Goal: Transaction & Acquisition: Book appointment/travel/reservation

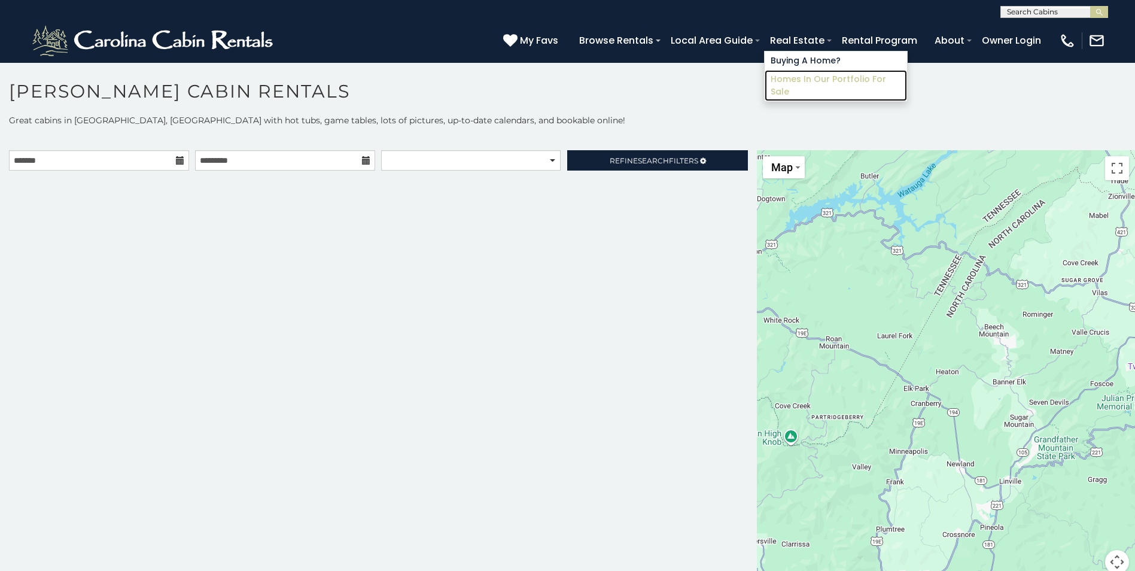
click at [834, 81] on link "Homes in Our Portfolio For Sale" at bounding box center [835, 85] width 142 height 31
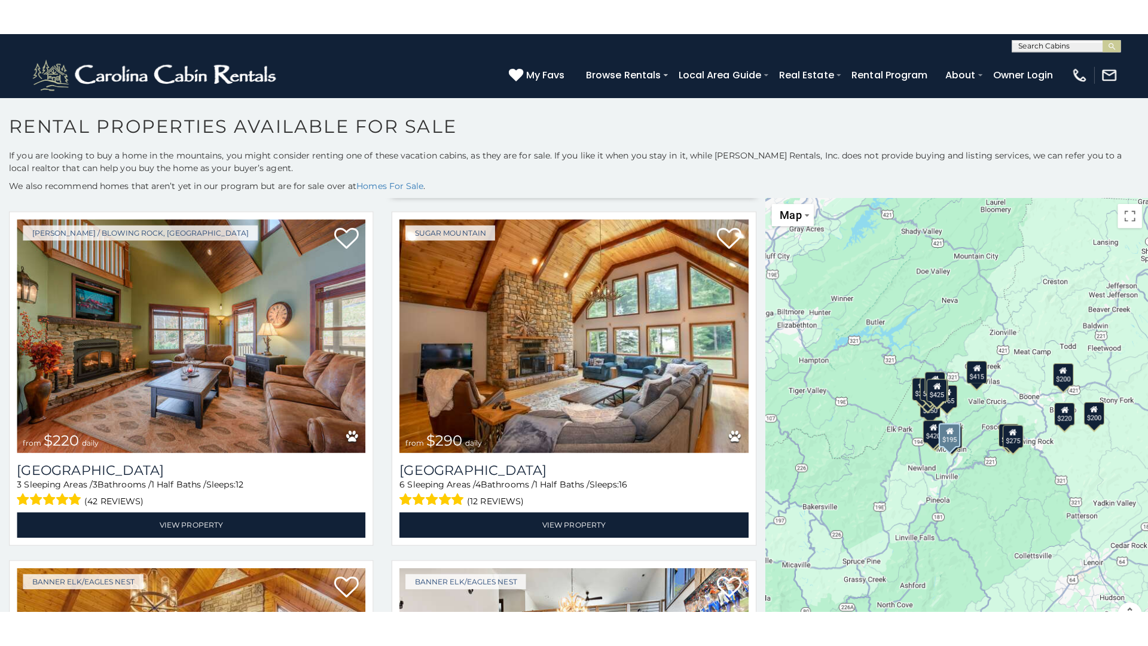
scroll to position [359, 0]
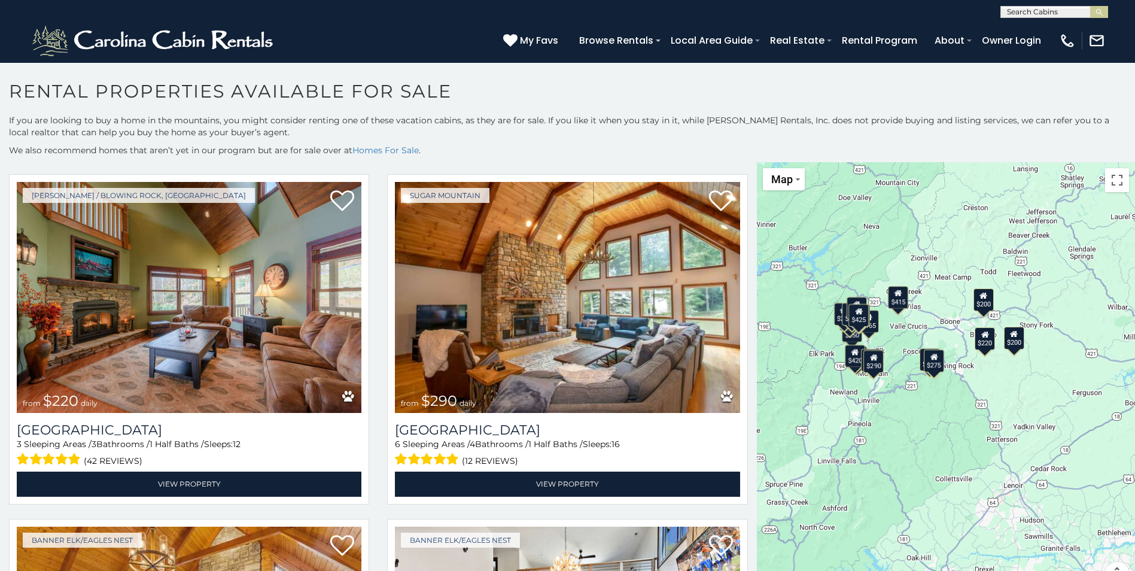
drag, startPoint x: 1004, startPoint y: 371, endPoint x: 935, endPoint y: 333, distance: 78.4
click at [935, 333] on div "$200 $195 $220 $290 $250 $290 $265 $165 $200 $225 $420 $335 $200 $165 $275 $135…" at bounding box center [946, 381] width 378 height 438
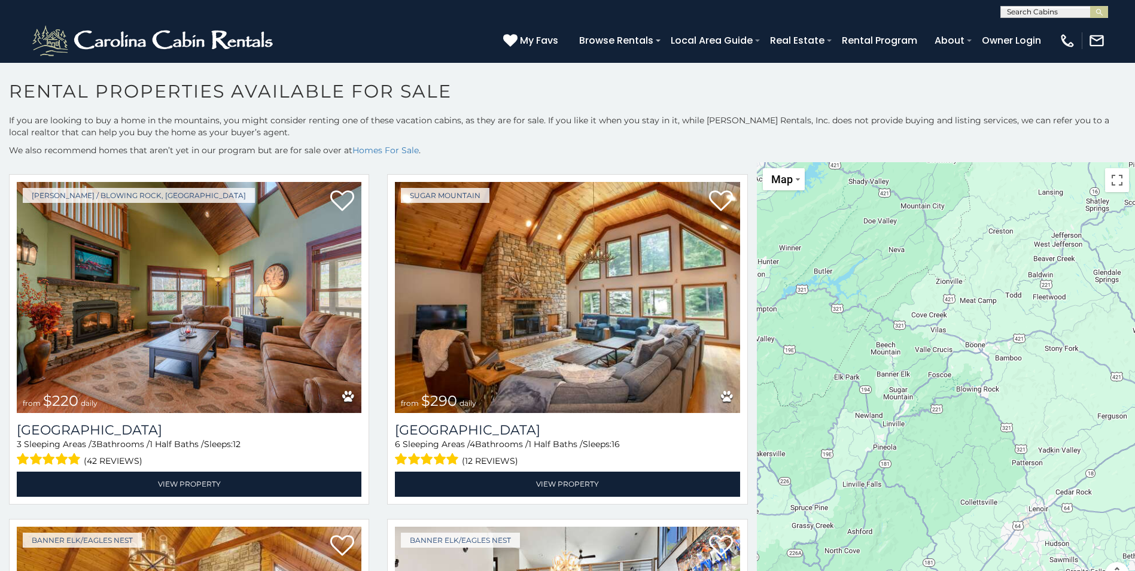
drag, startPoint x: 897, startPoint y: 281, endPoint x: 922, endPoint y: 306, distance: 36.0
click at [922, 306] on div at bounding box center [946, 381] width 378 height 438
click at [1110, 178] on button "Toggle fullscreen view" at bounding box center [1117, 180] width 24 height 24
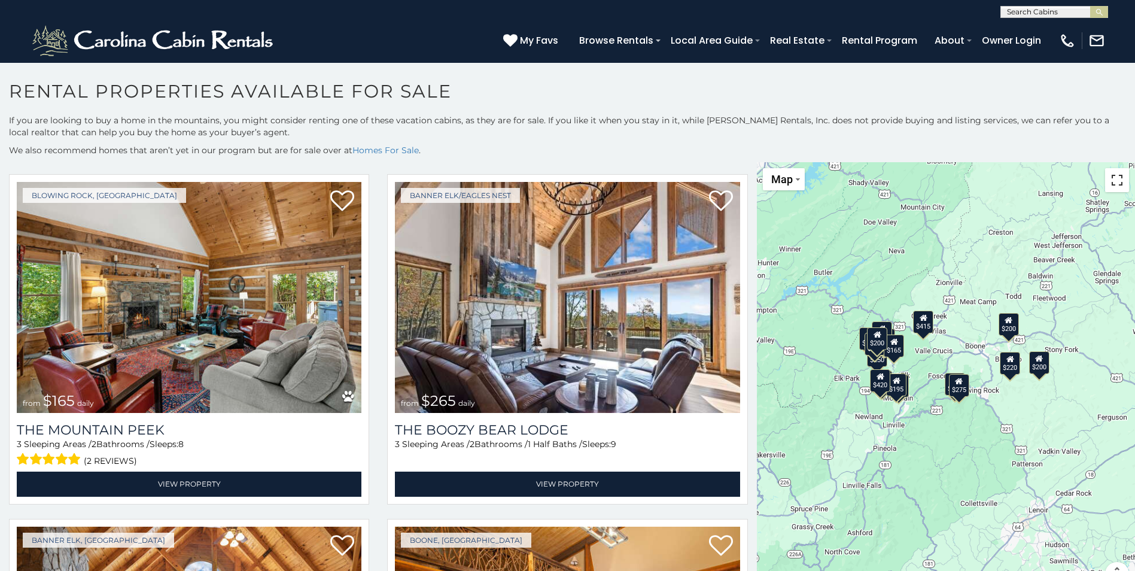
click at [1109, 180] on button "Toggle fullscreen view" at bounding box center [1117, 180] width 24 height 24
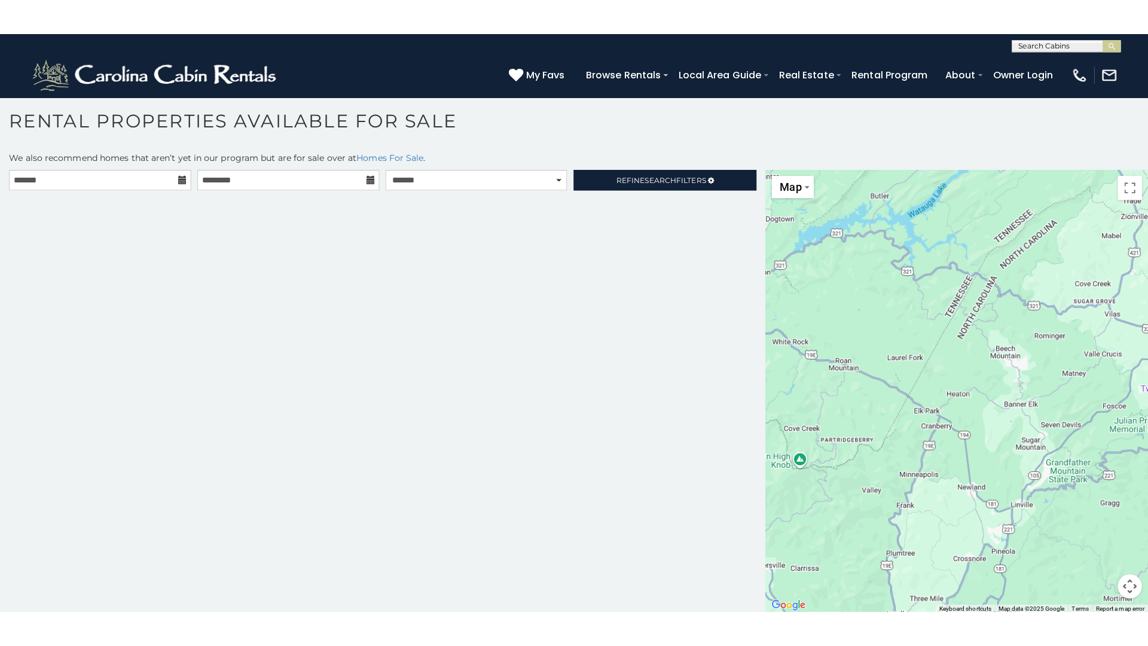
scroll to position [7, 0]
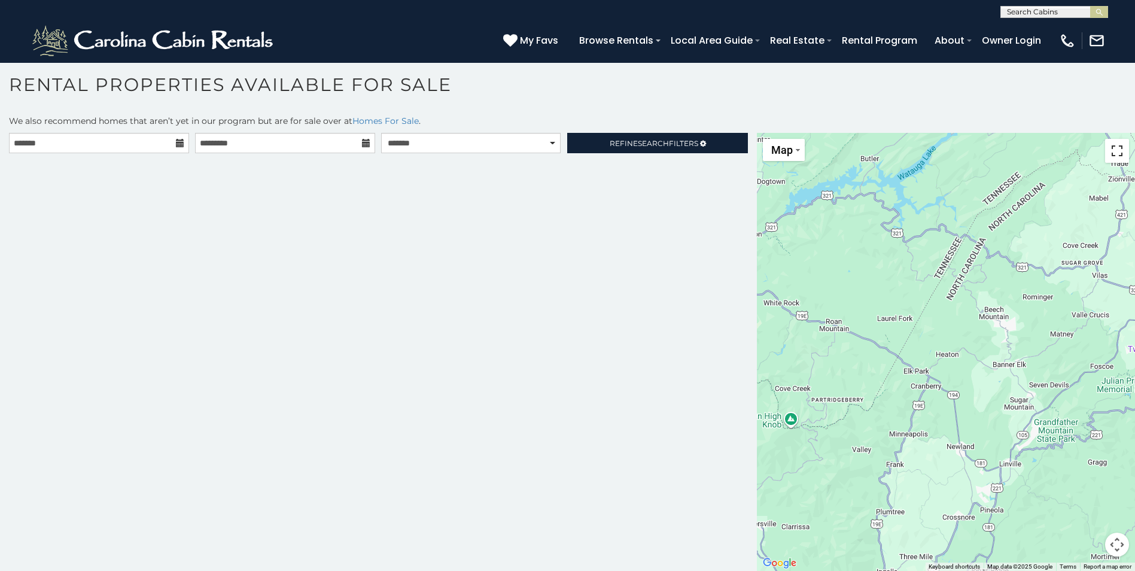
click at [1111, 148] on button "Toggle fullscreen view" at bounding box center [1117, 151] width 24 height 24
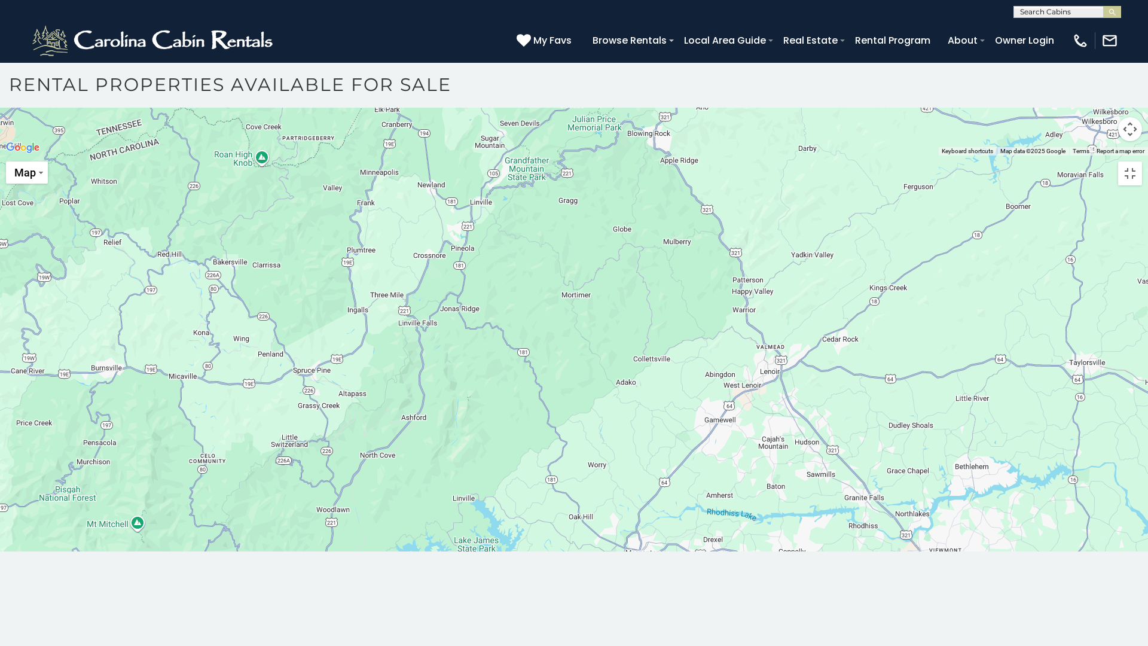
drag, startPoint x: 876, startPoint y: 246, endPoint x: 660, endPoint y: 130, distance: 244.8
click at [660, 156] on div at bounding box center [574, 156] width 1148 height 0
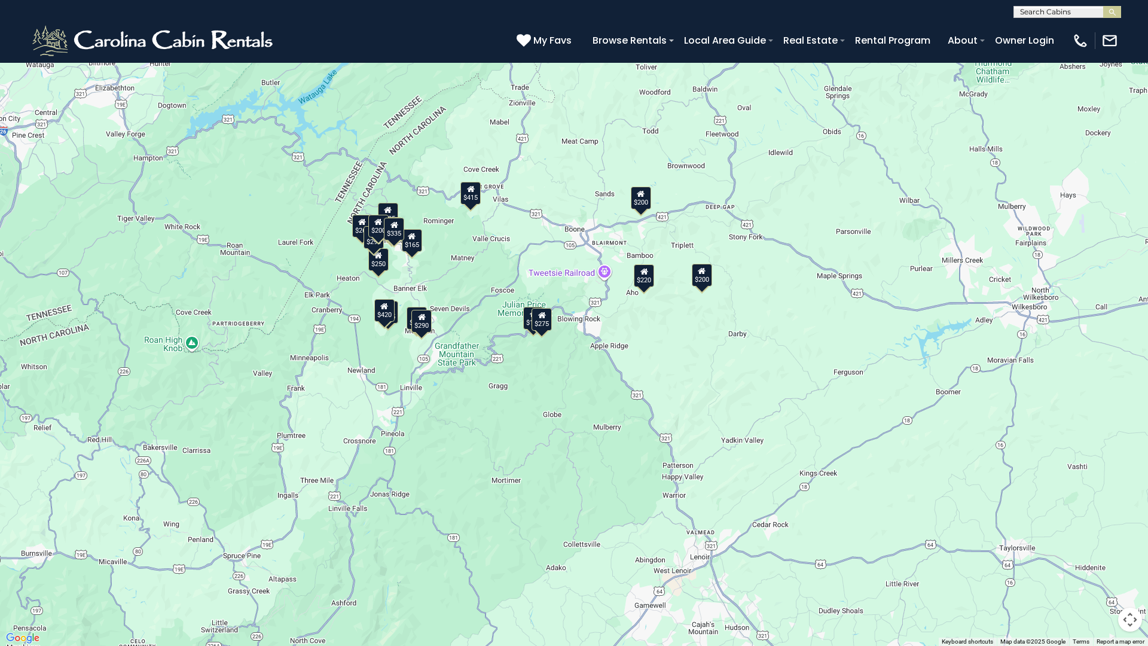
drag, startPoint x: 594, startPoint y: 238, endPoint x: 632, endPoint y: 341, distance: 109.6
click at [632, 341] on div "$135 $265 $425 $225 $165 $220 $195 $200 $275 $165 $420 $415 $290 $250 $290 $200…" at bounding box center [574, 323] width 1148 height 646
click at [1127, 570] on button "Map camera controls" at bounding box center [1130, 620] width 24 height 24
click at [1099, 562] on button "Zoom in" at bounding box center [1101, 560] width 24 height 24
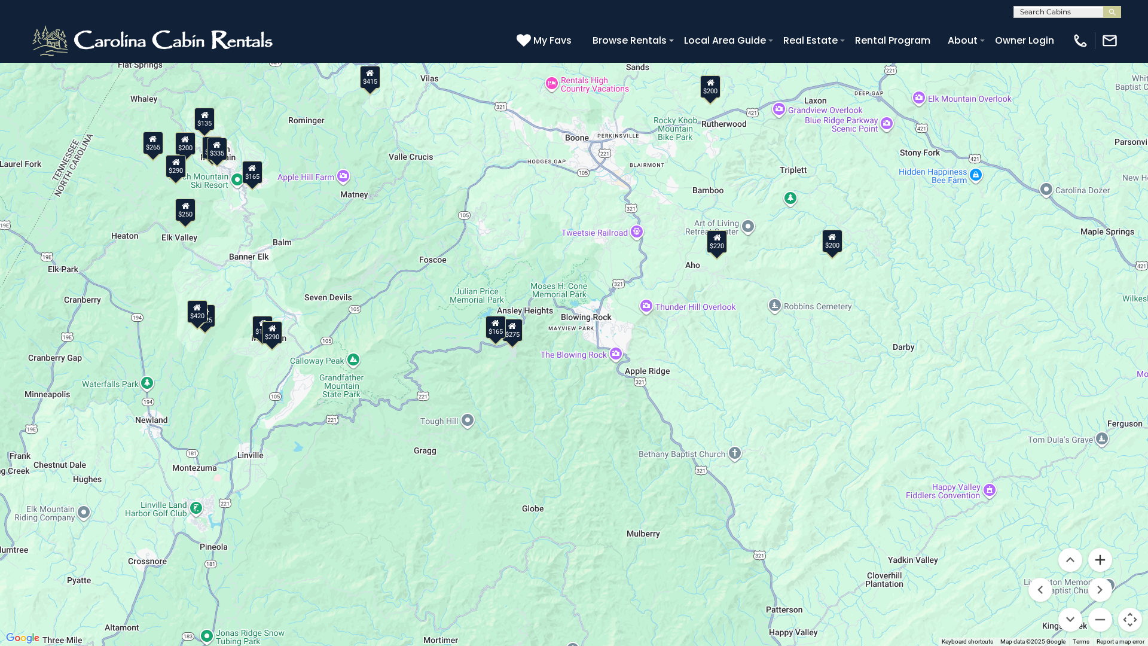
click at [1105, 560] on button "Zoom in" at bounding box center [1101, 560] width 24 height 24
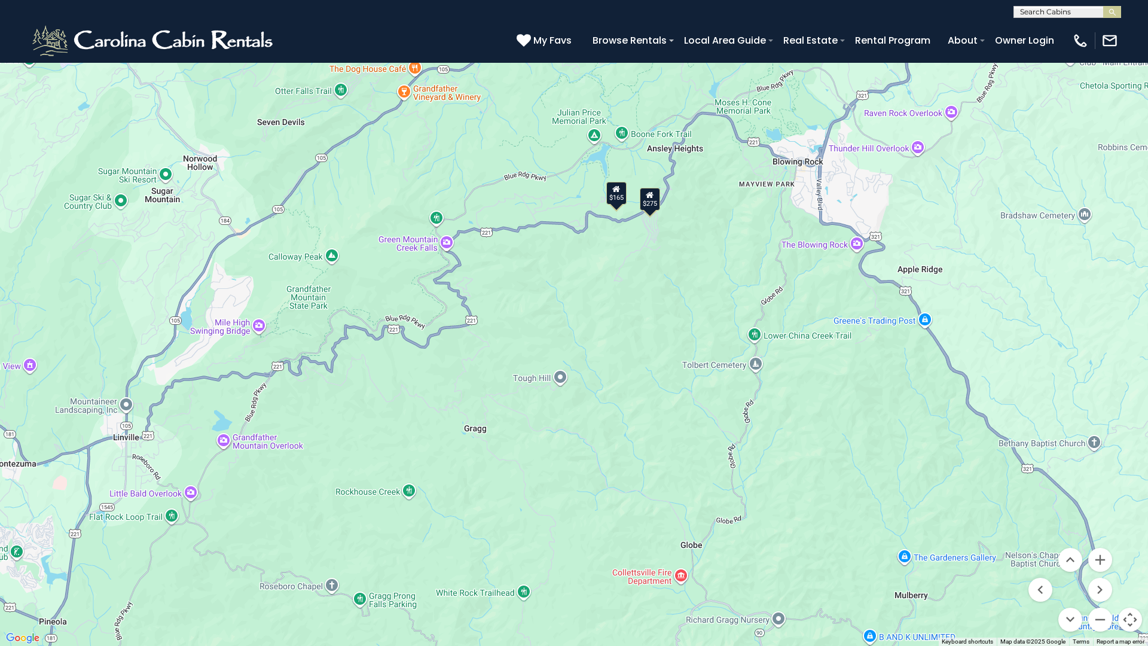
drag, startPoint x: 398, startPoint y: 473, endPoint x: 597, endPoint y: 322, distance: 249.8
click at [597, 322] on div "$165 $200 $275 $220" at bounding box center [574, 323] width 1148 height 646
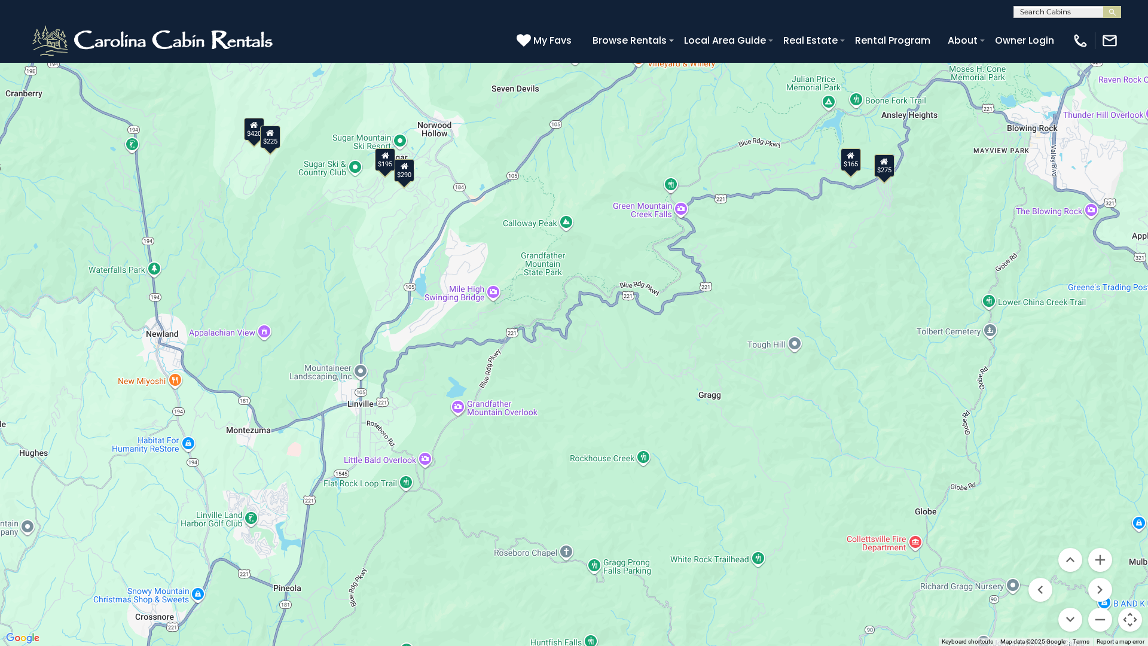
drag, startPoint x: 328, startPoint y: 270, endPoint x: 586, endPoint y: 242, distance: 258.7
click at [586, 242] on div "$220 $165 $290 $420 $195 $275 $225" at bounding box center [574, 323] width 1148 height 646
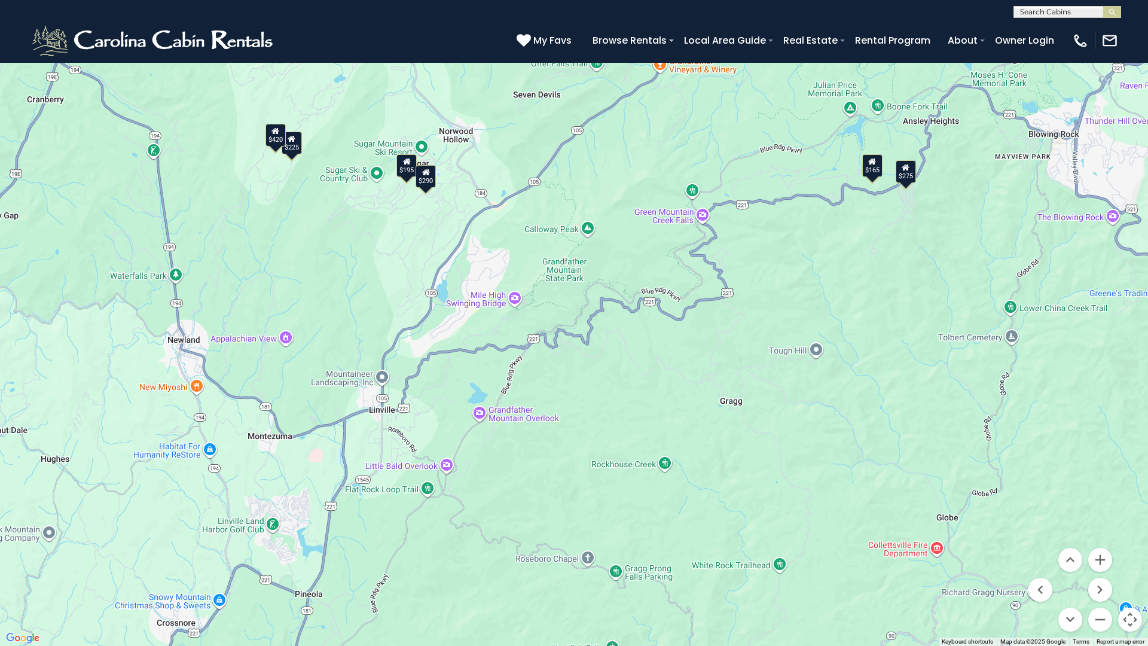
click at [38, 16] on button "Map" at bounding box center [27, 17] width 42 height 22
click at [34, 38] on li "Satellite" at bounding box center [41, 38] width 69 height 19
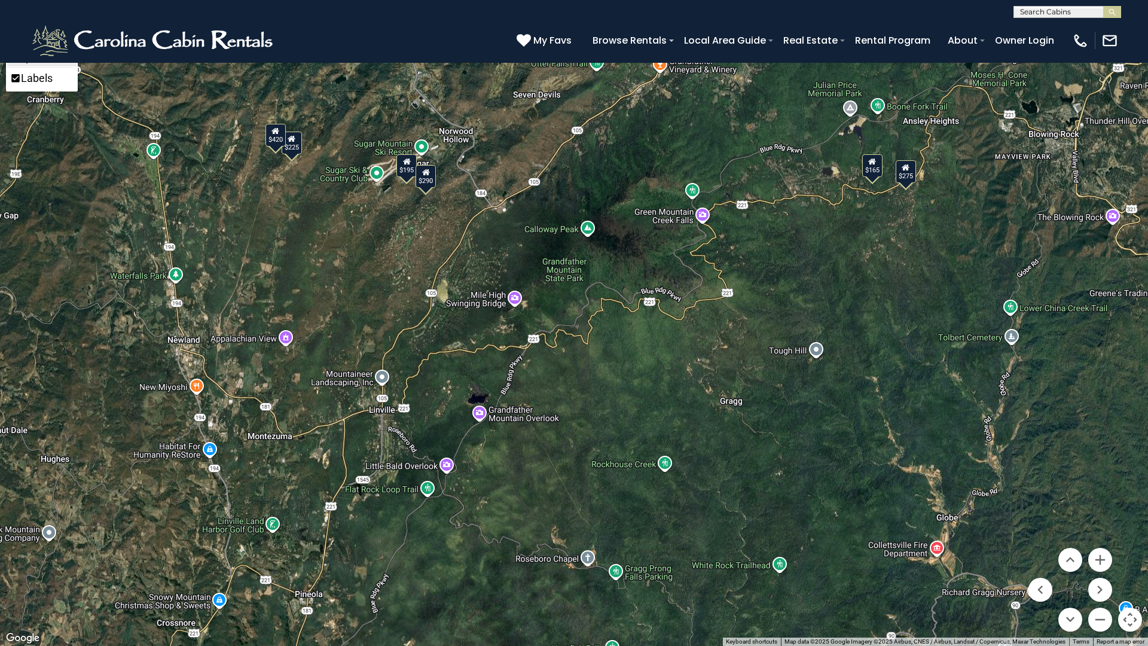
click at [33, 63] on li "Map" at bounding box center [41, 57] width 69 height 19
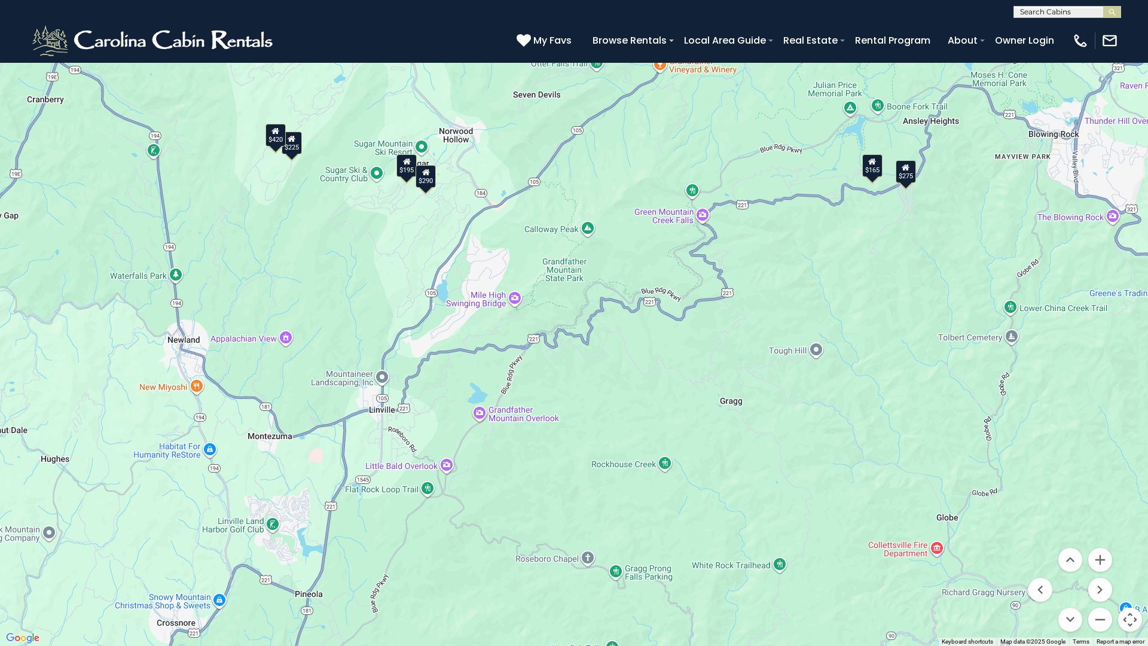
click at [1130, 18] on button "Toggle fullscreen view" at bounding box center [1130, 18] width 24 height 24
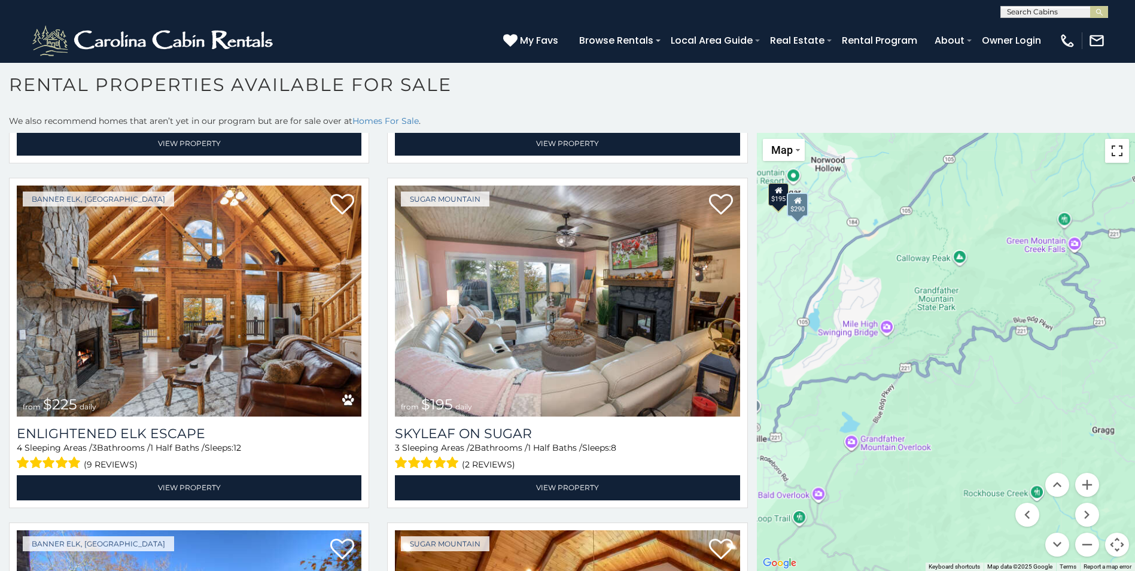
scroll to position [312, 0]
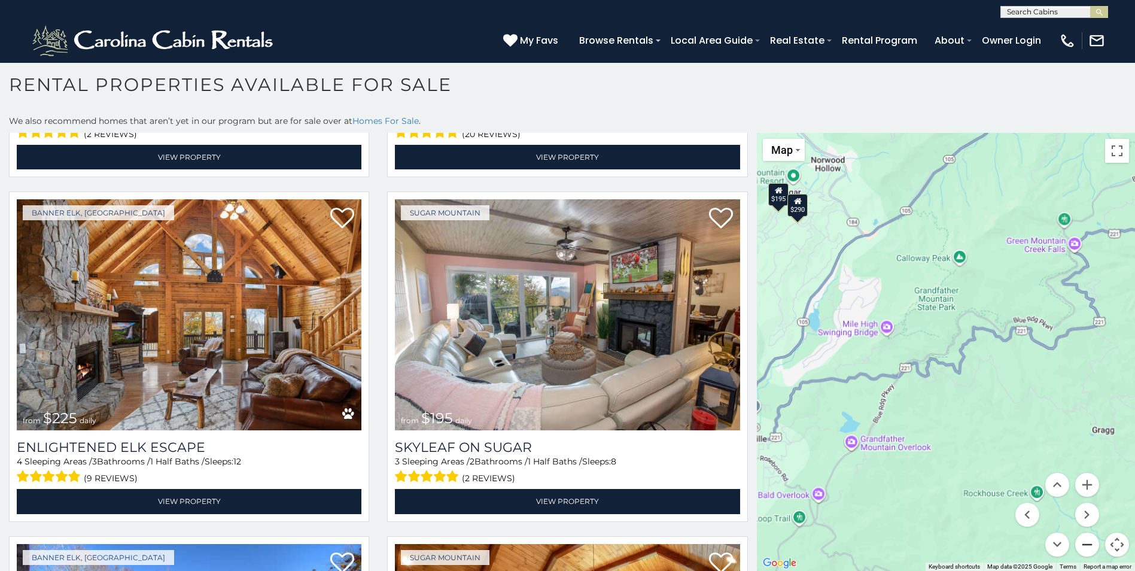
click at [1079, 545] on button "Zoom out" at bounding box center [1087, 544] width 24 height 24
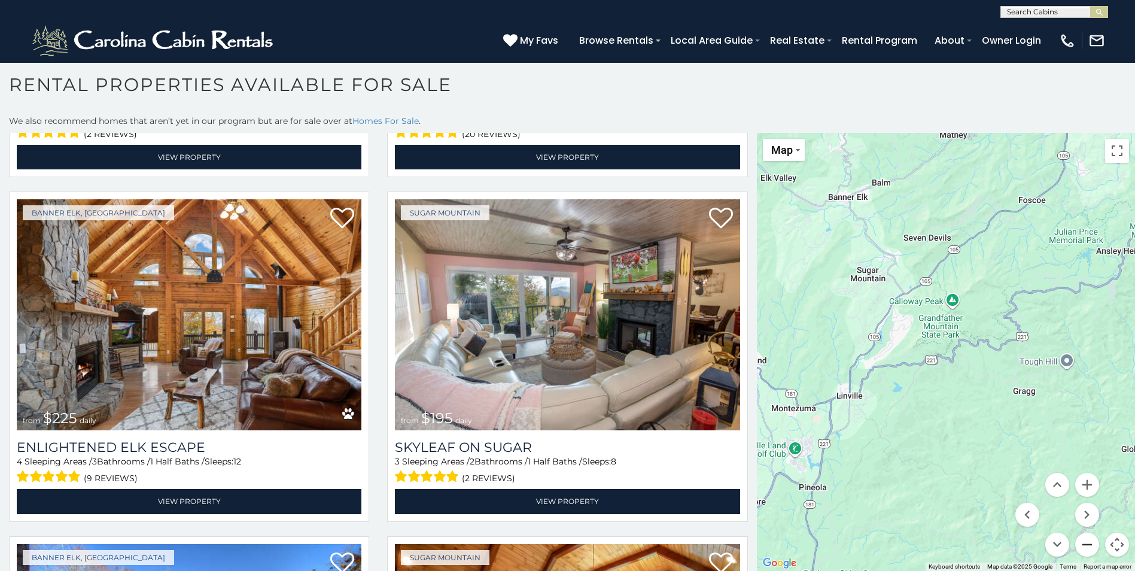
click at [1079, 545] on button "Zoom out" at bounding box center [1087, 544] width 24 height 24
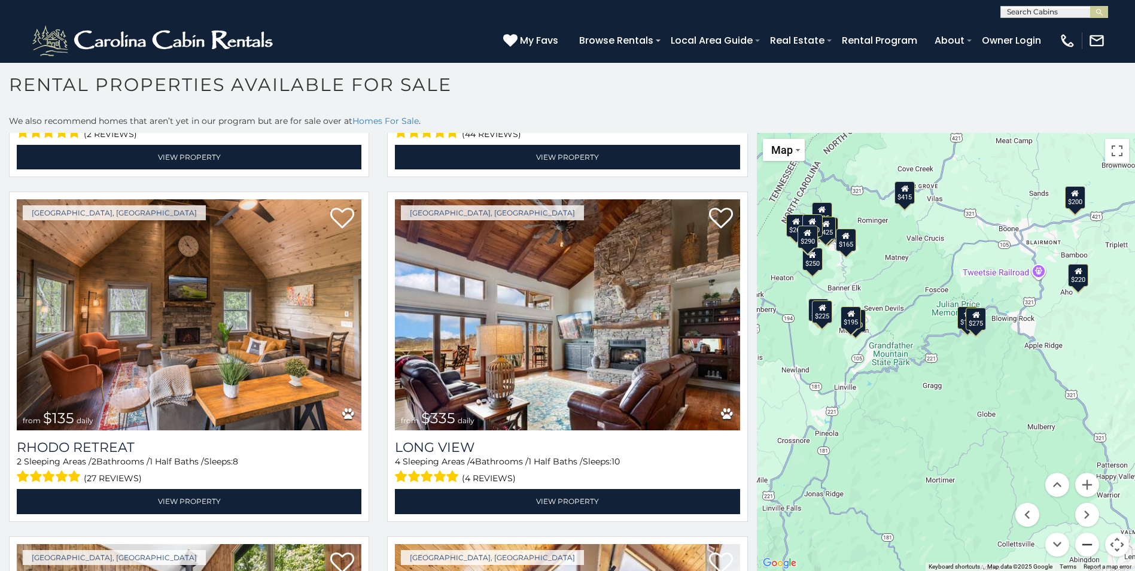
click at [1081, 540] on button "Zoom out" at bounding box center [1087, 544] width 24 height 24
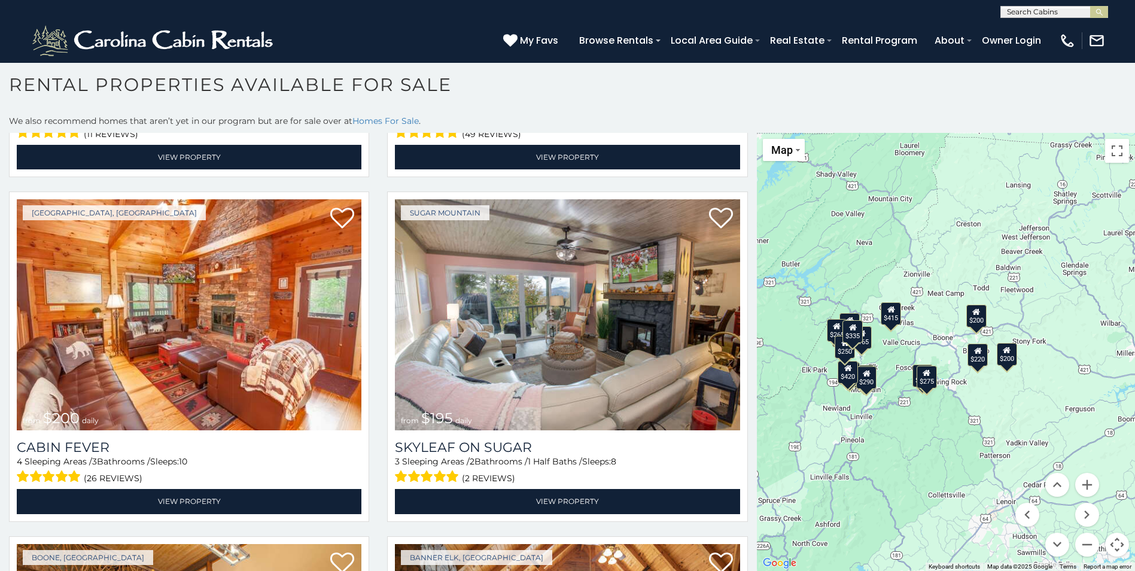
drag, startPoint x: 969, startPoint y: 306, endPoint x: 935, endPoint y: 354, distance: 58.8
click at [935, 354] on div "$290 $275 $420 $195 $165 $335 $200 $135 $425 $220 $415 $200 $165 $290 $265 $250…" at bounding box center [946, 352] width 378 height 438
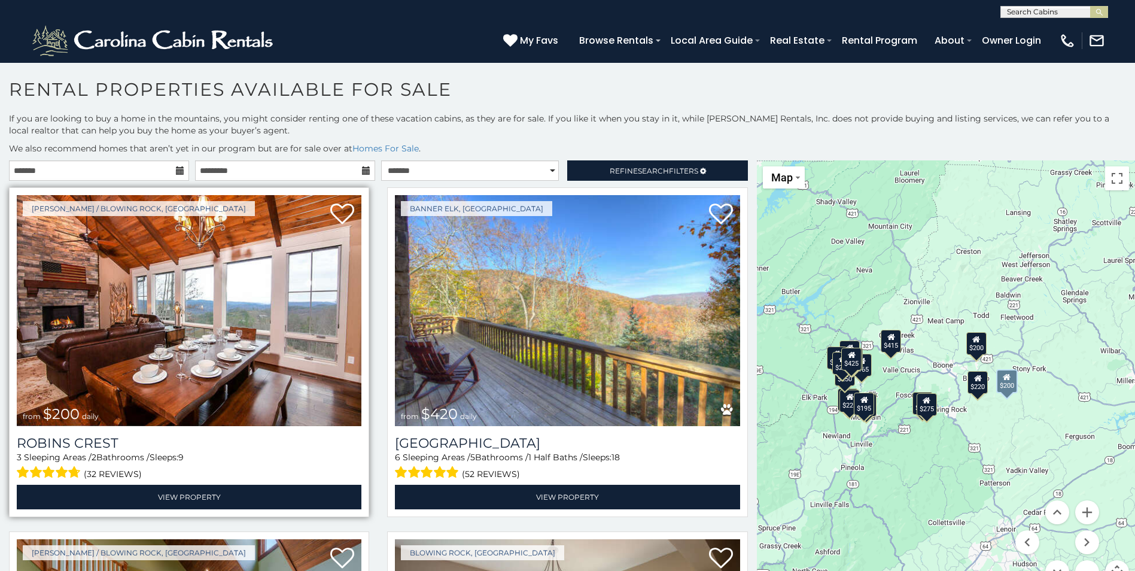
scroll to position [0, 0]
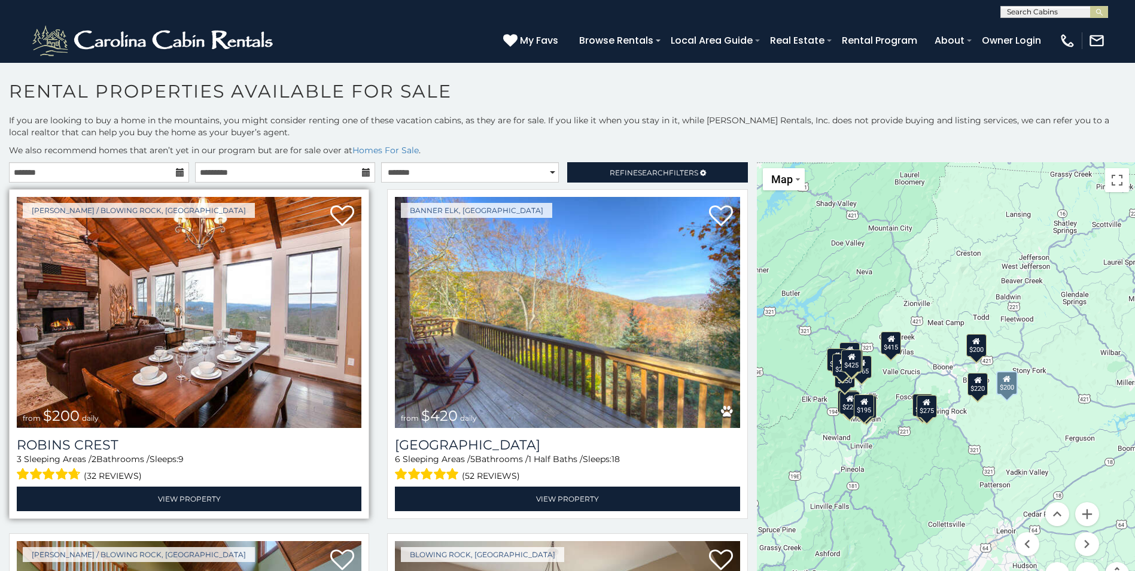
click at [176, 318] on img at bounding box center [189, 312] width 345 height 231
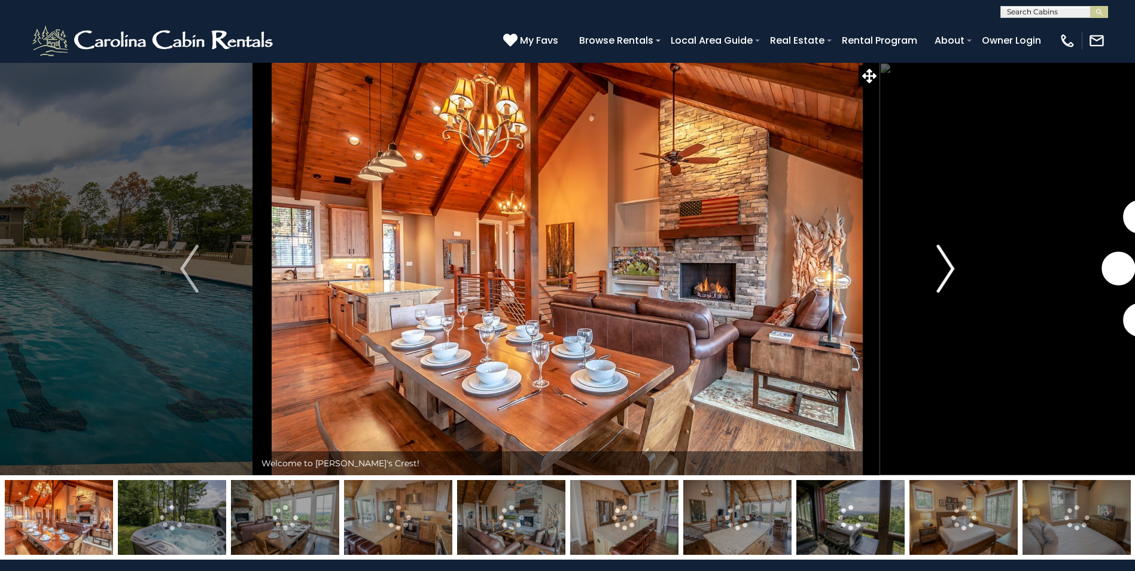
click at [949, 269] on img "Next" at bounding box center [945, 269] width 18 height 48
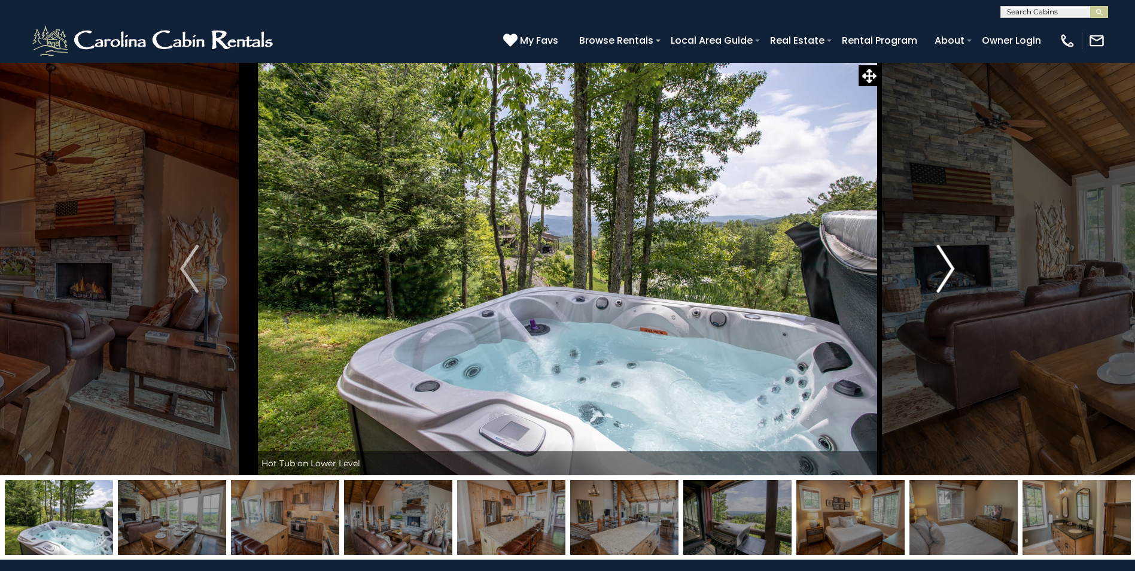
click at [949, 269] on img "Next" at bounding box center [945, 269] width 18 height 48
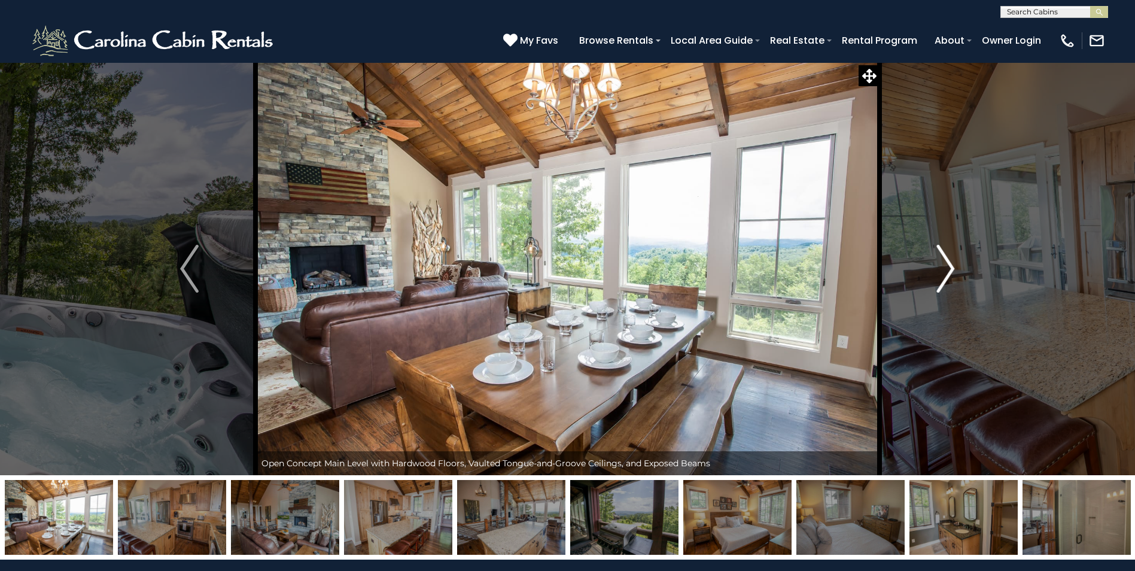
click at [949, 269] on img "Next" at bounding box center [945, 269] width 18 height 48
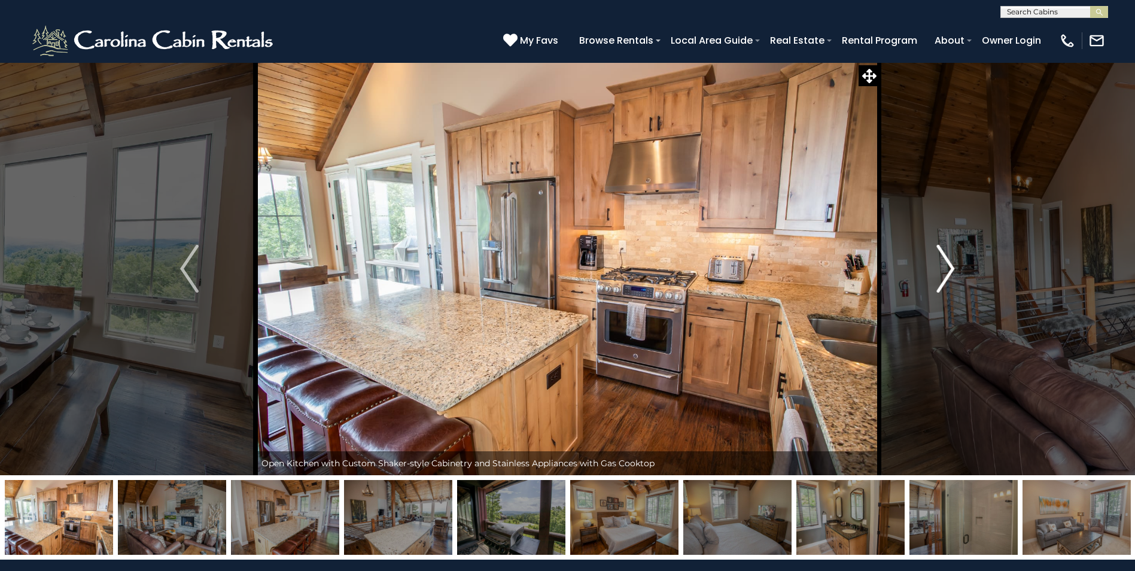
click at [949, 269] on img "Next" at bounding box center [945, 269] width 18 height 48
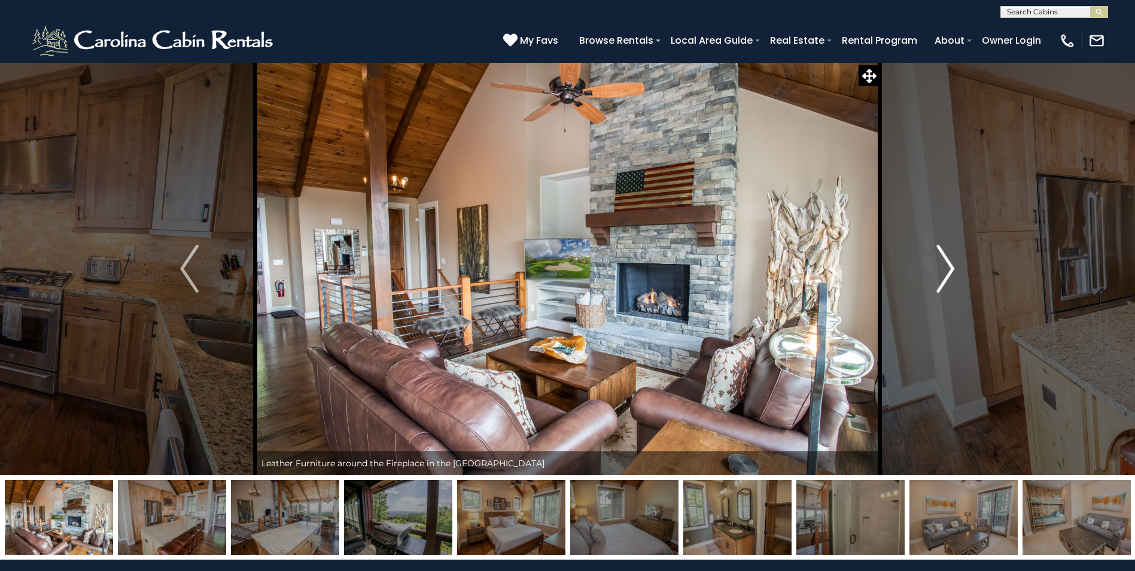
click at [949, 269] on img "Next" at bounding box center [945, 269] width 18 height 48
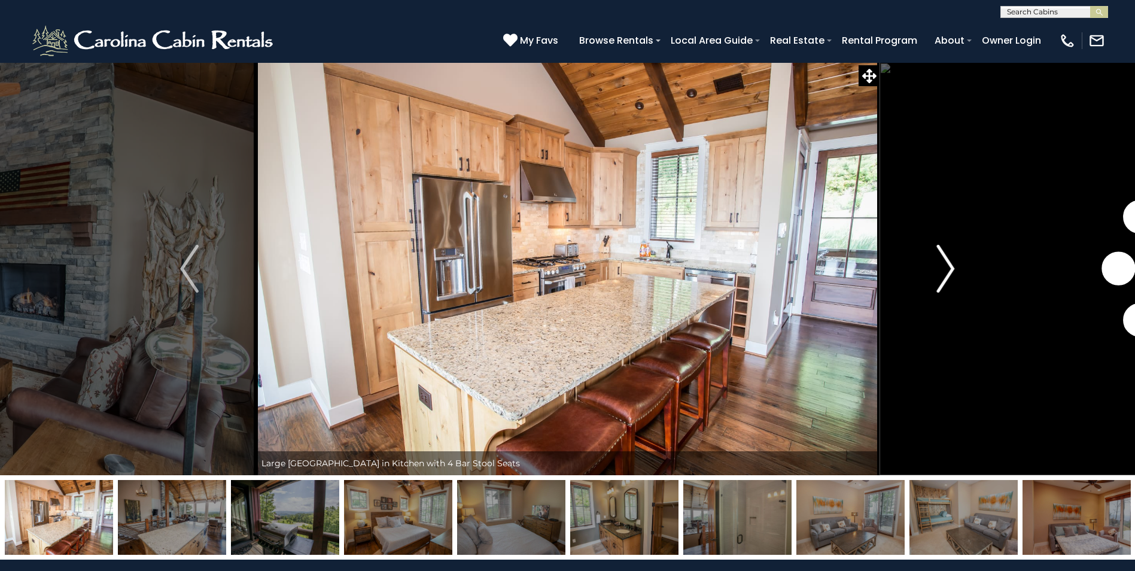
click at [949, 269] on img "Next" at bounding box center [945, 269] width 18 height 48
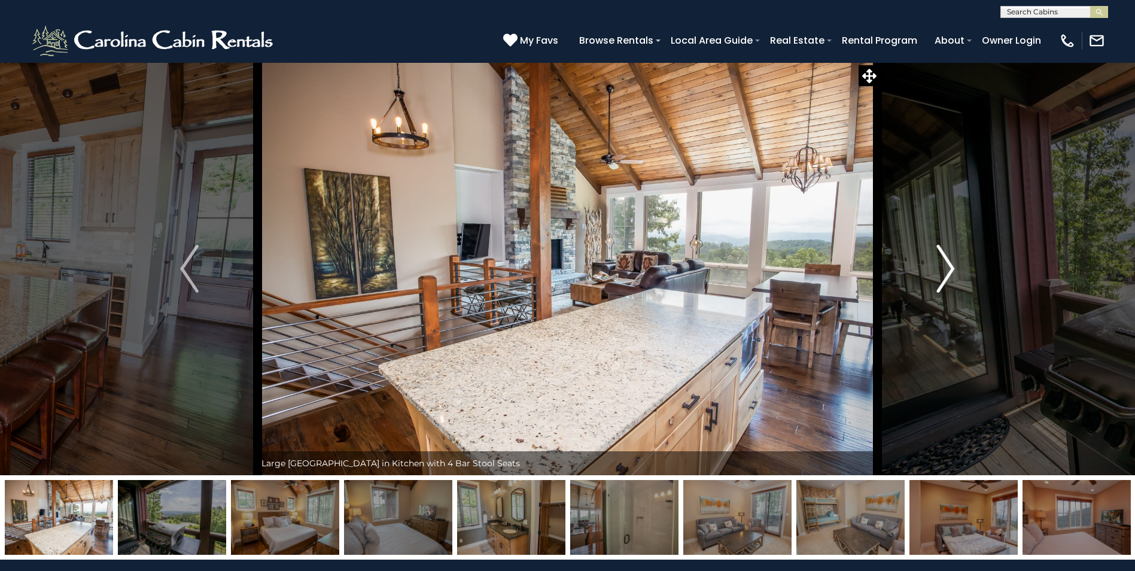
click at [949, 269] on img "Next" at bounding box center [945, 269] width 18 height 48
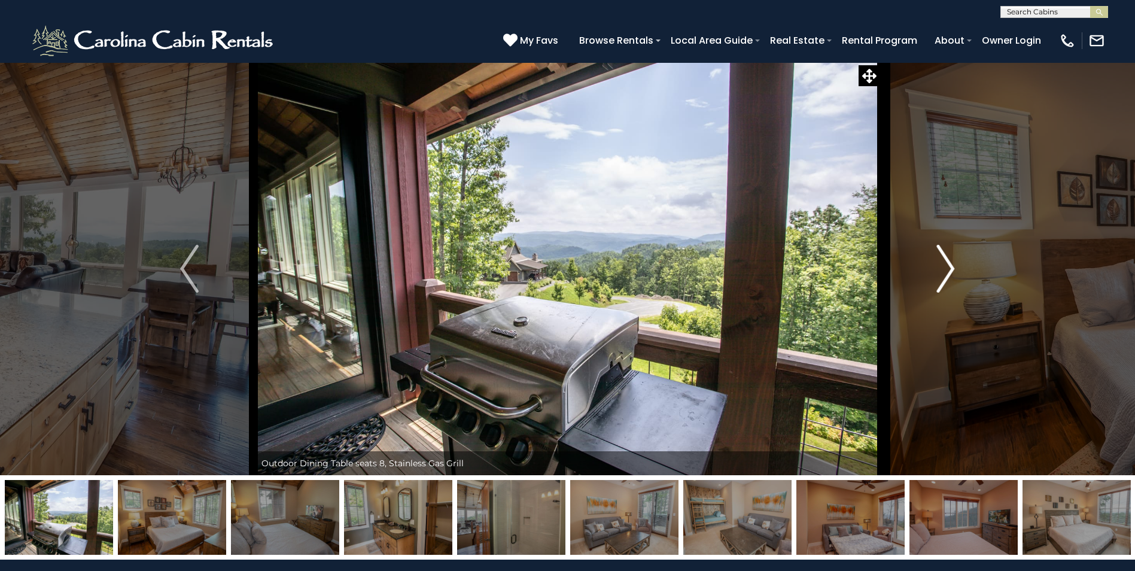
click at [949, 269] on img "Next" at bounding box center [945, 269] width 18 height 48
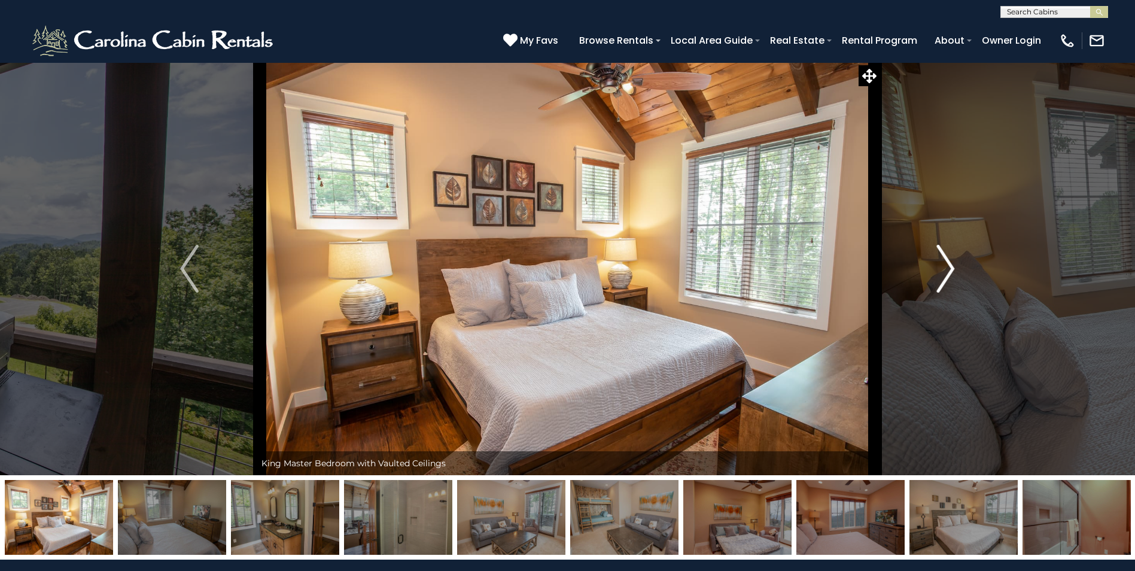
click at [949, 269] on img "Next" at bounding box center [945, 269] width 18 height 48
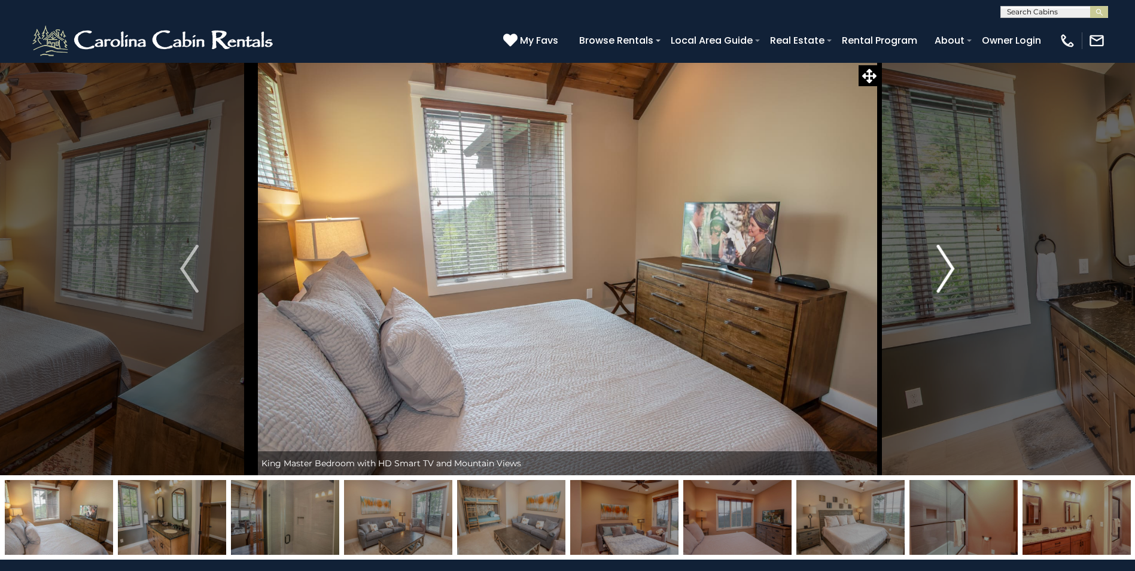
click at [949, 269] on img "Next" at bounding box center [945, 269] width 18 height 48
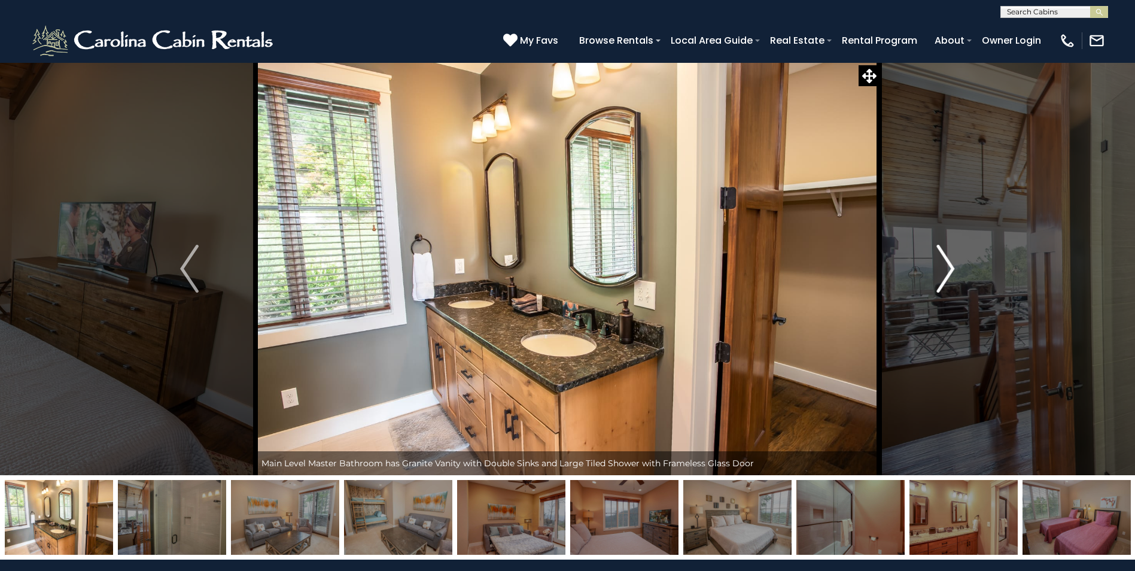
click at [949, 269] on img "Next" at bounding box center [945, 269] width 18 height 48
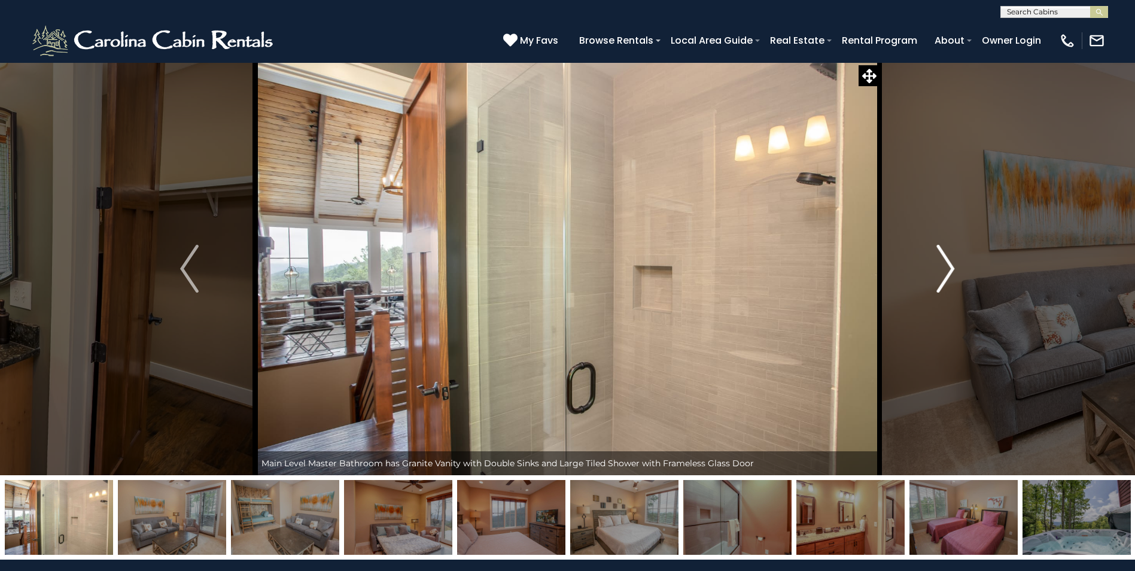
click at [949, 269] on img "Next" at bounding box center [945, 269] width 18 height 48
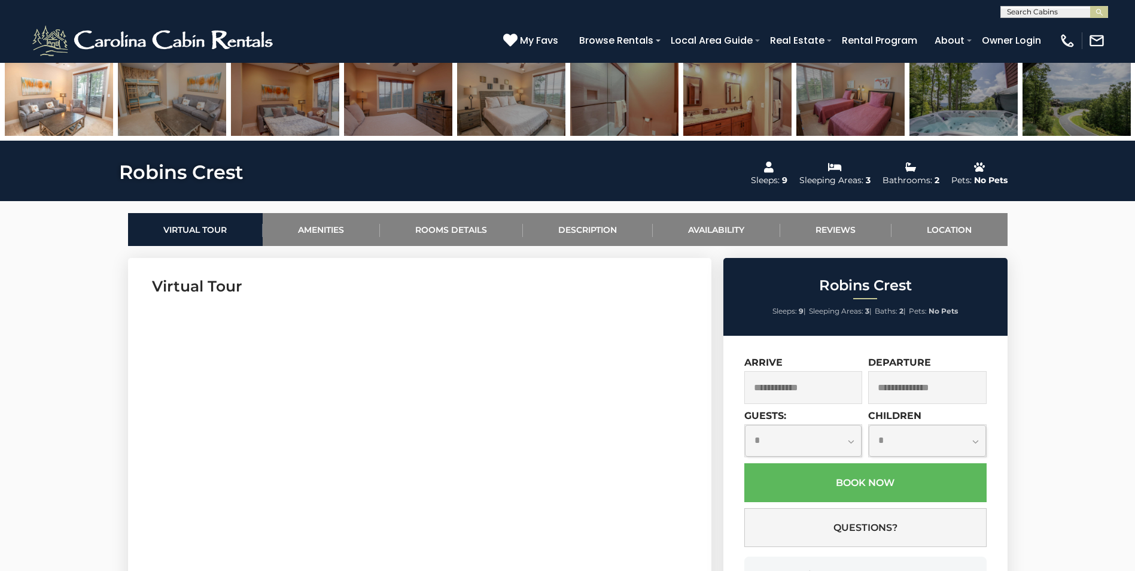
scroll to position [598, 0]
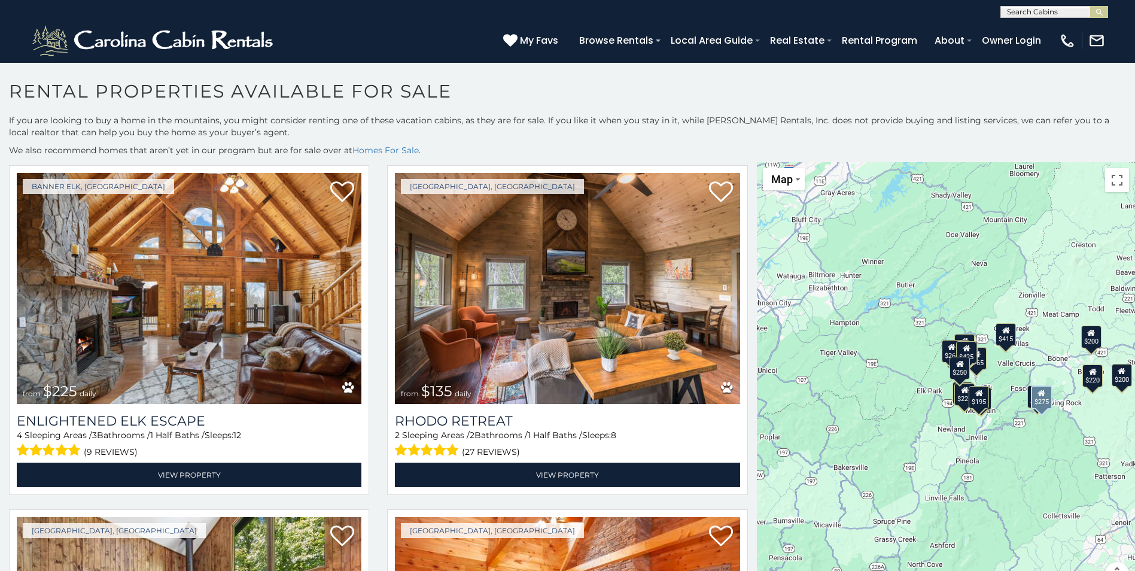
scroll to position [718, 0]
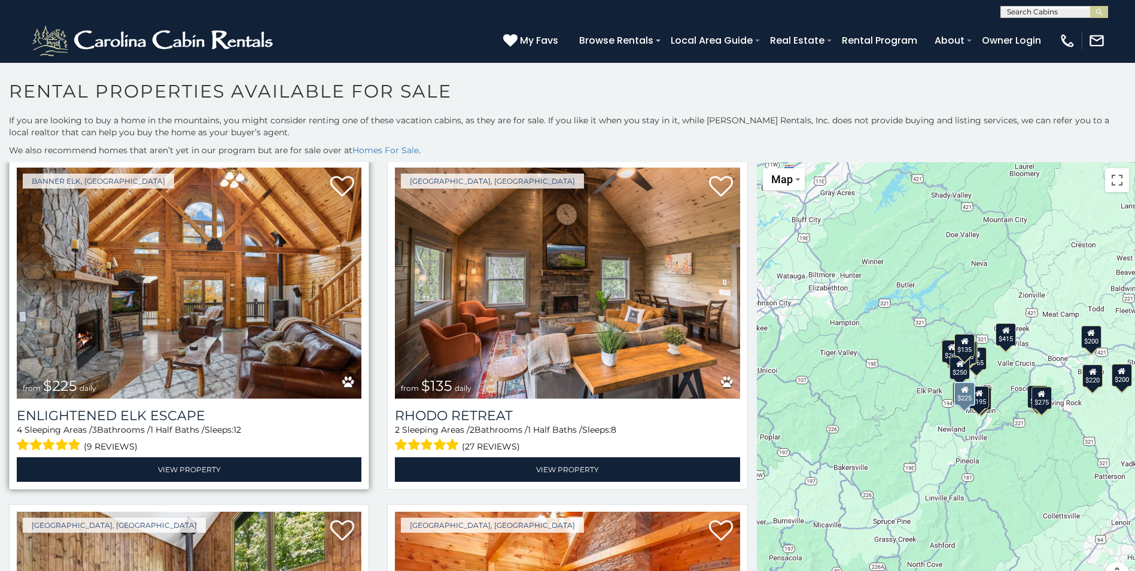
click at [205, 318] on img at bounding box center [189, 282] width 345 height 231
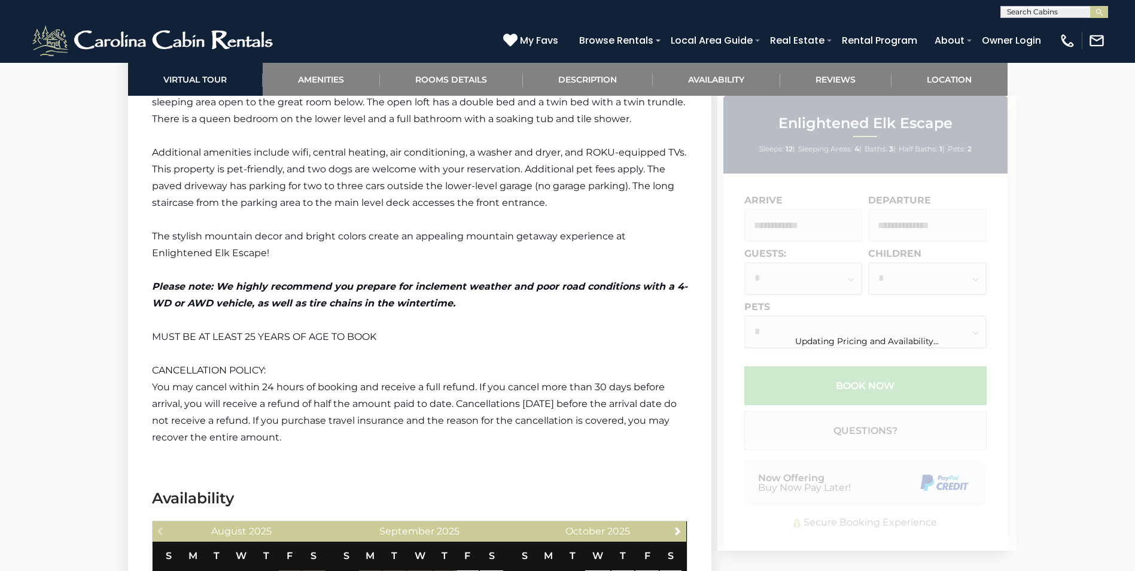
scroll to position [2213, 0]
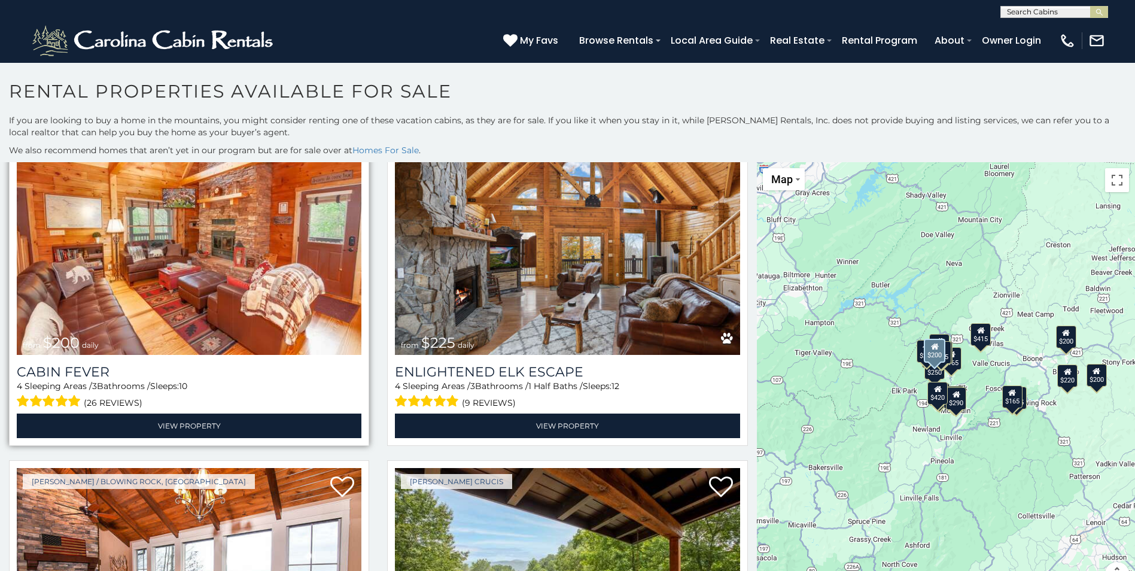
scroll to position [1136, 0]
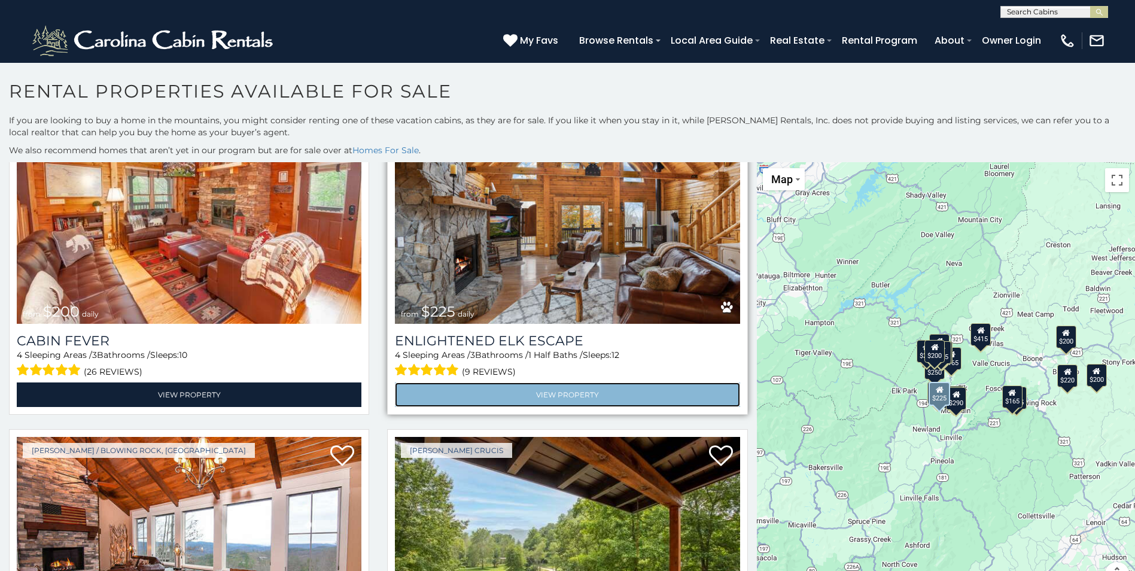
click at [556, 383] on link "View Property" at bounding box center [567, 394] width 345 height 25
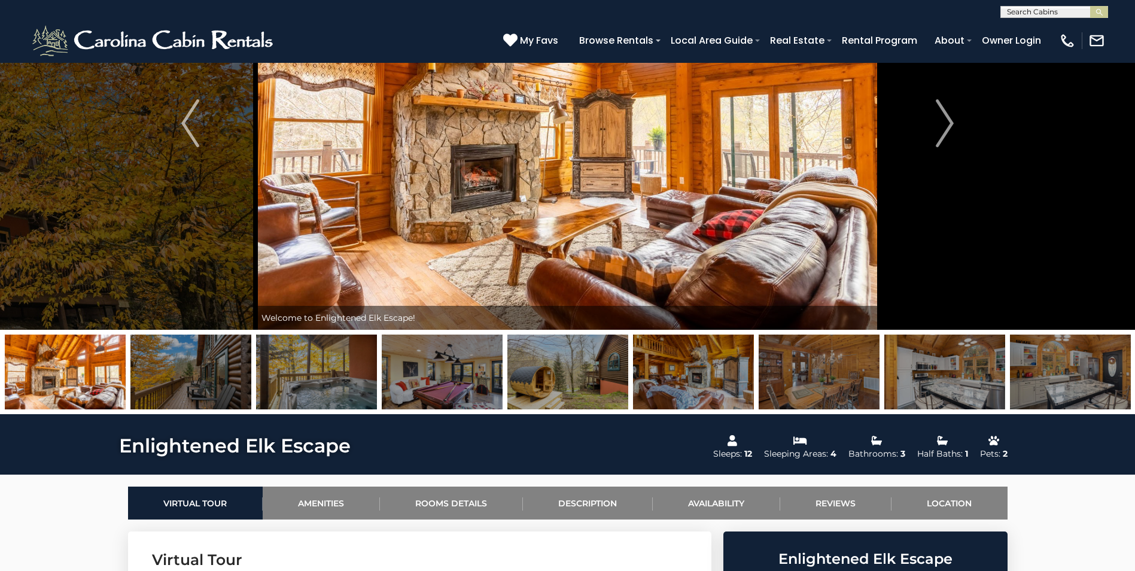
scroll to position [40, 0]
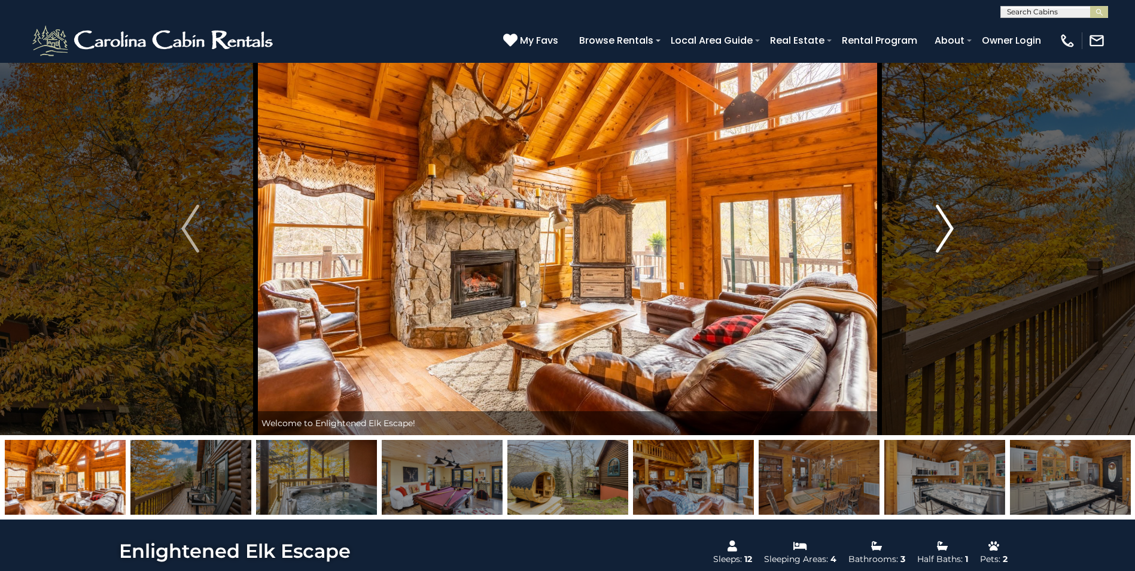
click at [943, 226] on img "Next" at bounding box center [944, 229] width 18 height 48
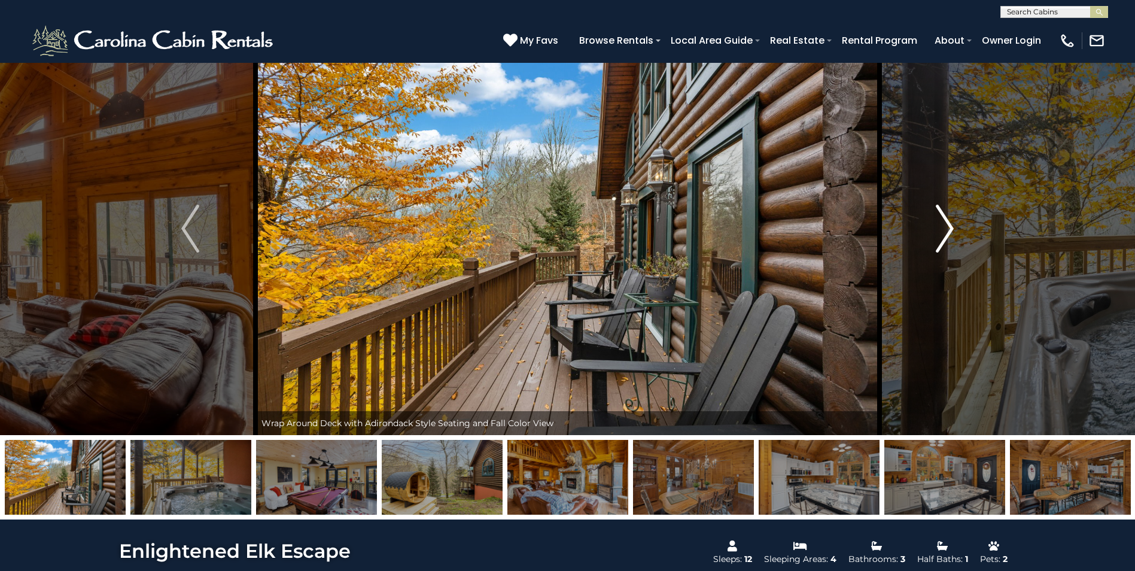
click at [943, 226] on img "Next" at bounding box center [944, 229] width 18 height 48
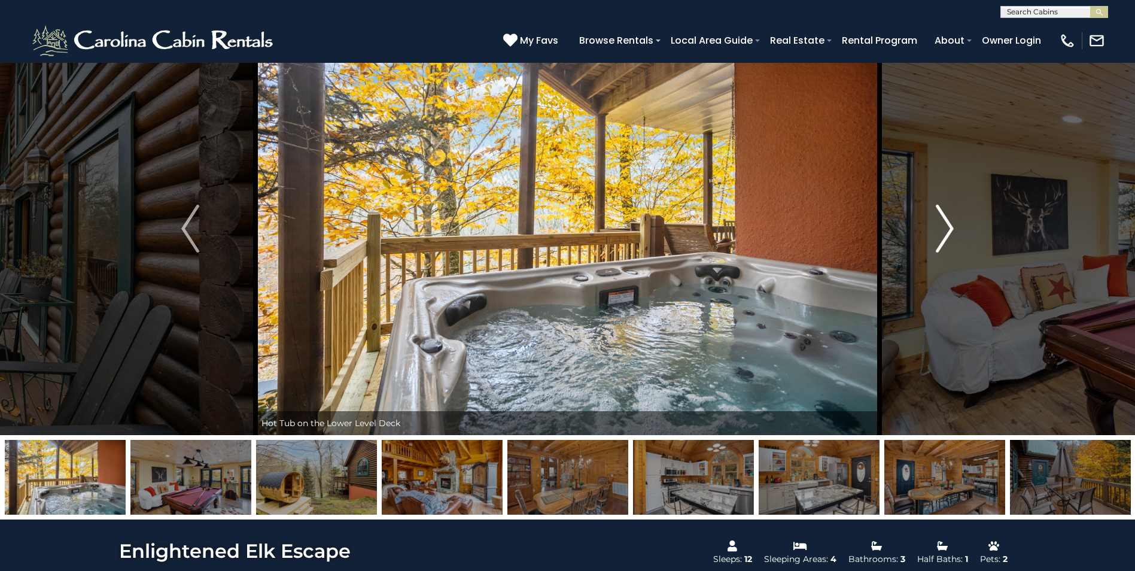
click at [943, 226] on img "Next" at bounding box center [944, 229] width 18 height 48
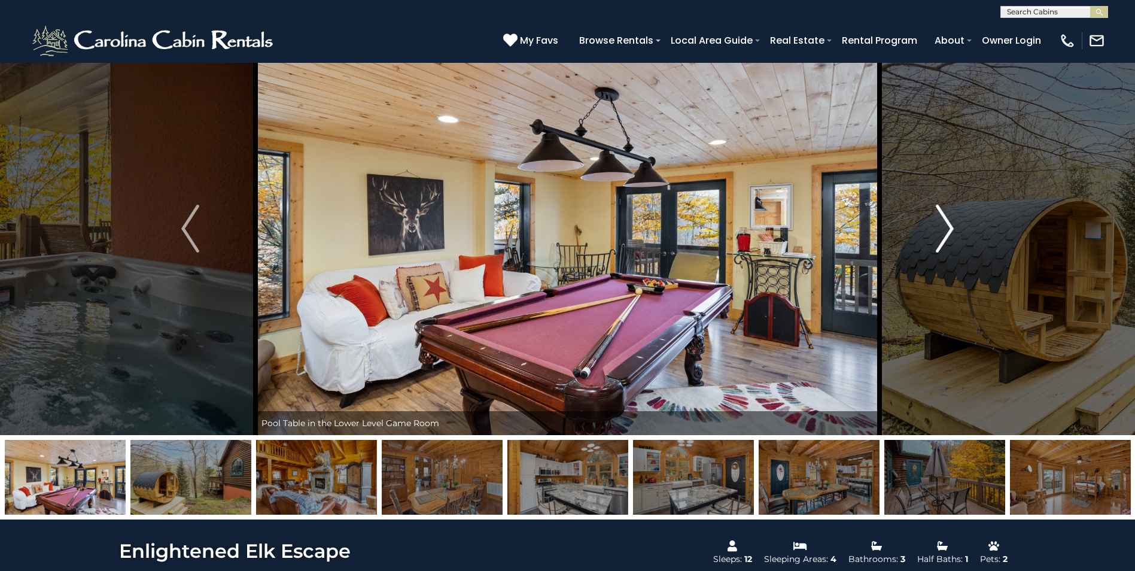
click at [943, 226] on img "Next" at bounding box center [944, 229] width 18 height 48
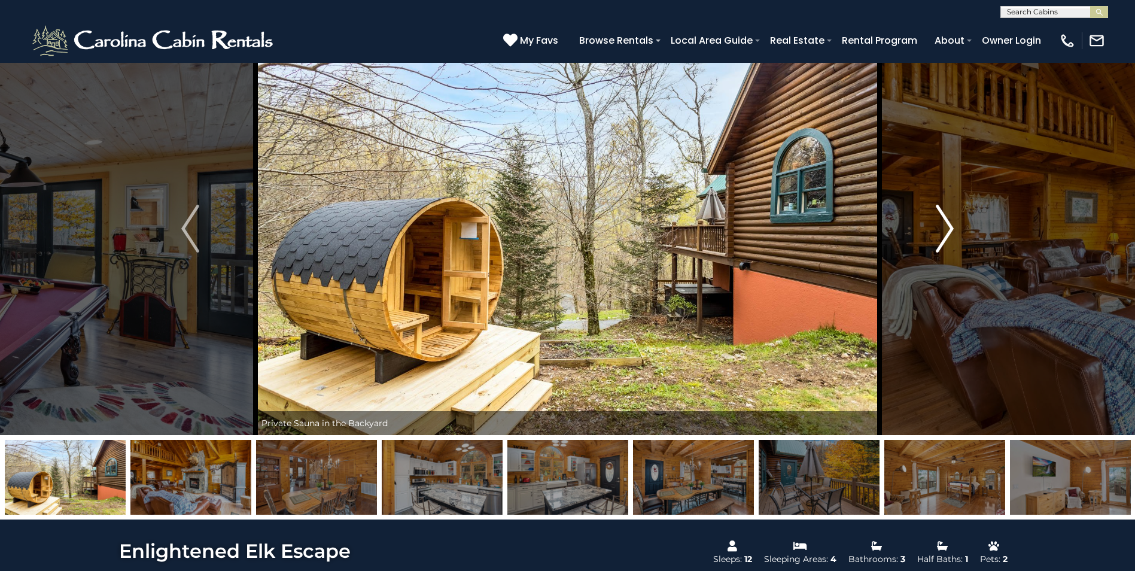
click at [943, 226] on img "Next" at bounding box center [944, 229] width 18 height 48
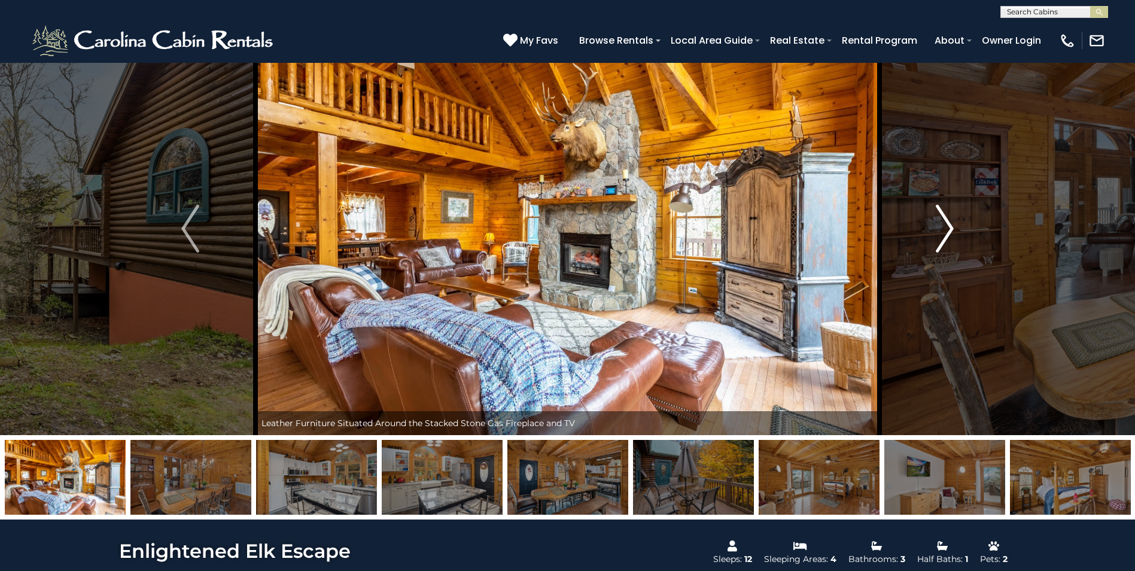
click at [943, 226] on img "Next" at bounding box center [944, 229] width 18 height 48
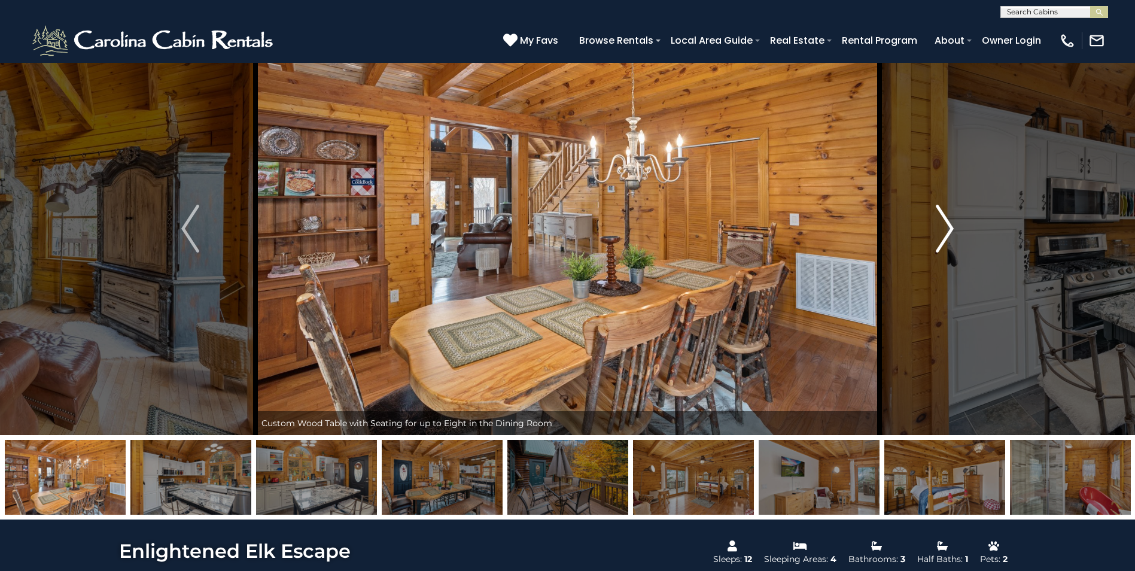
click at [943, 226] on img "Next" at bounding box center [944, 229] width 18 height 48
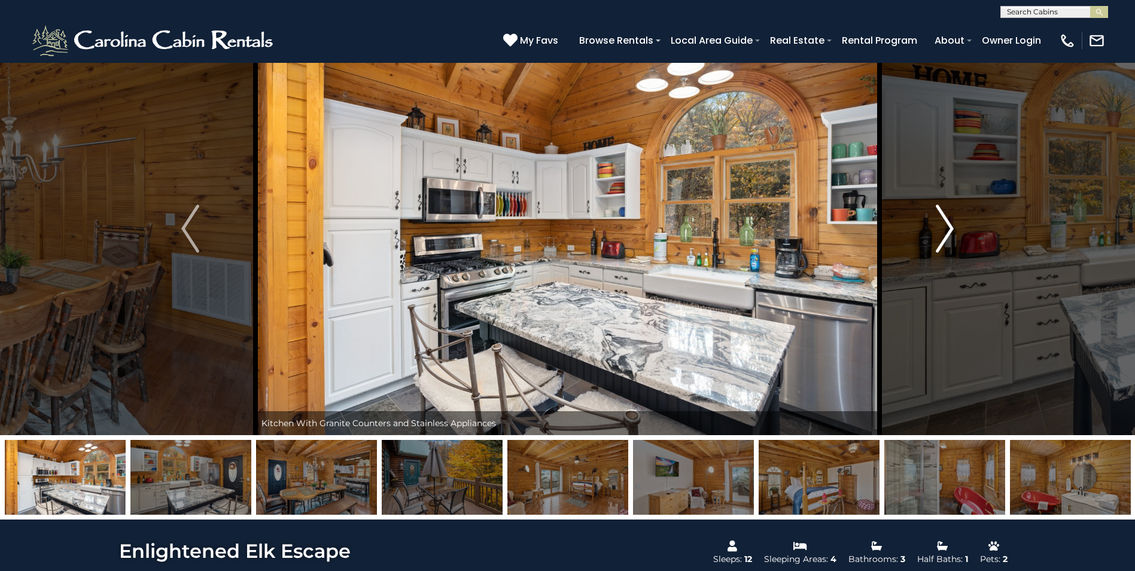
click at [943, 226] on img "Next" at bounding box center [944, 229] width 18 height 48
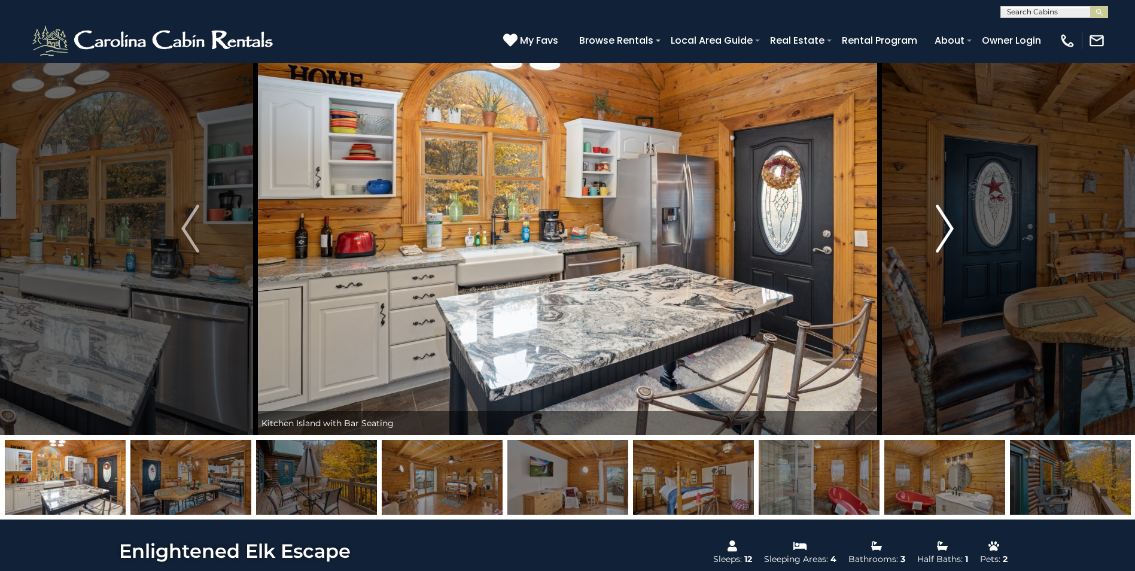
click at [943, 226] on img "Next" at bounding box center [944, 229] width 18 height 48
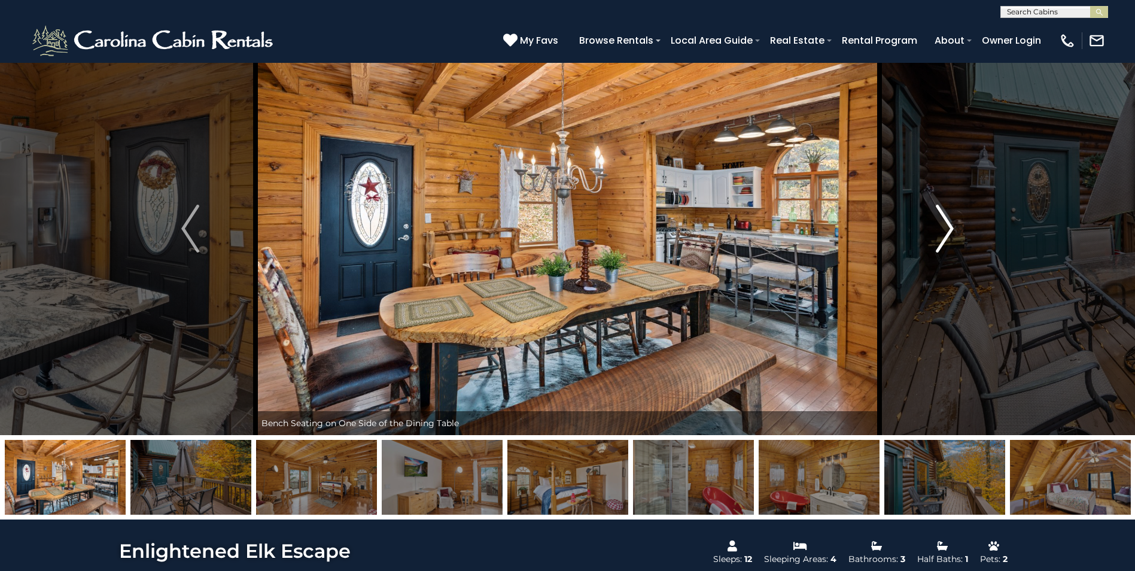
click at [943, 226] on img "Next" at bounding box center [944, 229] width 18 height 48
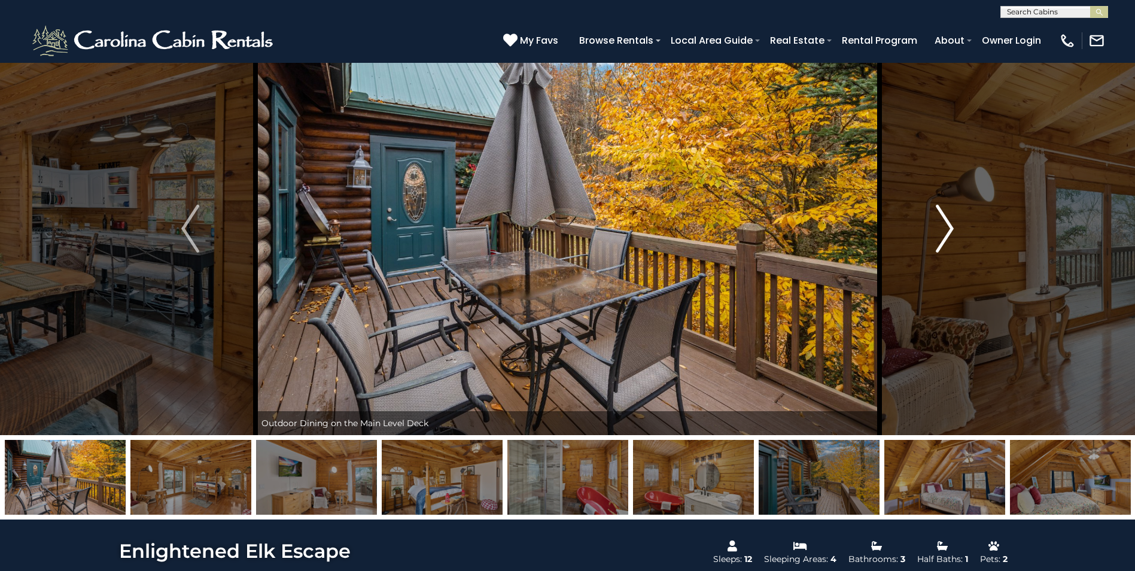
click at [943, 226] on img "Next" at bounding box center [944, 229] width 18 height 48
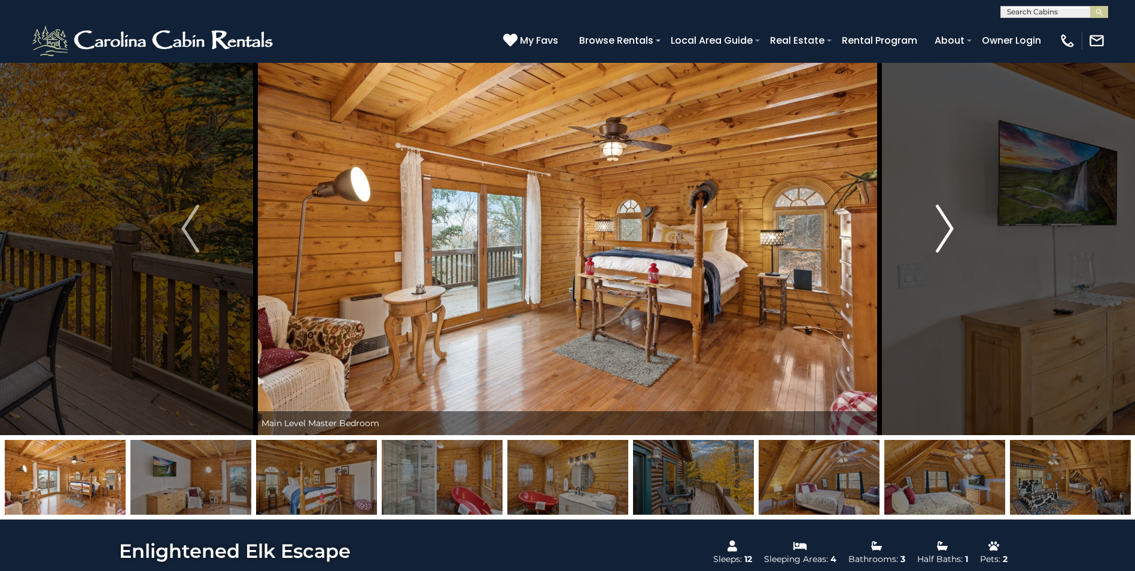
click at [943, 226] on img "Next" at bounding box center [944, 229] width 18 height 48
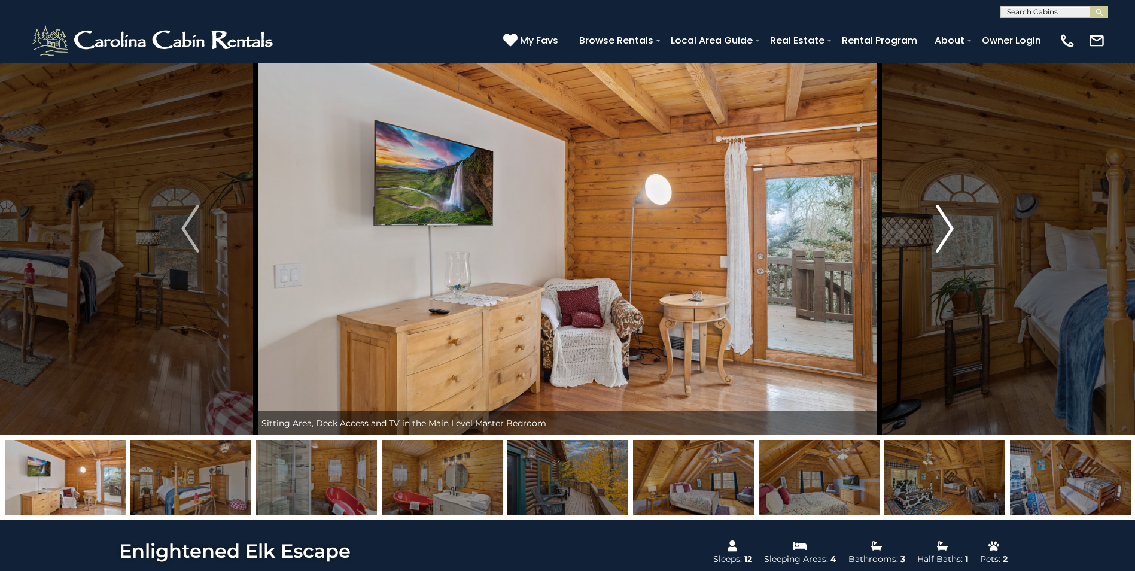
click at [943, 226] on img "Next" at bounding box center [944, 229] width 18 height 48
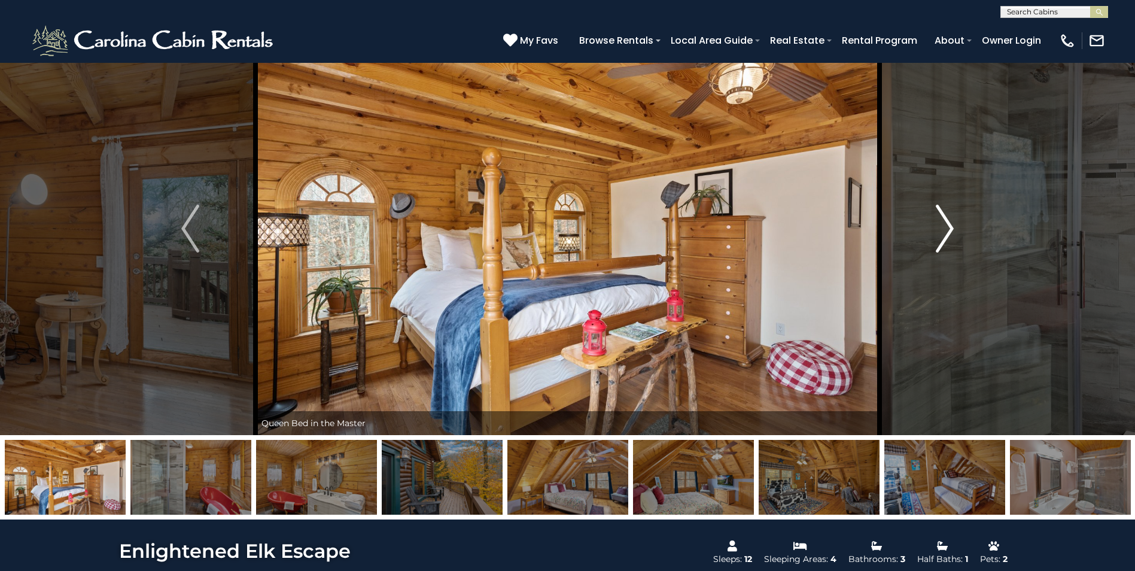
click at [943, 226] on img "Next" at bounding box center [944, 229] width 18 height 48
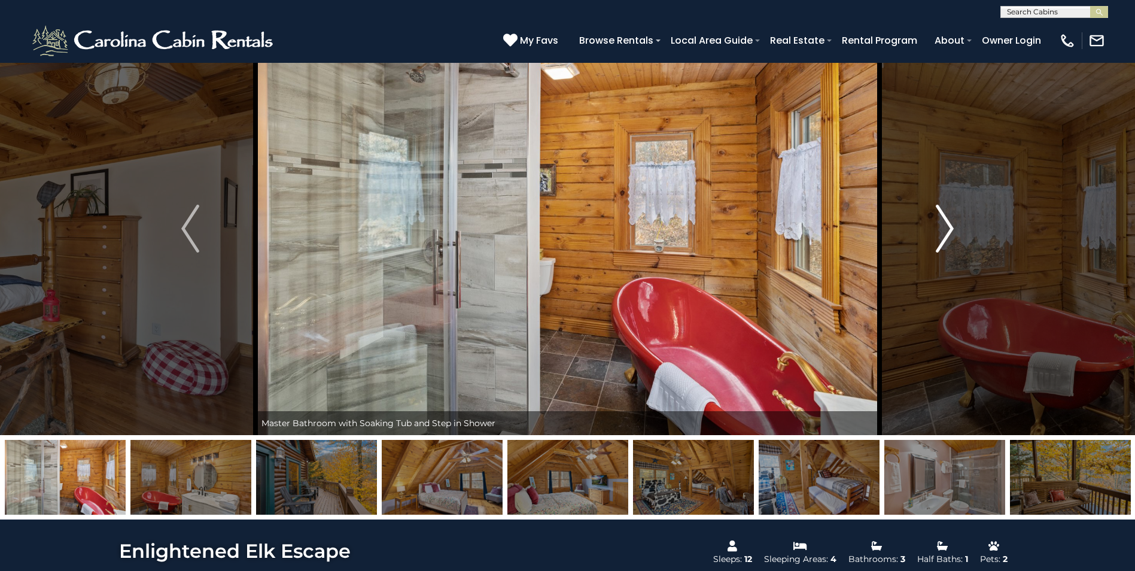
click at [943, 226] on img "Next" at bounding box center [944, 229] width 18 height 48
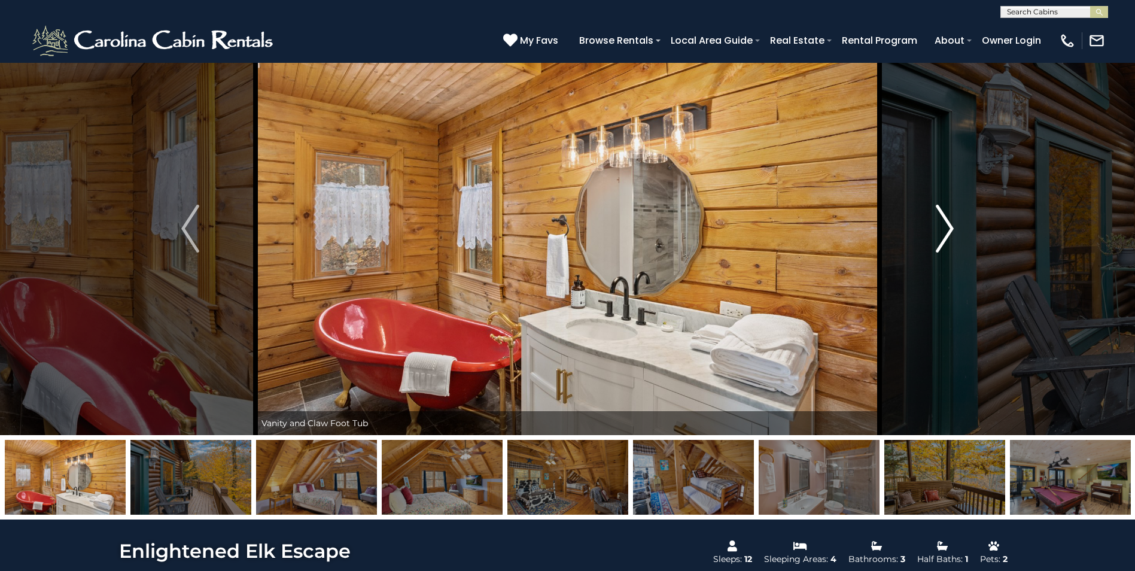
click at [943, 226] on img "Next" at bounding box center [944, 229] width 18 height 48
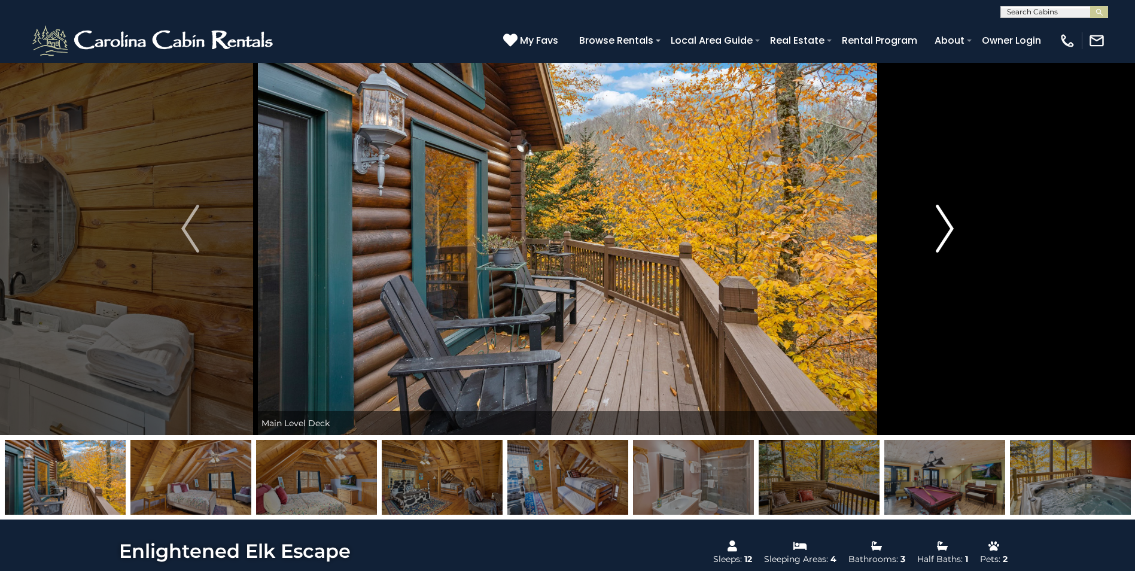
click at [943, 226] on img "Next" at bounding box center [944, 229] width 18 height 48
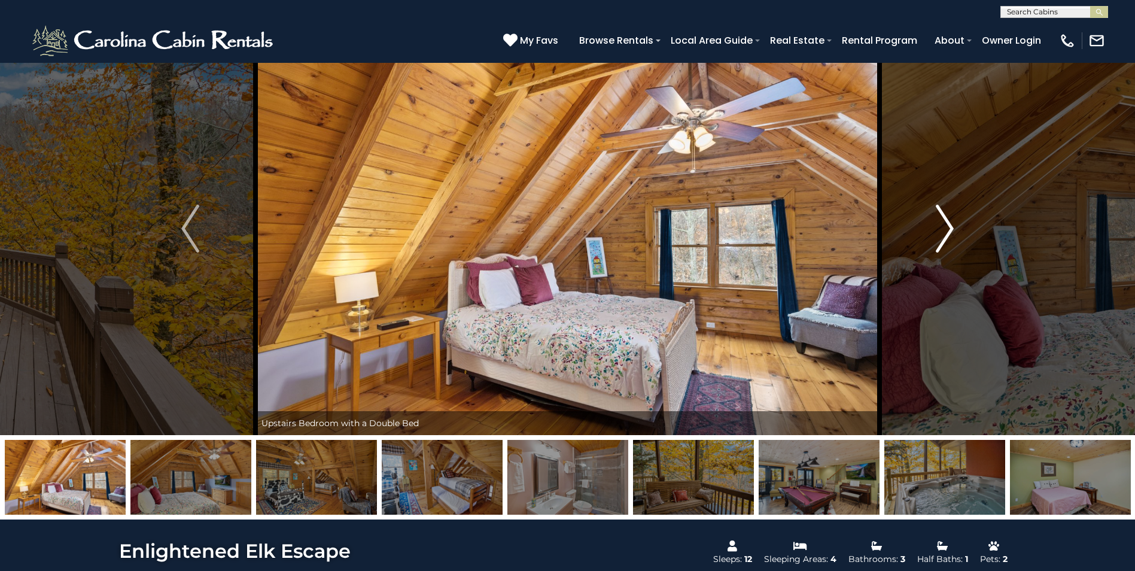
click at [943, 226] on img "Next" at bounding box center [944, 229] width 18 height 48
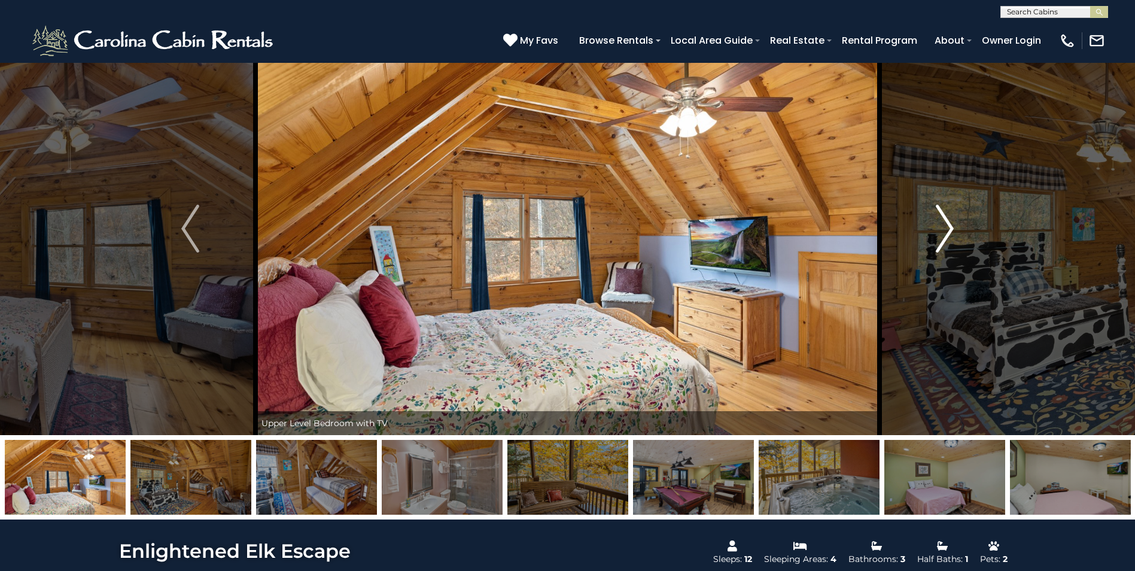
click at [943, 226] on img "Next" at bounding box center [944, 229] width 18 height 48
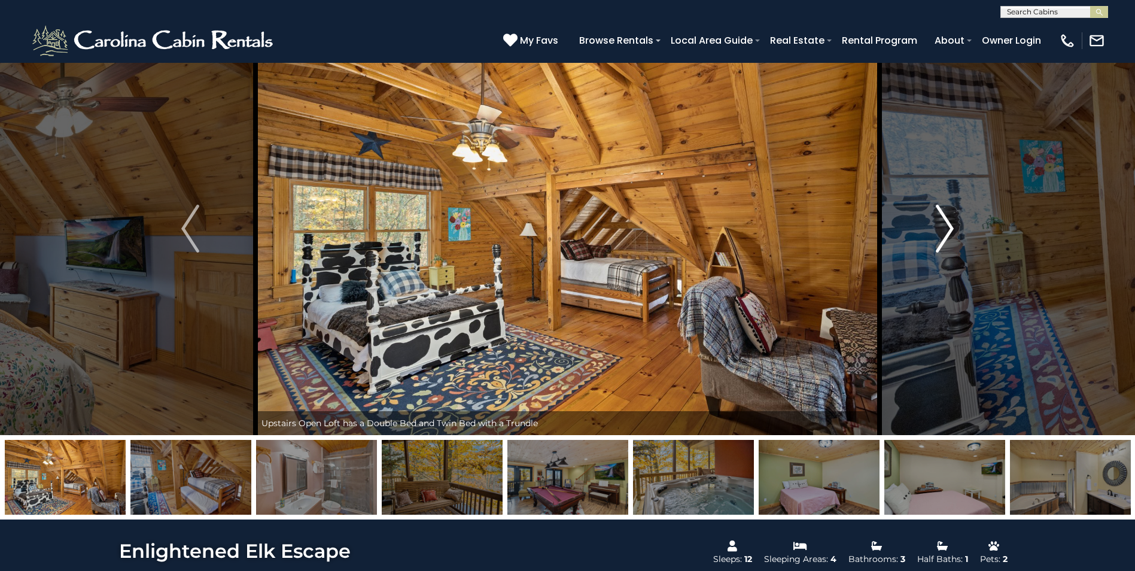
click at [943, 226] on img "Next" at bounding box center [944, 229] width 18 height 48
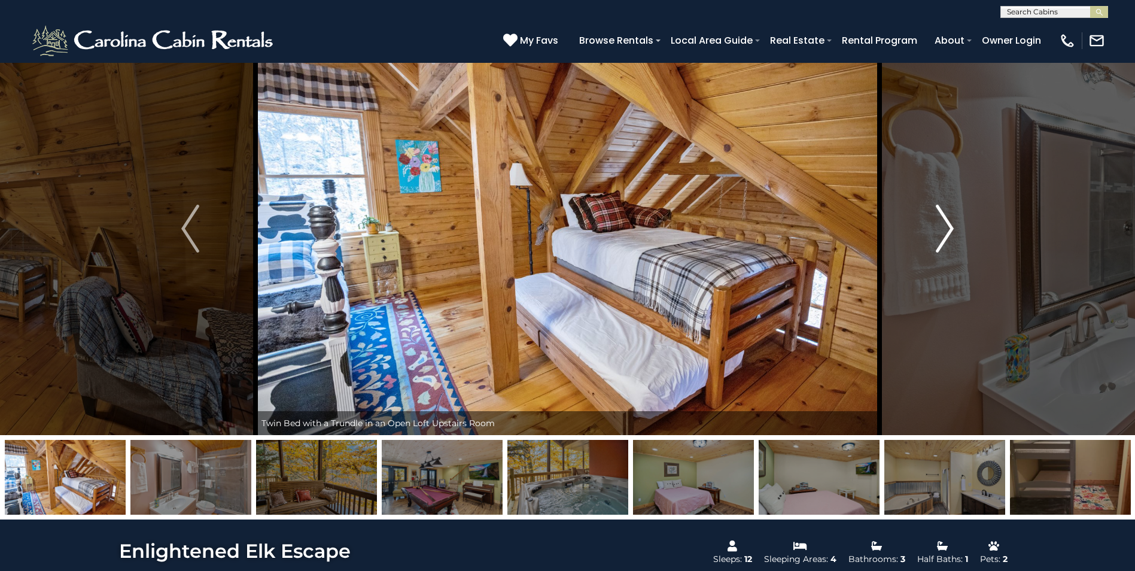
click at [943, 226] on img "Next" at bounding box center [944, 229] width 18 height 48
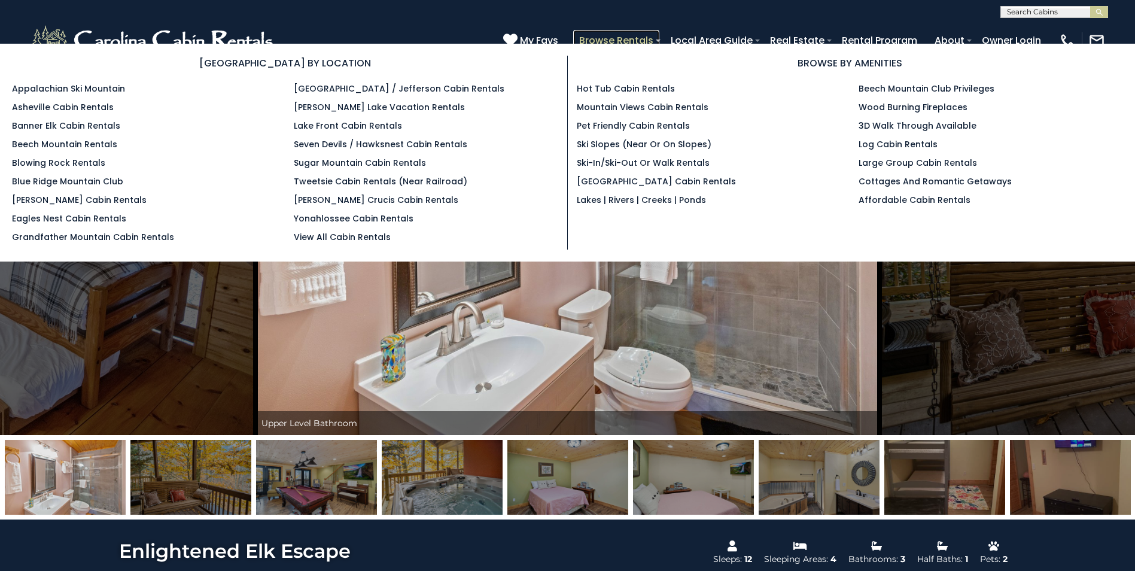
click at [629, 34] on link "Browse Rentals" at bounding box center [616, 40] width 86 height 21
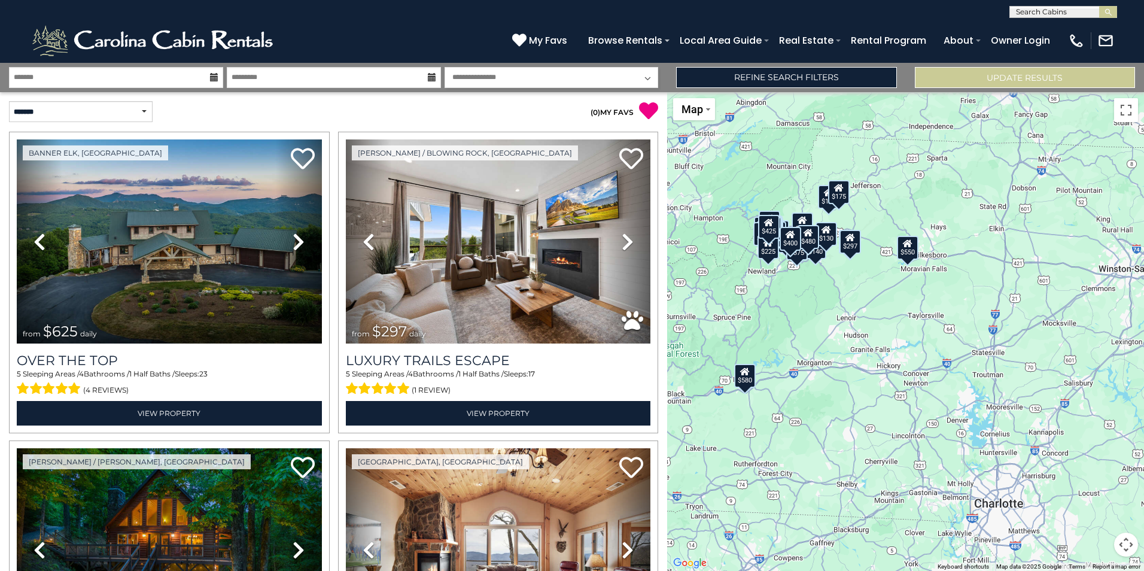
drag, startPoint x: 852, startPoint y: 350, endPoint x: 720, endPoint y: 276, distance: 152.1
click at [720, 276] on div "$625 $297 $175 $300 $580 $290 $424 $395 $270 $185 $230 $550 $349 $230 $160 $325…" at bounding box center [905, 331] width 477 height 478
click at [1123, 544] on button "Map camera controls" at bounding box center [1126, 544] width 24 height 24
click at [1094, 486] on button "Zoom in" at bounding box center [1096, 485] width 24 height 24
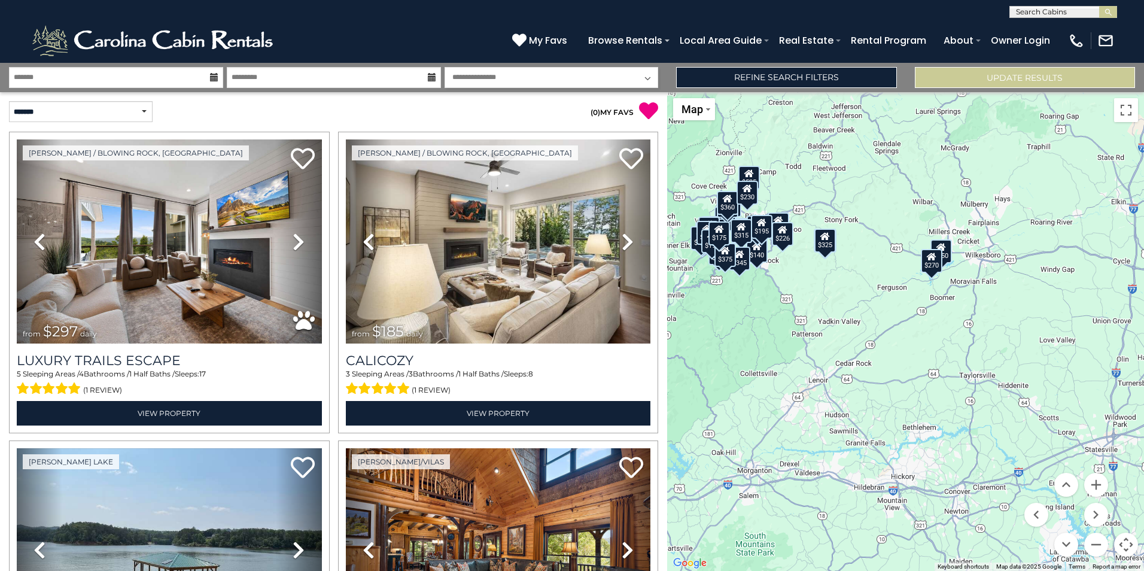
drag, startPoint x: 803, startPoint y: 228, endPoint x: 836, endPoint y: 306, distance: 84.4
click at [836, 306] on div "$297 $185 $550 $349 $230 $325 $140 $130 $375 $480 $400 $451 $525 $315 $315 $330…" at bounding box center [905, 331] width 477 height 478
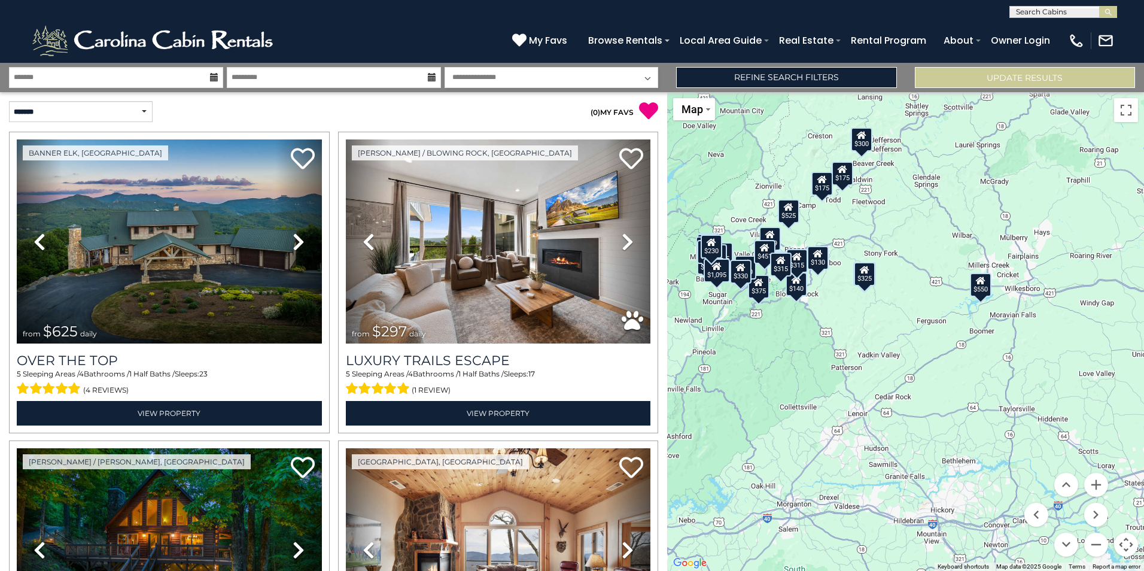
drag, startPoint x: 810, startPoint y: 292, endPoint x: 851, endPoint y: 327, distance: 53.5
click at [851, 327] on div "$625 $297 $175 $300 $270 $185 $550 $349 $230 $325 $185 $215 $140 $130 $175 $165…" at bounding box center [905, 331] width 477 height 478
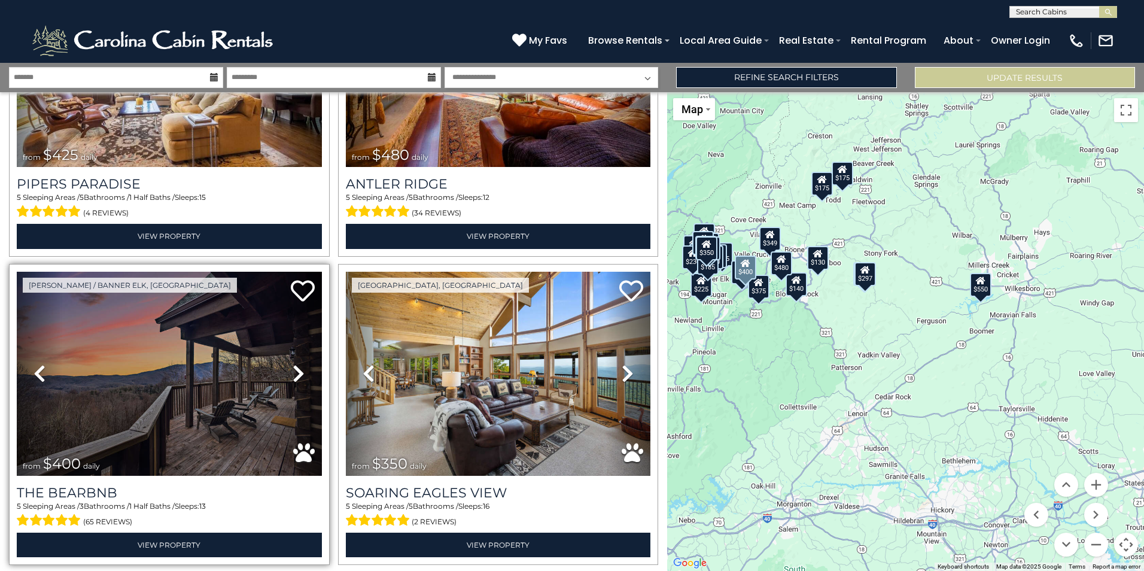
scroll to position [4224, 0]
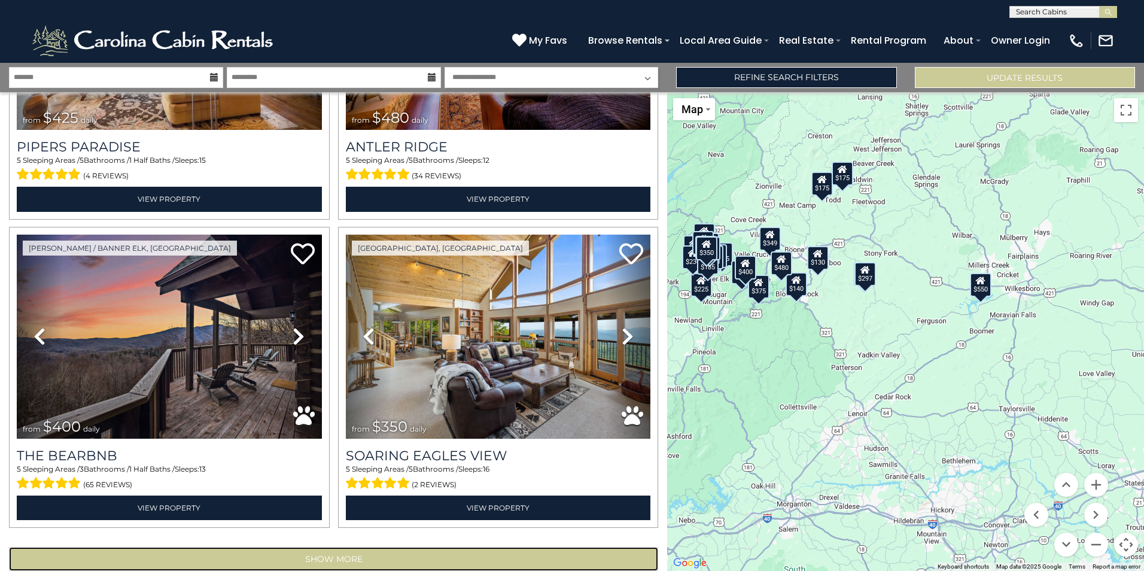
click at [339, 547] on button "Show More" at bounding box center [333, 559] width 649 height 24
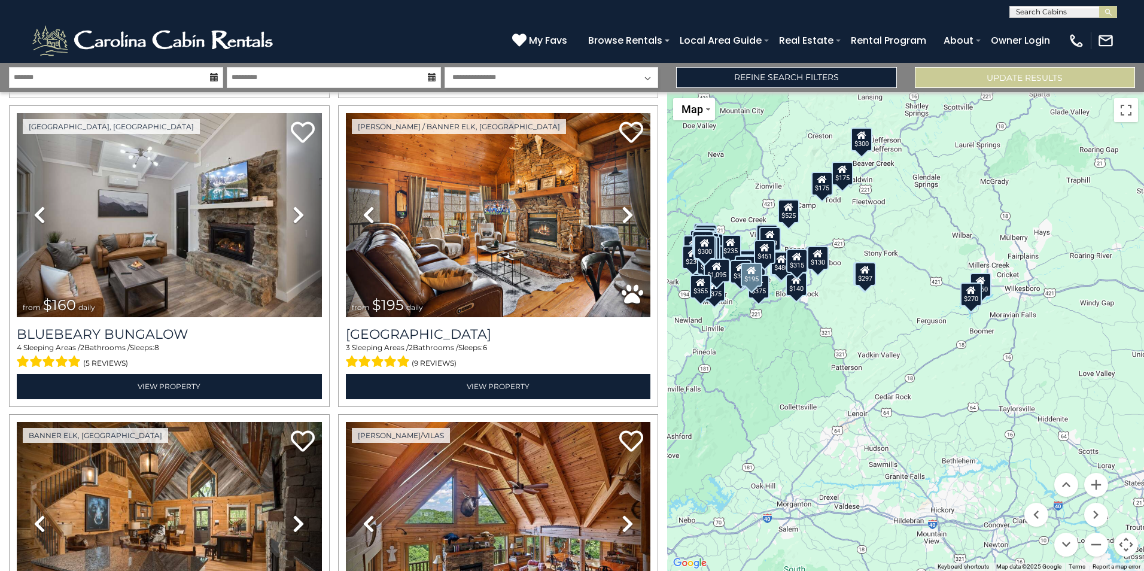
scroll to position [7753, 0]
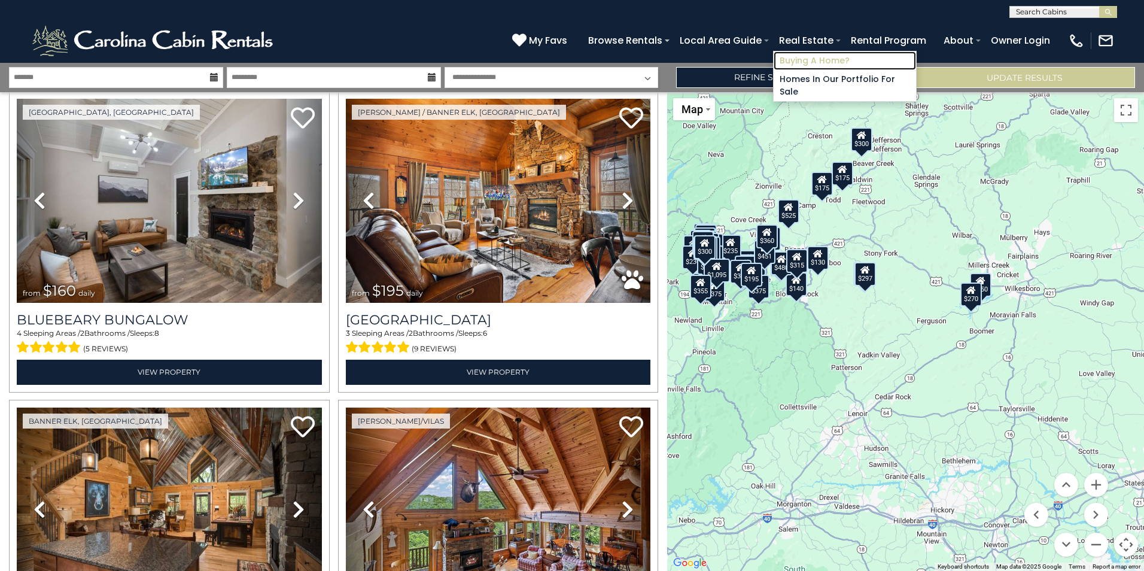
click at [830, 59] on link "Buying A Home?" at bounding box center [844, 60] width 142 height 19
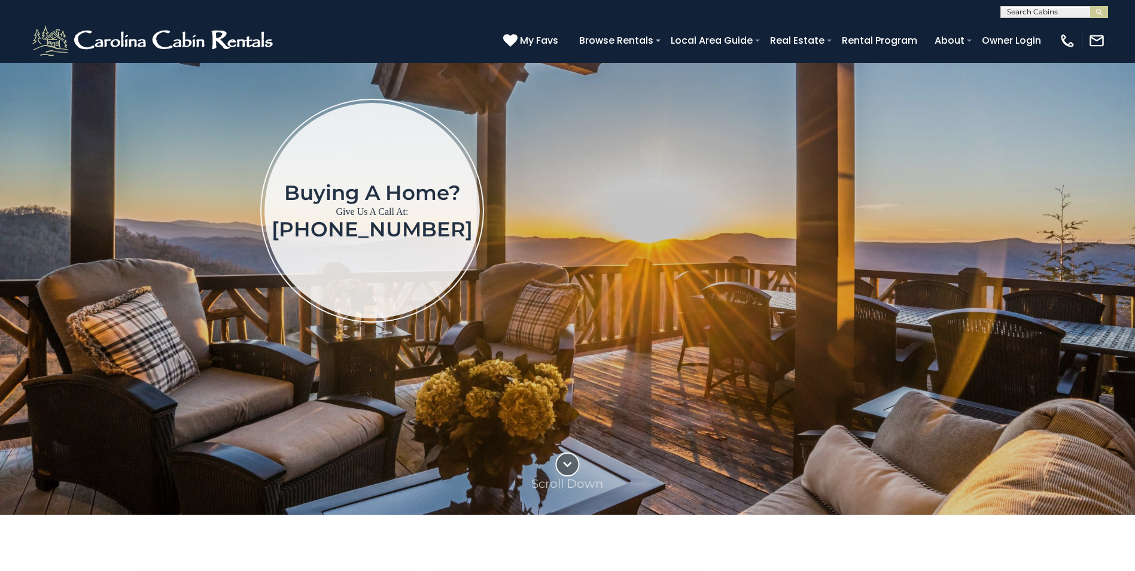
scroll to position [120, 0]
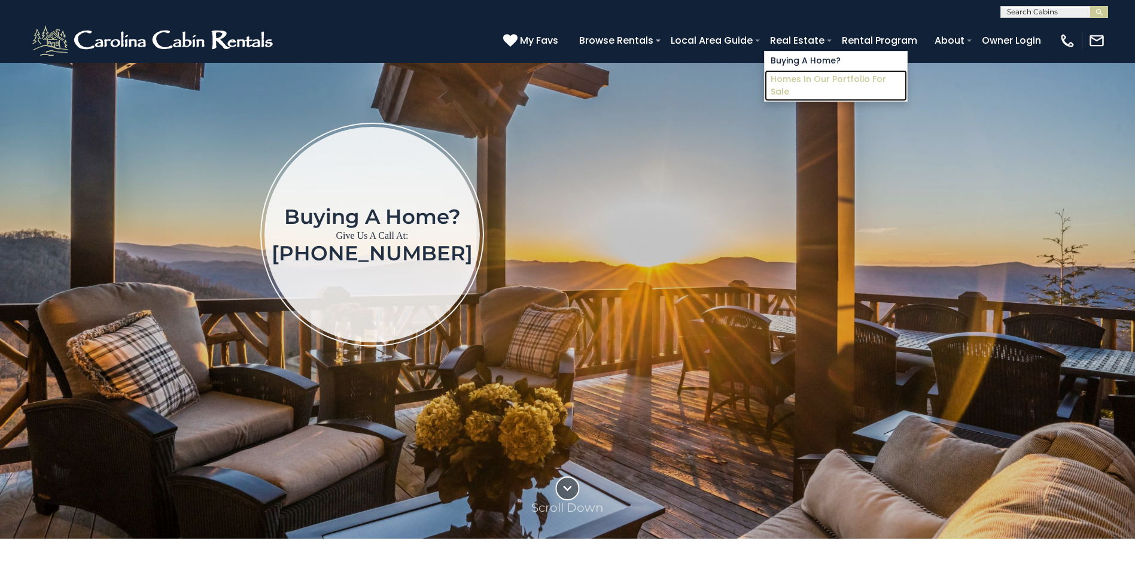
click at [804, 83] on link "Homes in Our Portfolio For Sale" at bounding box center [835, 85] width 142 height 31
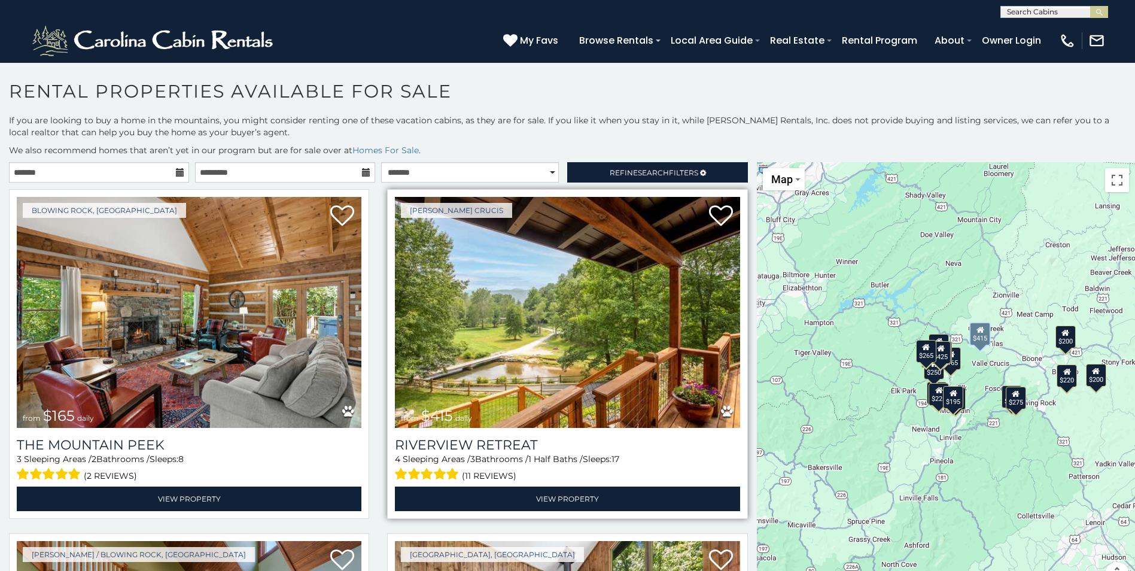
click at [545, 354] on img at bounding box center [567, 312] width 345 height 231
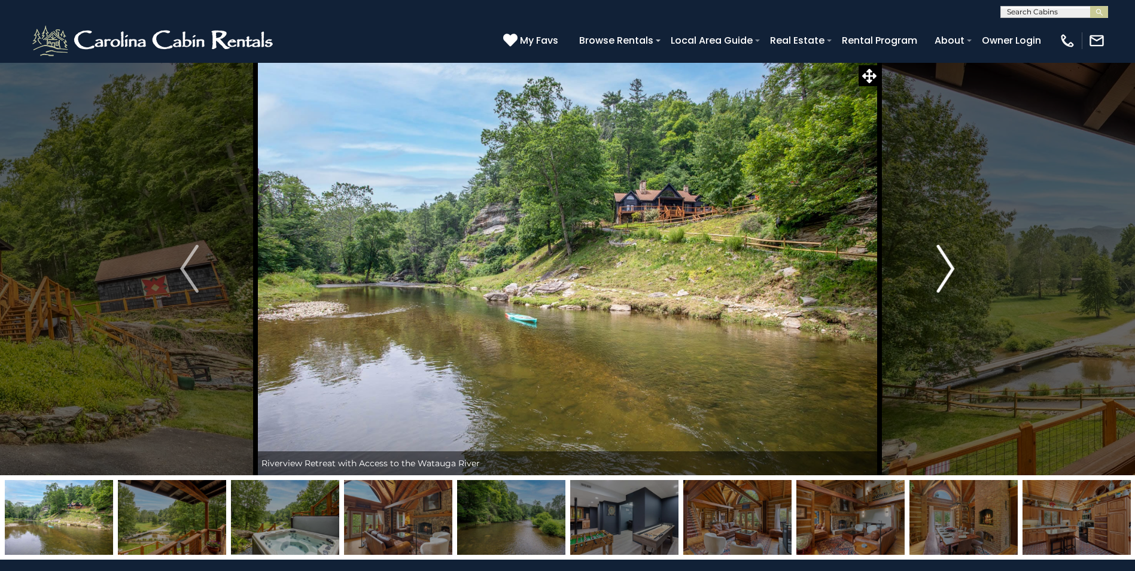
click at [944, 263] on img "Next" at bounding box center [945, 269] width 18 height 48
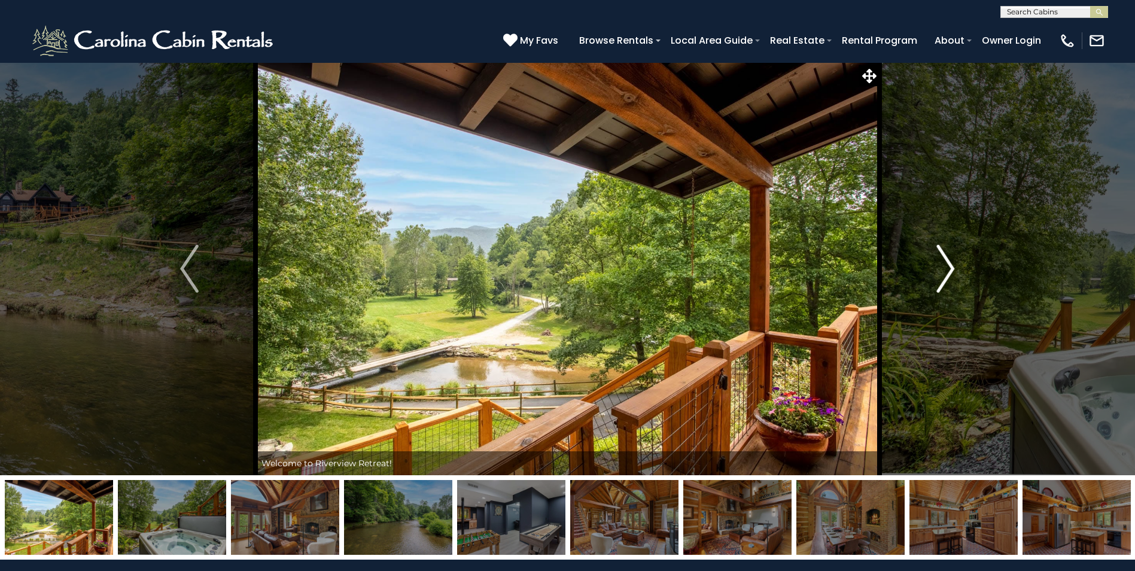
click at [944, 263] on img "Next" at bounding box center [945, 269] width 18 height 48
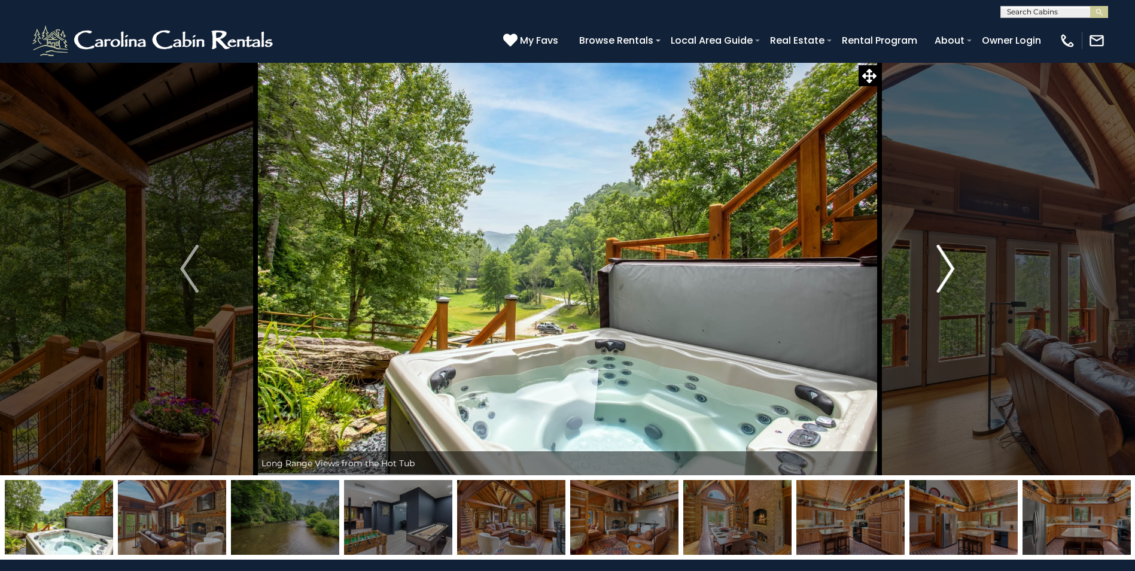
click at [944, 263] on img "Next" at bounding box center [945, 269] width 18 height 48
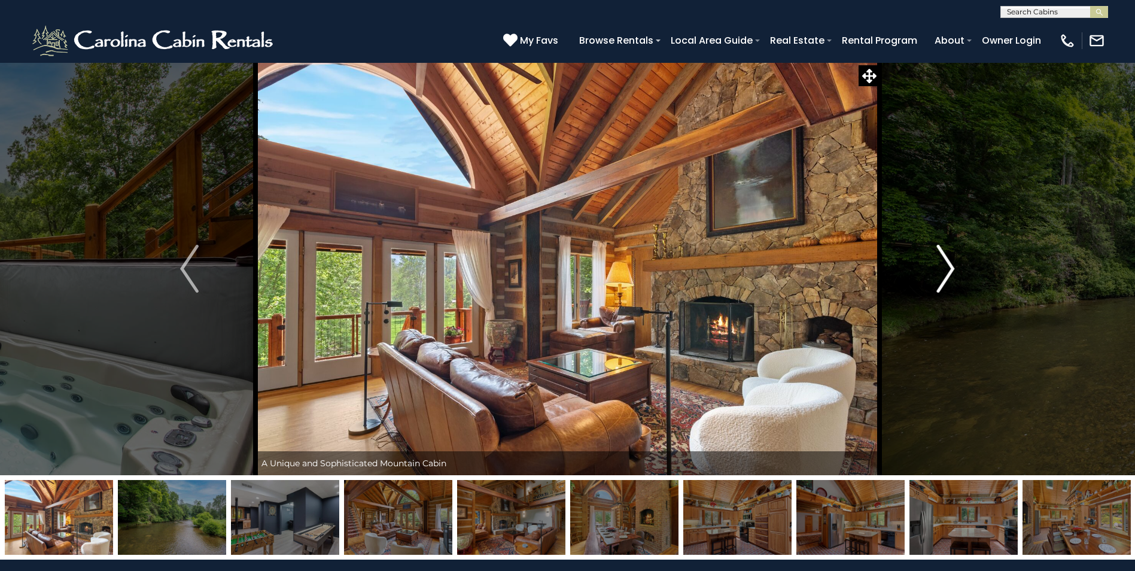
click at [944, 263] on img "Next" at bounding box center [945, 269] width 18 height 48
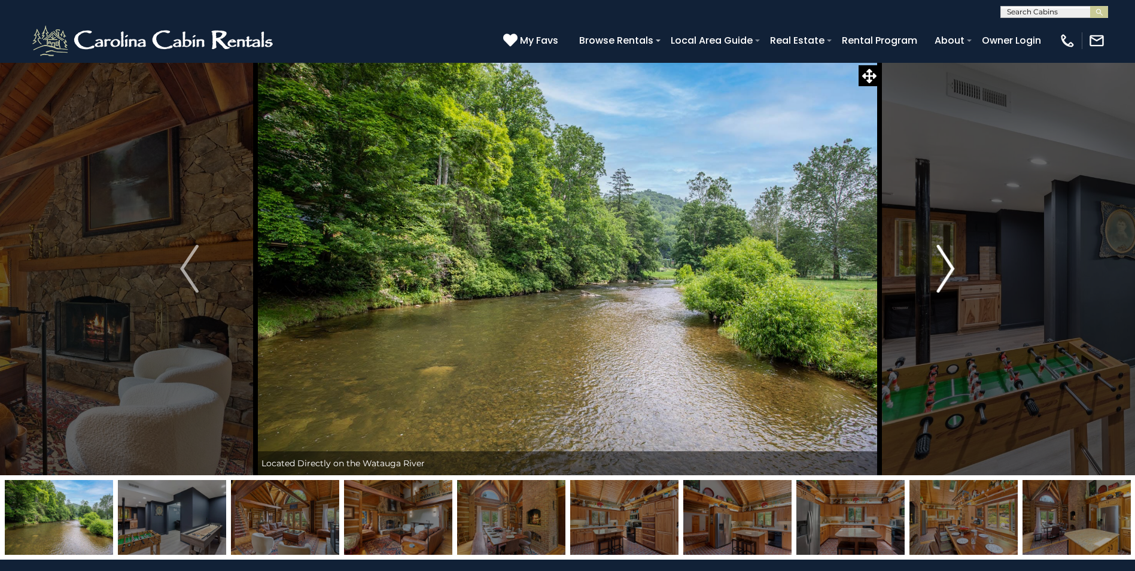
click at [944, 263] on img "Next" at bounding box center [945, 269] width 18 height 48
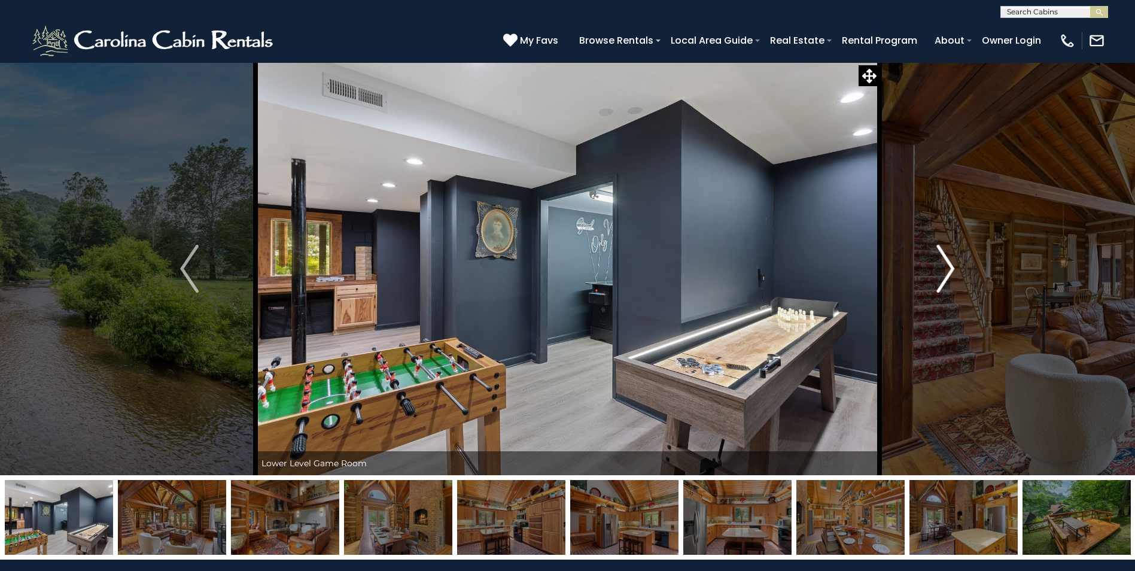
click at [944, 263] on img "Next" at bounding box center [945, 269] width 18 height 48
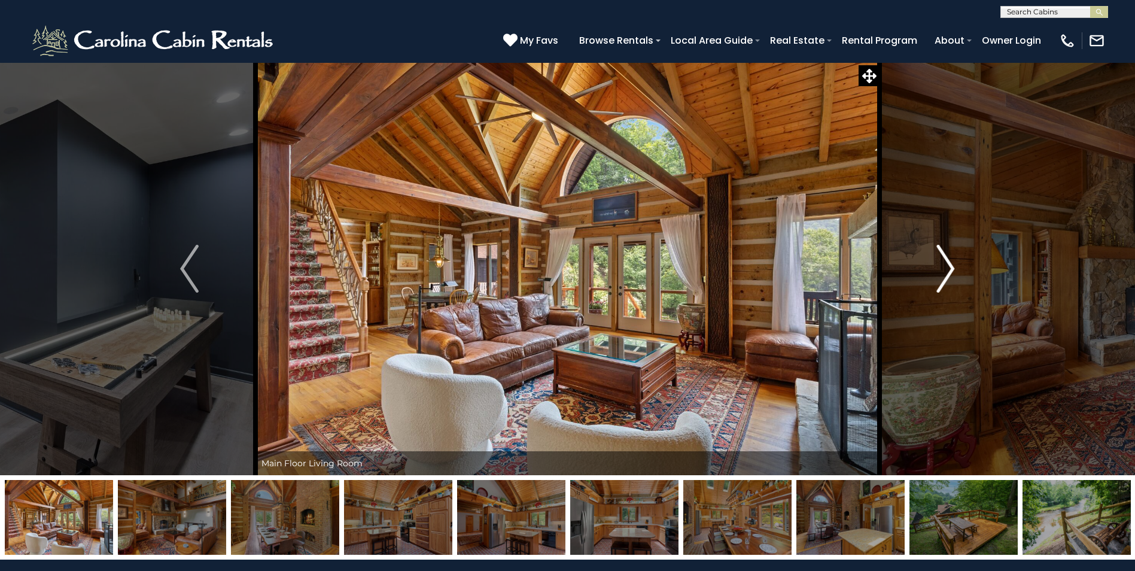
click at [944, 263] on img "Next" at bounding box center [945, 269] width 18 height 48
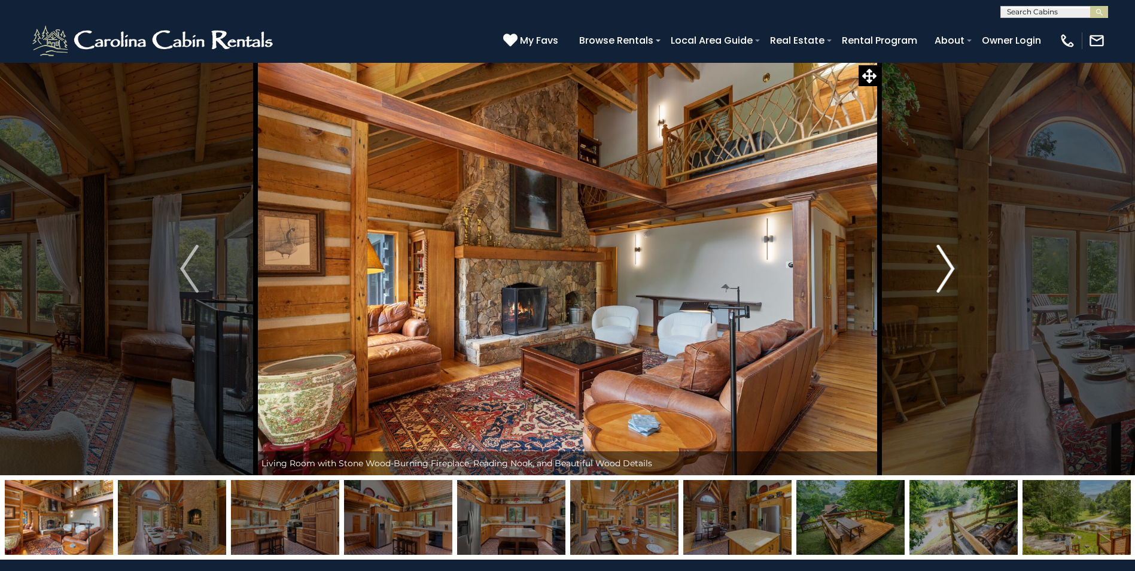
click at [944, 263] on img "Next" at bounding box center [945, 269] width 18 height 48
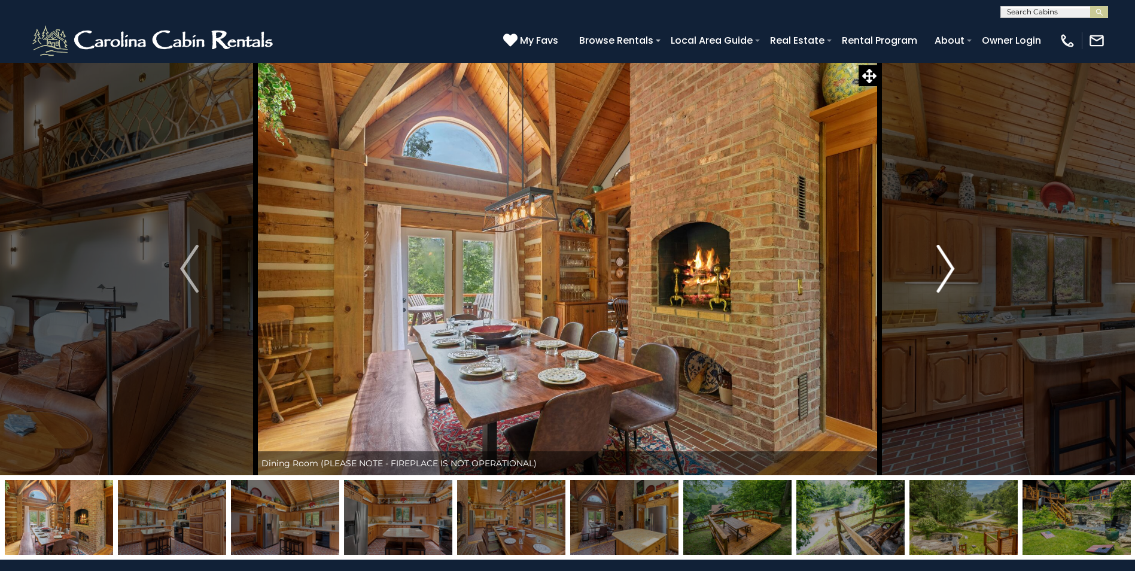
click at [944, 263] on img "Next" at bounding box center [945, 269] width 18 height 48
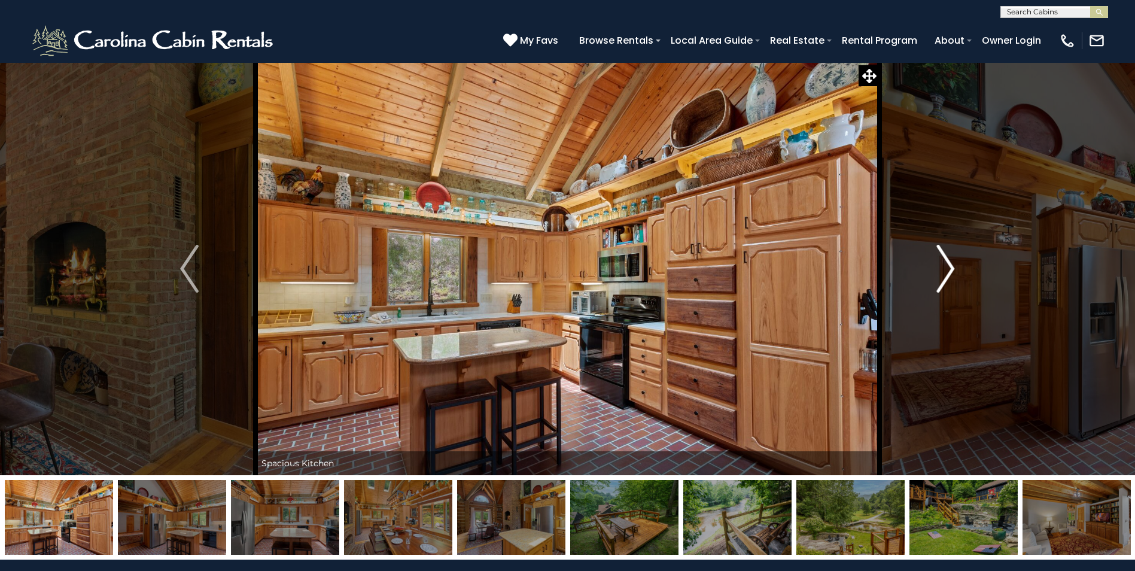
click at [944, 263] on img "Next" at bounding box center [945, 269] width 18 height 48
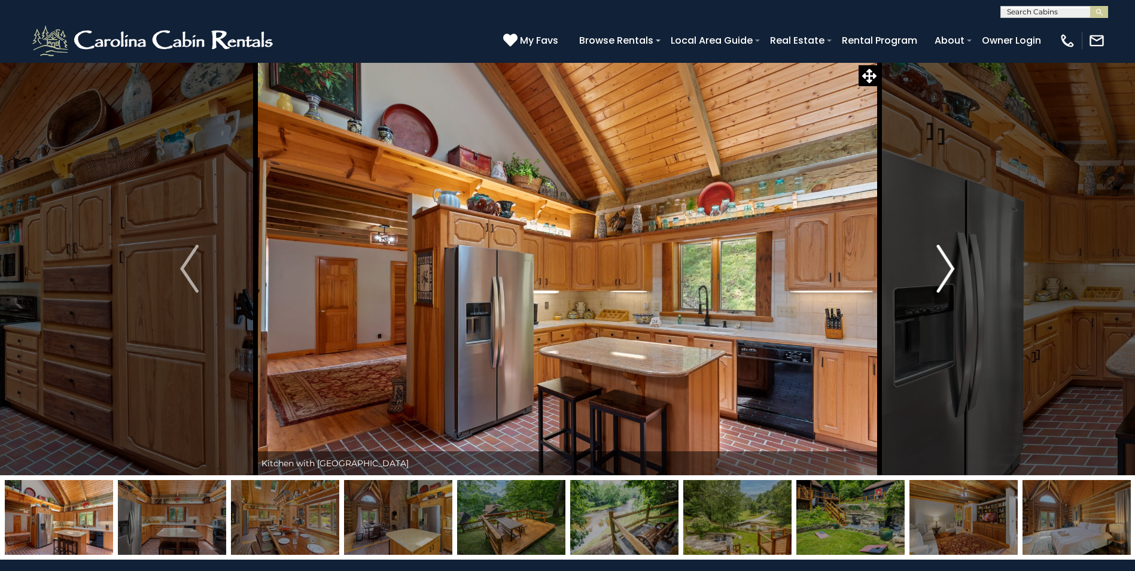
click at [944, 263] on img "Next" at bounding box center [945, 269] width 18 height 48
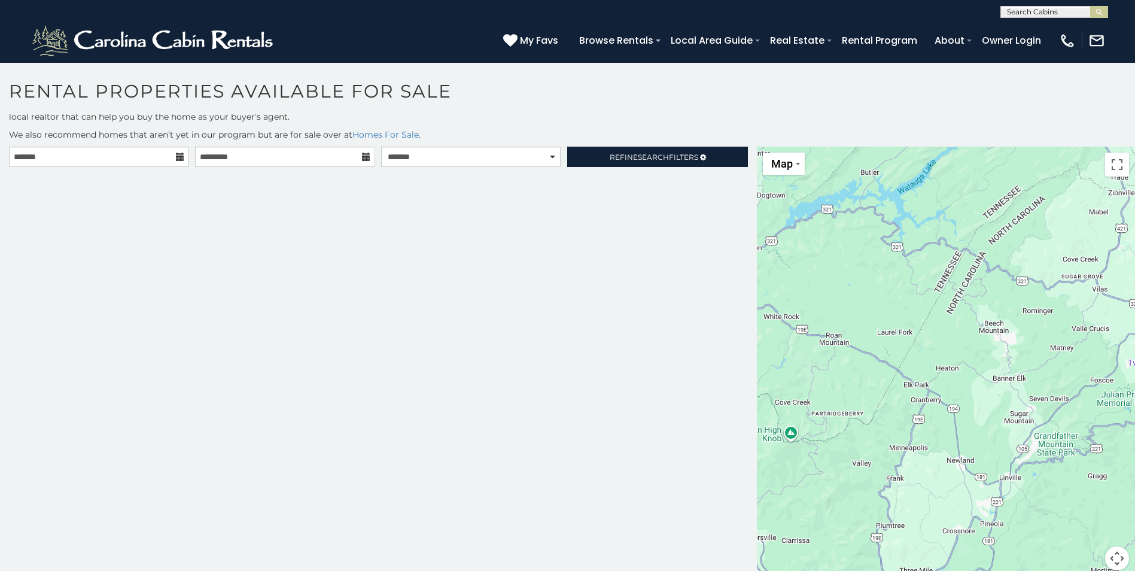
scroll to position [23, 0]
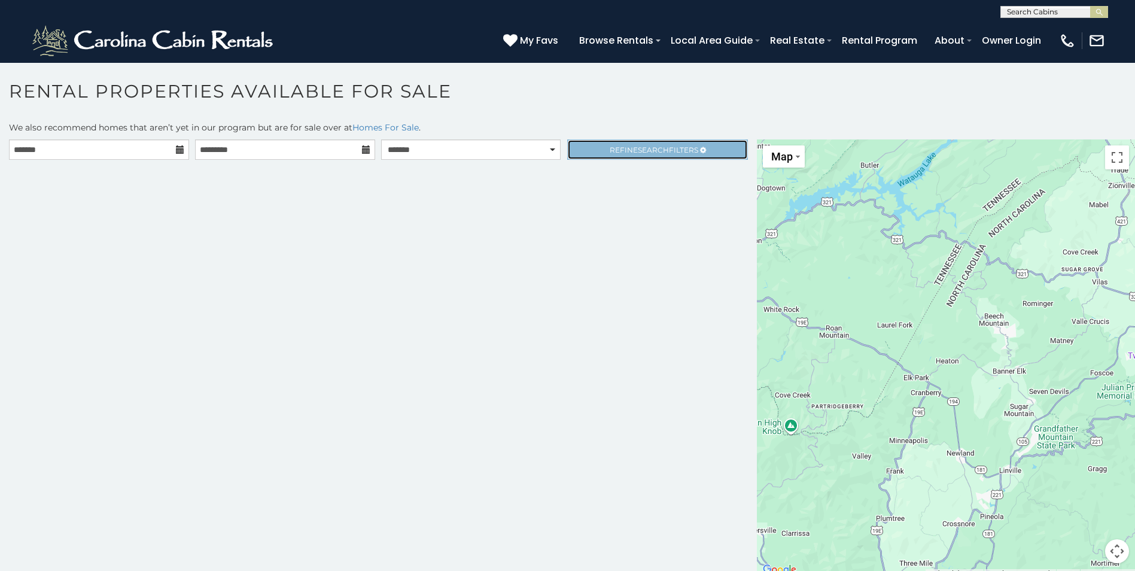
click at [670, 150] on span "Refine Search Filters" at bounding box center [653, 149] width 89 height 9
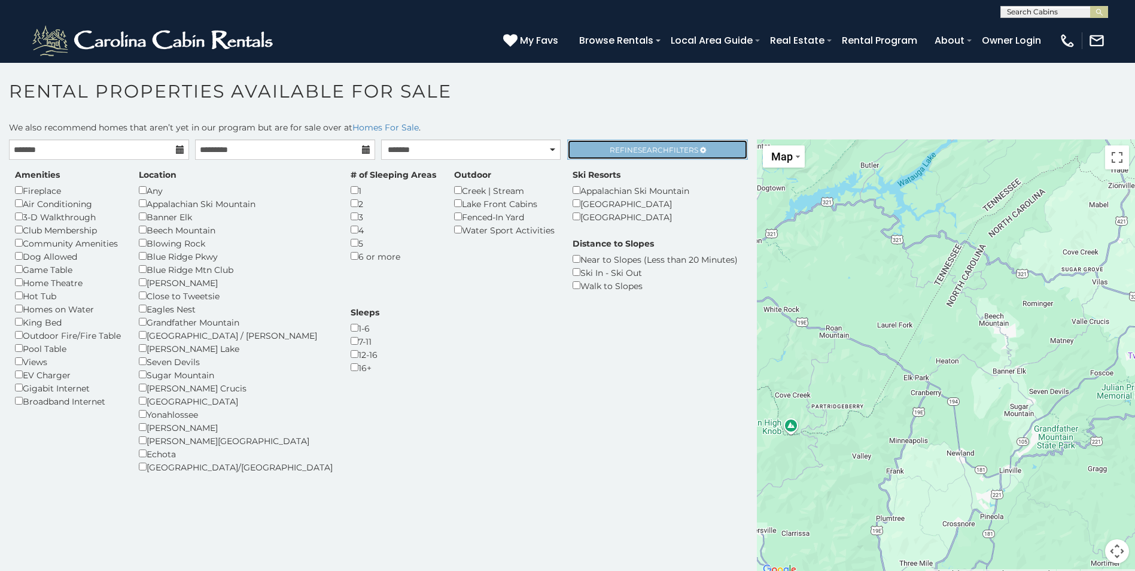
click at [638, 149] on span "Search" at bounding box center [653, 149] width 31 height 9
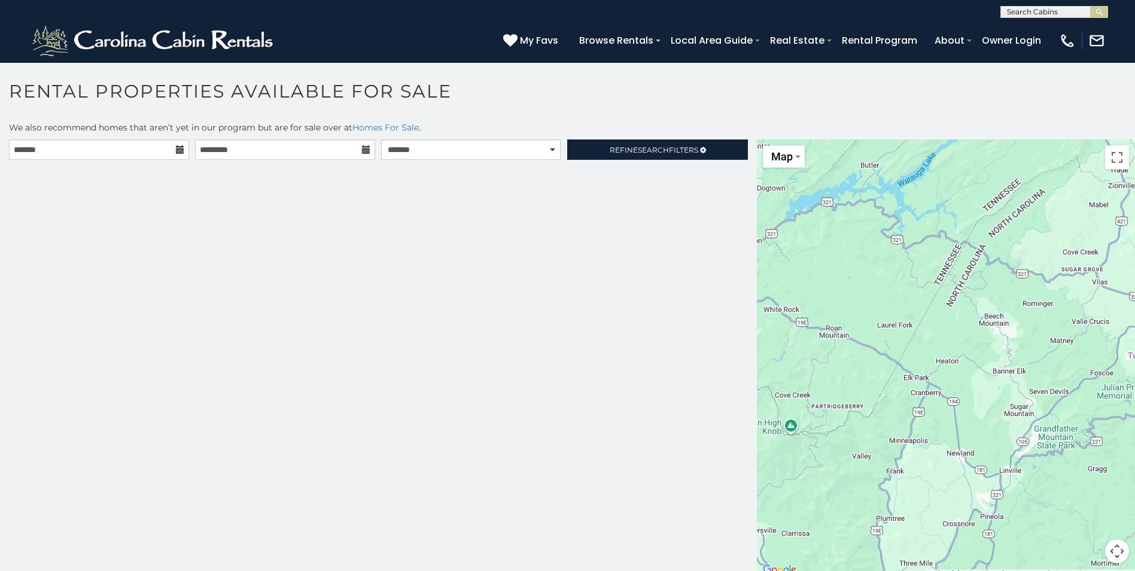
click at [1119, 560] on gmp-internal-camera-control at bounding box center [1117, 551] width 24 height 24
click at [1110, 554] on button "Map camera controls" at bounding box center [1117, 551] width 24 height 24
click at [1080, 552] on button "Zoom out" at bounding box center [1087, 551] width 24 height 24
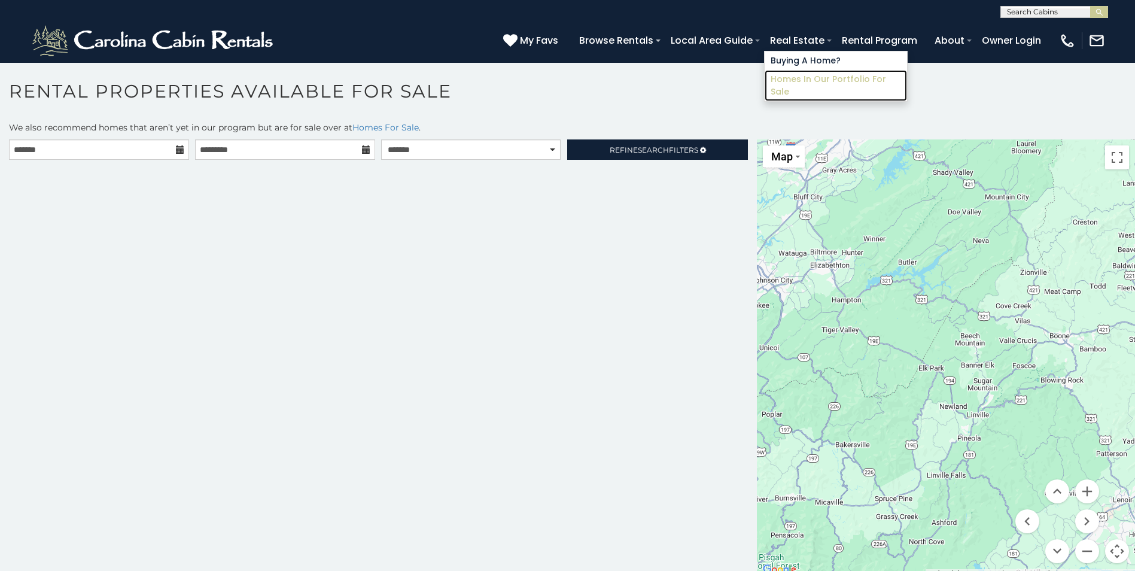
click at [804, 81] on link "Homes in Our Portfolio For Sale" at bounding box center [835, 85] width 142 height 31
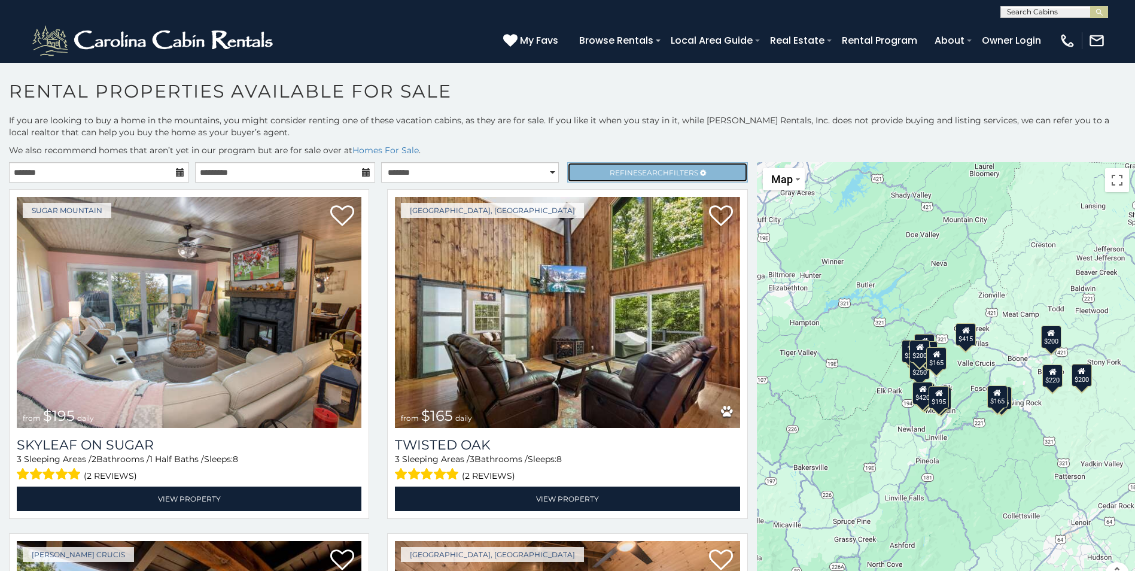
click at [662, 167] on link "Refine Search Filters" at bounding box center [657, 172] width 180 height 20
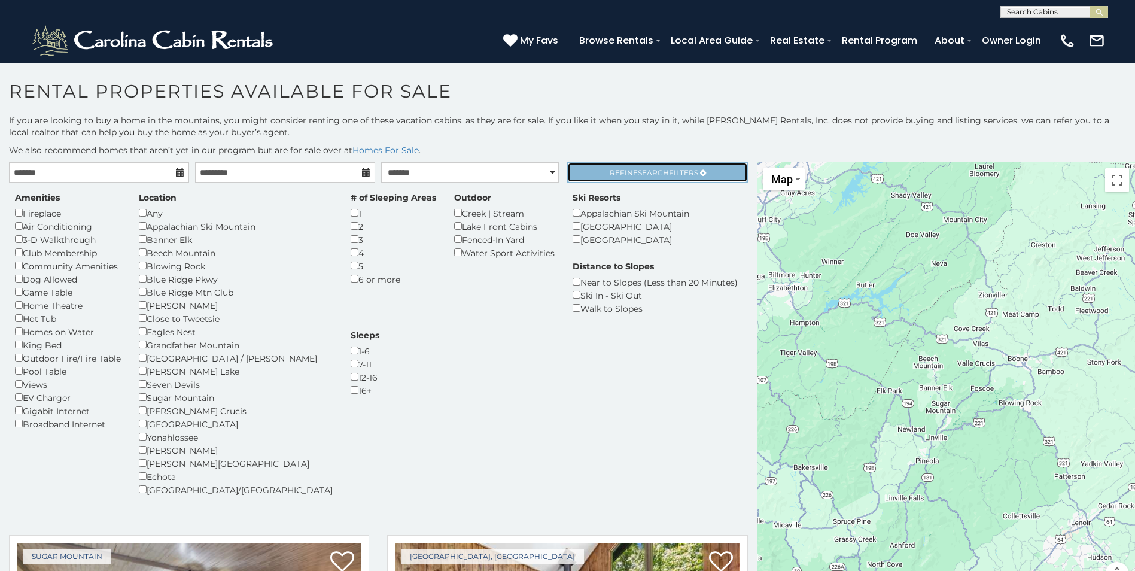
click at [638, 172] on span "Search" at bounding box center [653, 172] width 31 height 9
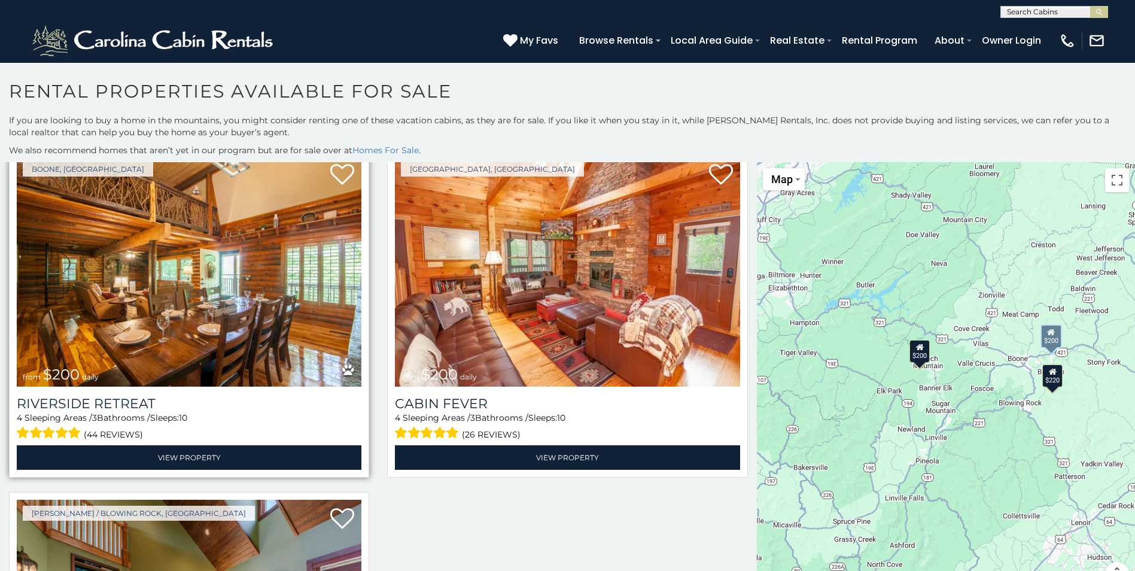
scroll to position [31, 0]
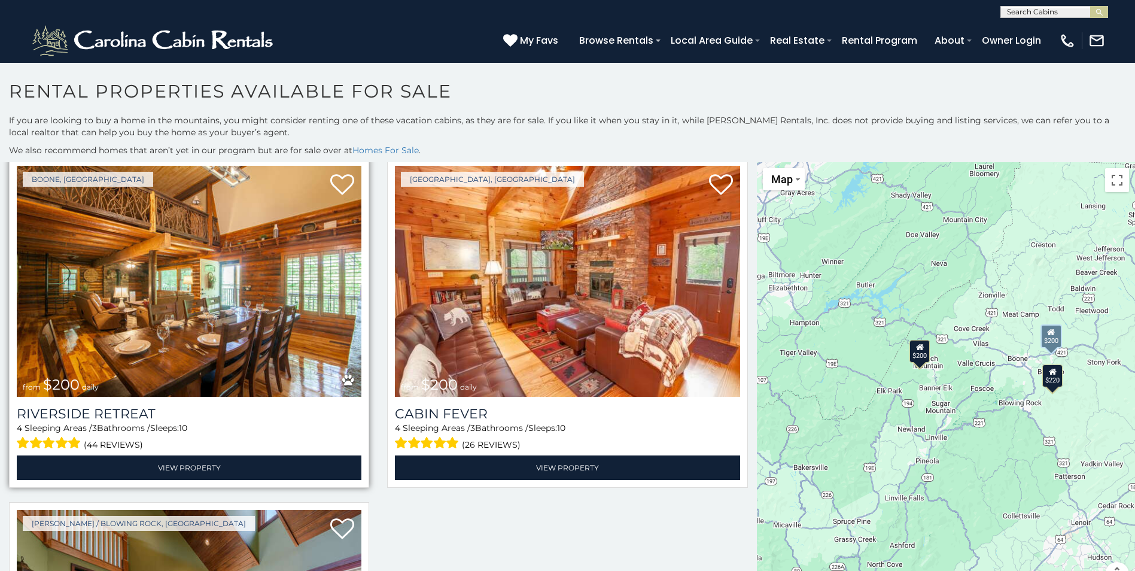
click at [233, 325] on img at bounding box center [189, 281] width 345 height 231
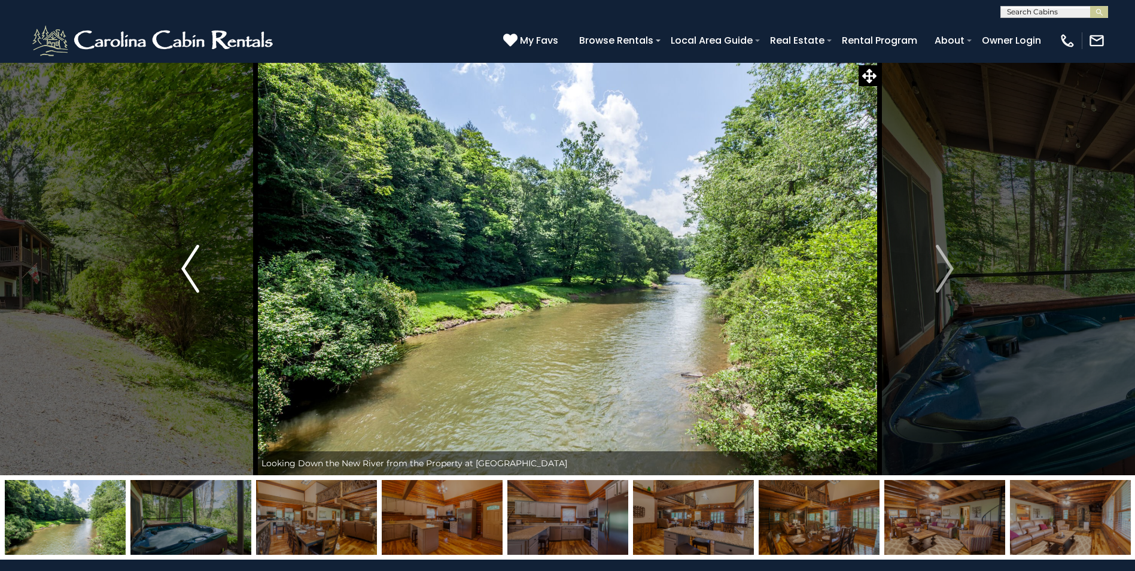
click at [181, 269] on img "Previous" at bounding box center [190, 269] width 18 height 48
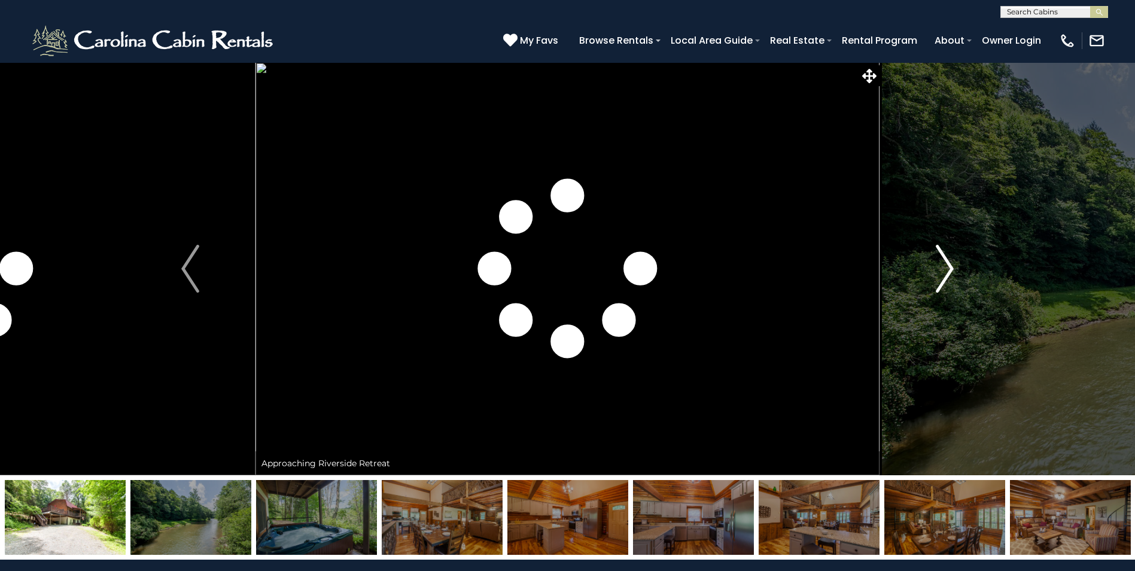
click at [946, 268] on img "Next" at bounding box center [944, 269] width 18 height 48
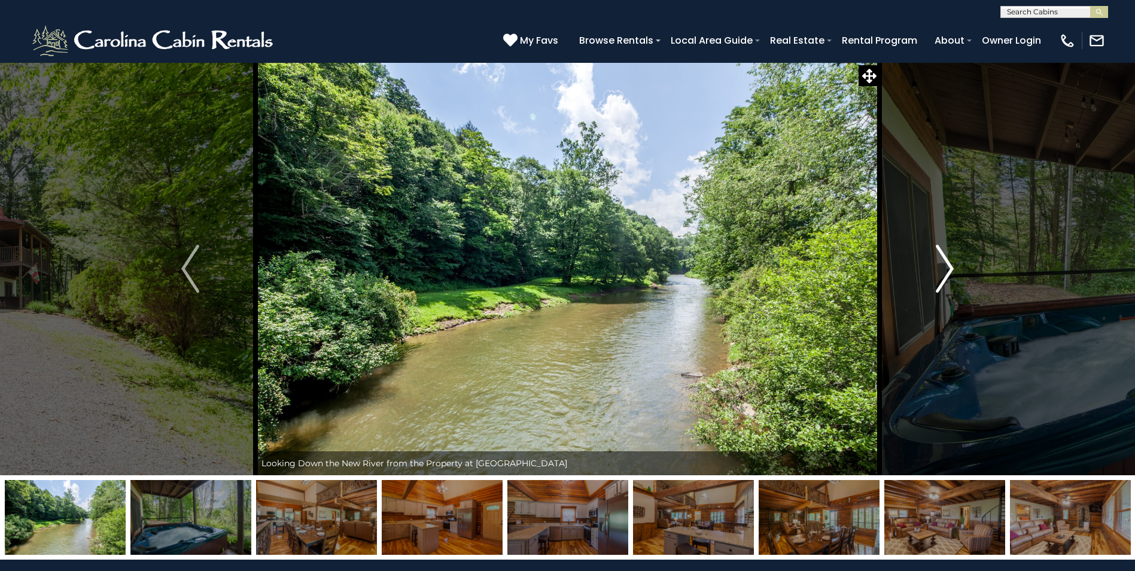
click at [947, 268] on img "Next" at bounding box center [944, 269] width 18 height 48
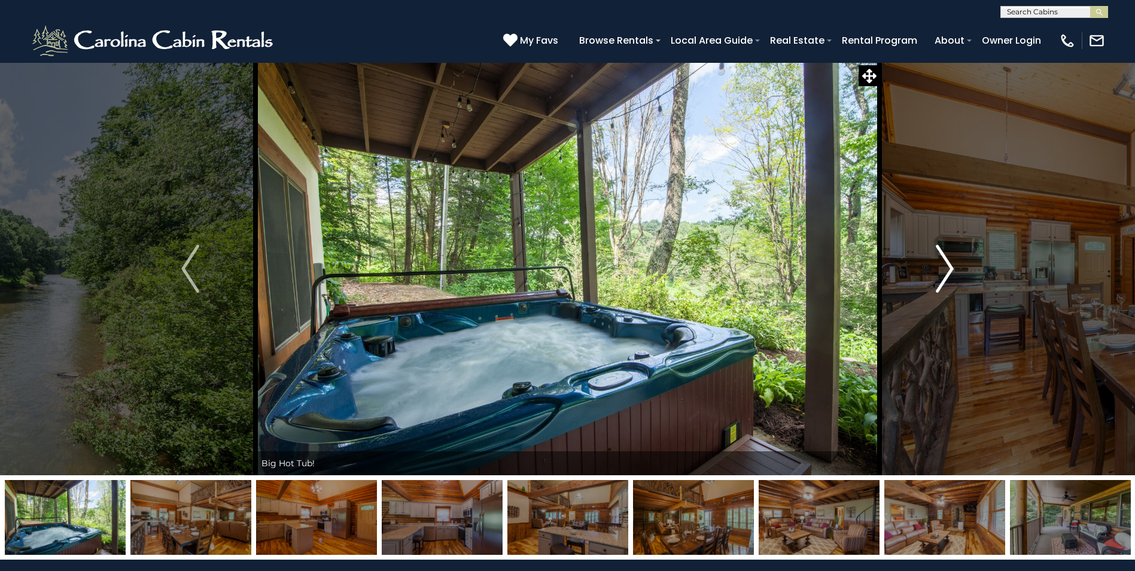
click at [947, 268] on img "Next" at bounding box center [944, 269] width 18 height 48
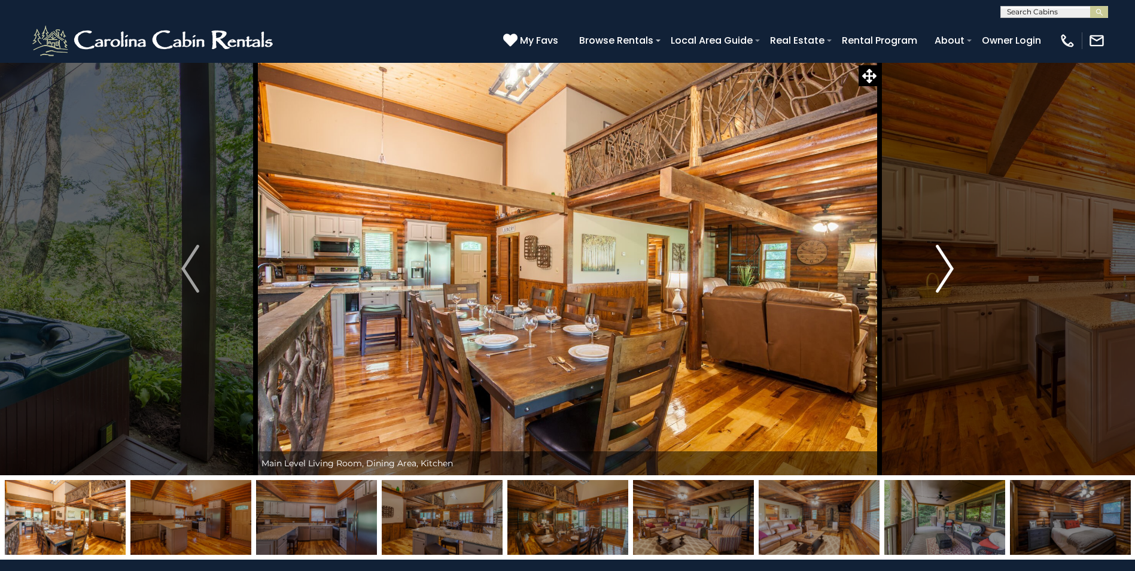
click at [947, 268] on img "Next" at bounding box center [944, 269] width 18 height 48
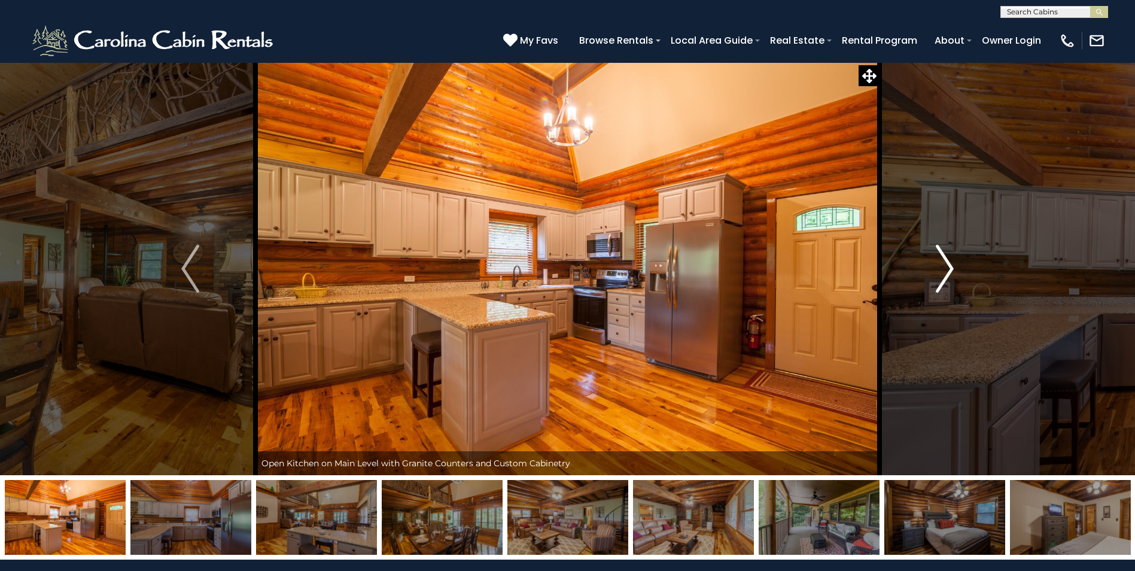
click at [947, 268] on img "Next" at bounding box center [944, 269] width 18 height 48
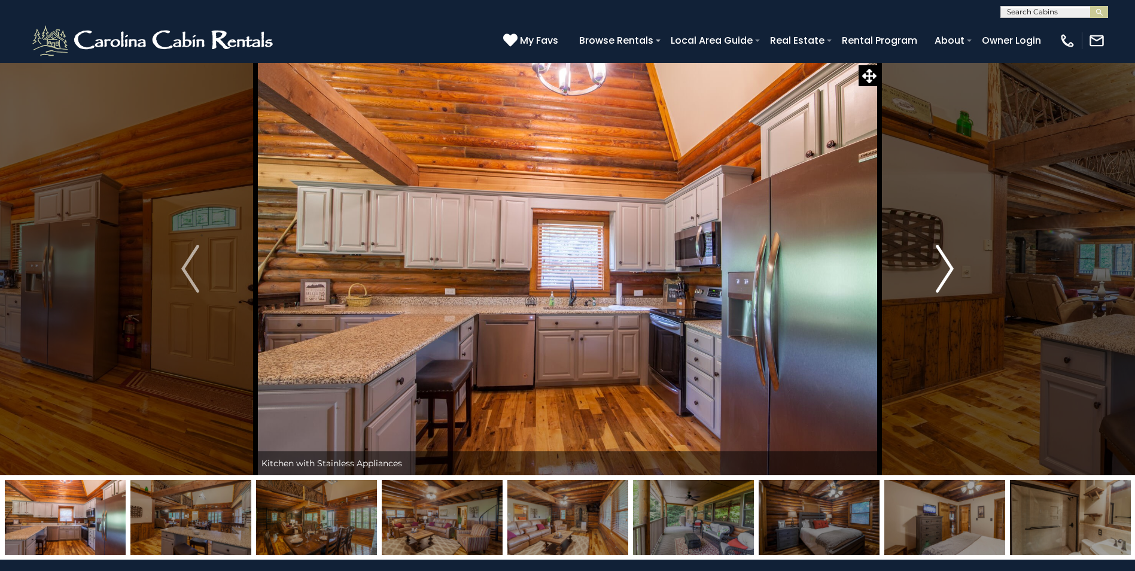
click at [947, 268] on img "Next" at bounding box center [944, 269] width 18 height 48
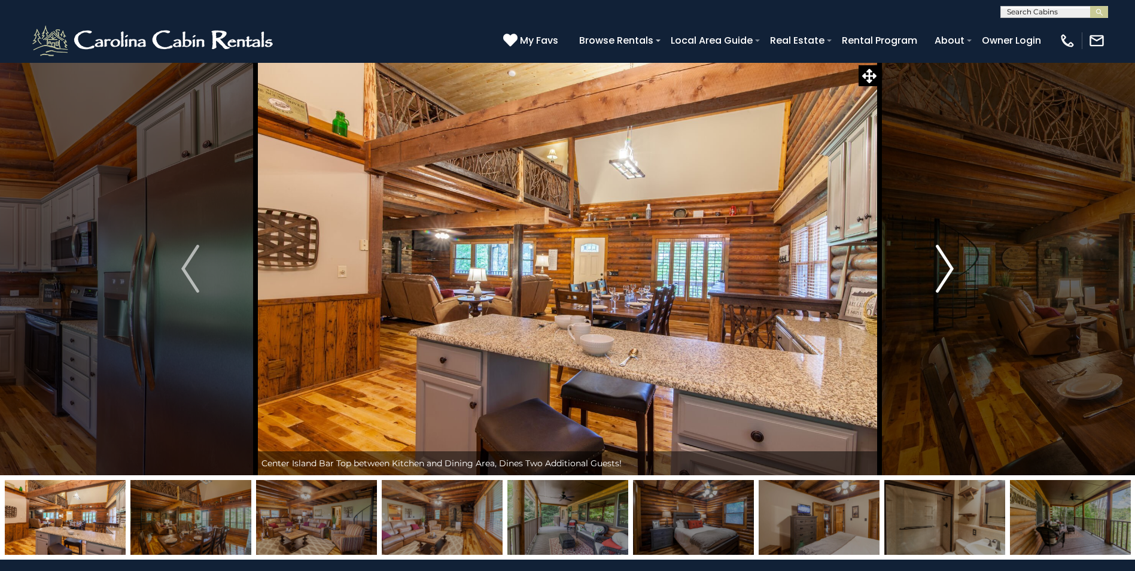
click at [947, 268] on img "Next" at bounding box center [944, 269] width 18 height 48
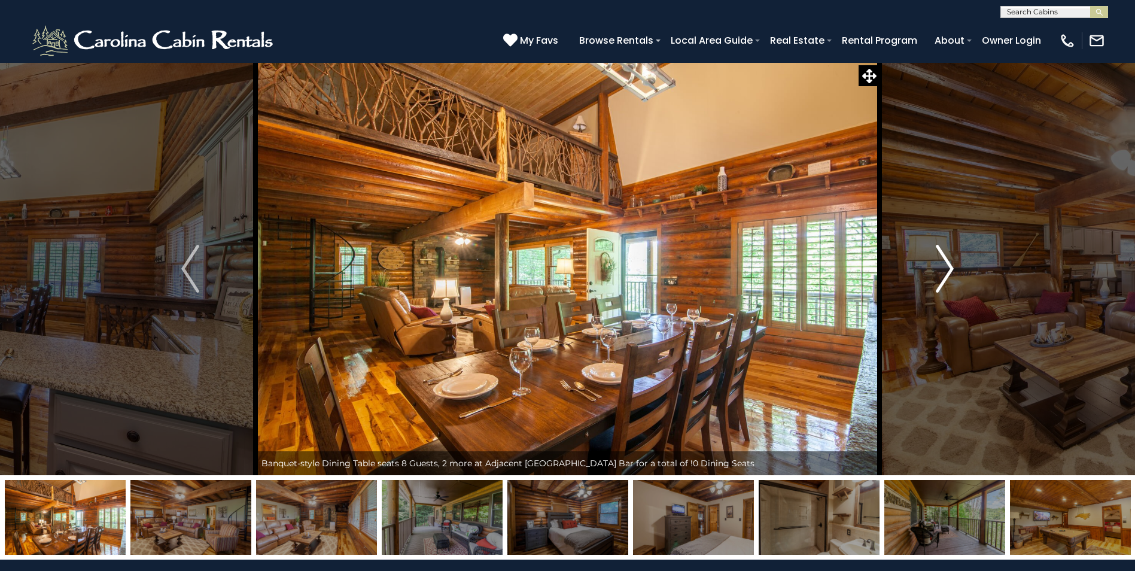
click at [947, 268] on img "Next" at bounding box center [944, 269] width 18 height 48
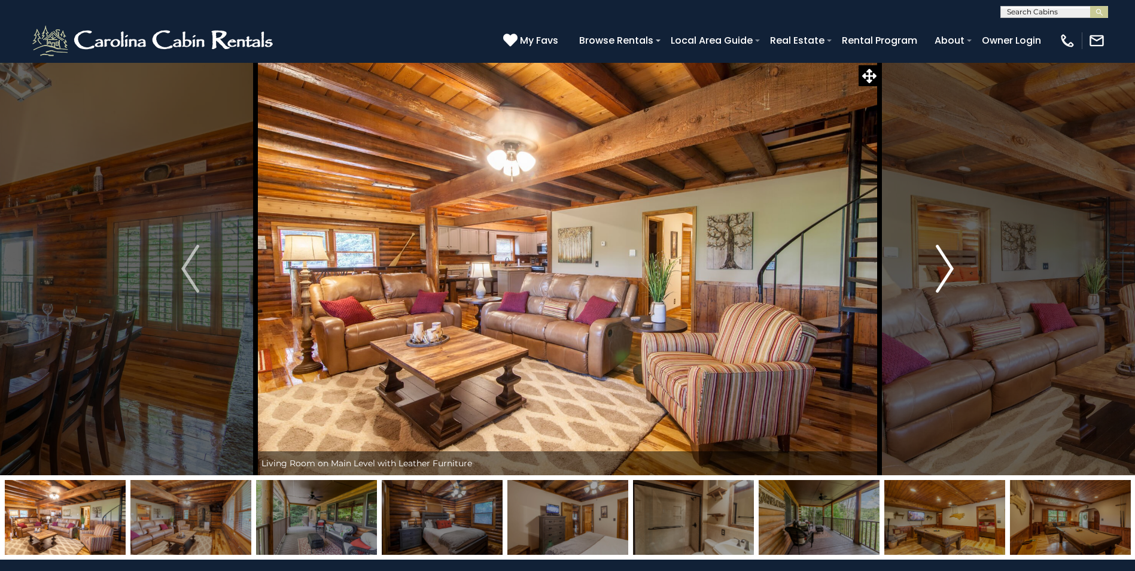
click at [947, 268] on img "Next" at bounding box center [944, 269] width 18 height 48
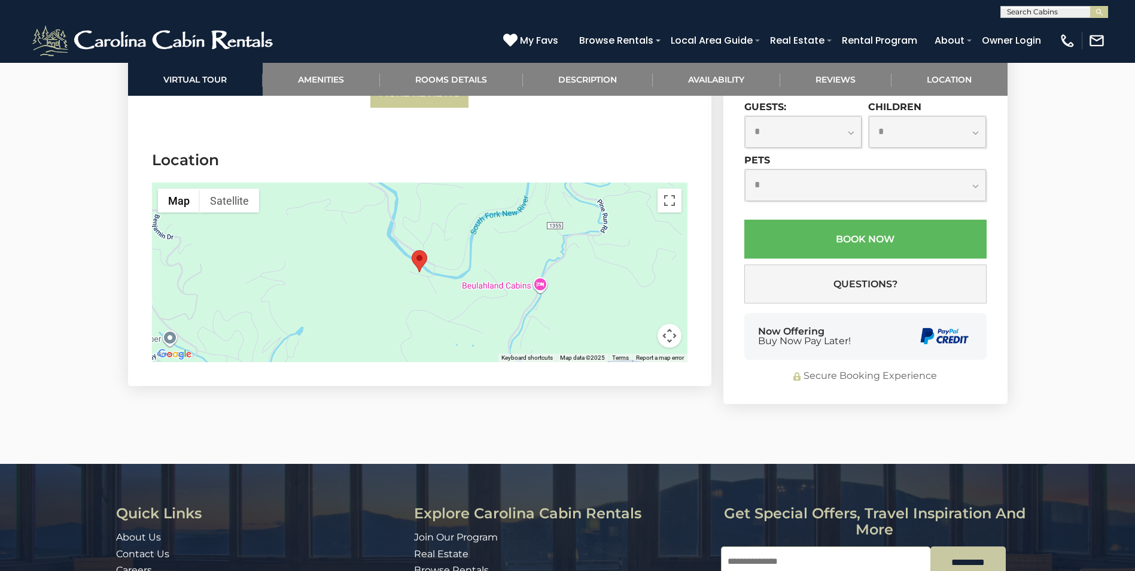
scroll to position [3170, 0]
